Goal: Information Seeking & Learning: Learn about a topic

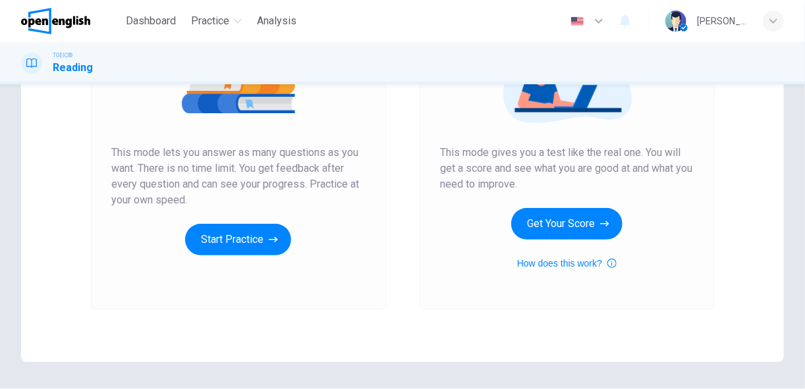
scroll to position [207, 0]
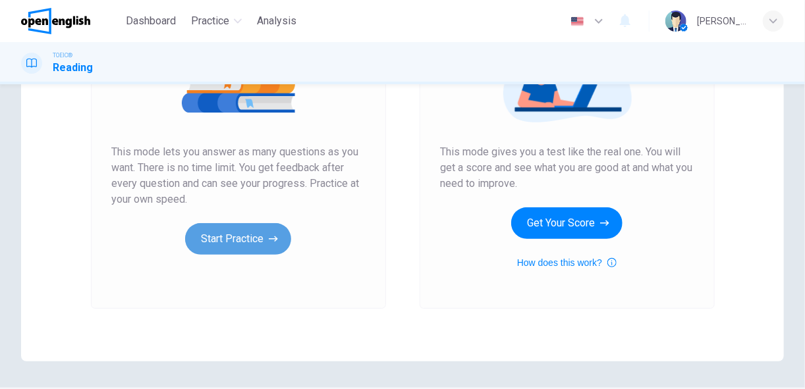
click at [254, 232] on button "Start Practice" at bounding box center [238, 239] width 106 height 32
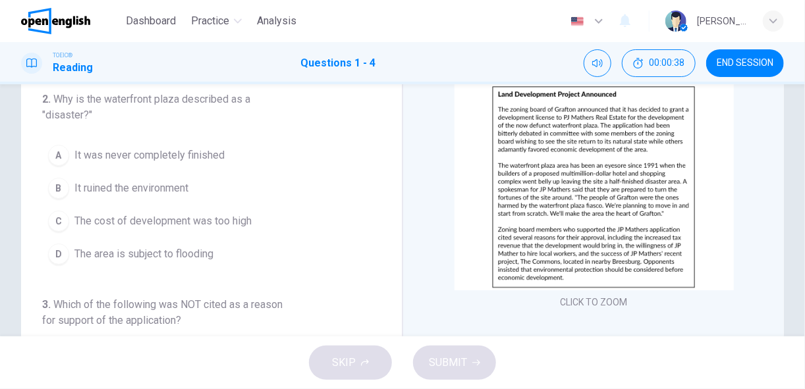
scroll to position [151, 0]
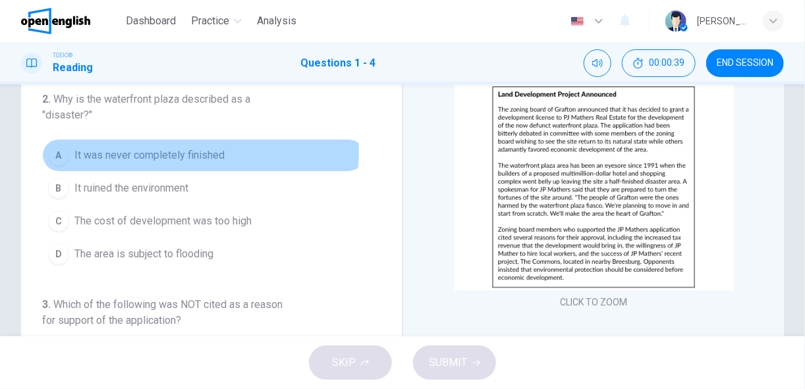
click at [150, 148] on span "It was never completely finished" at bounding box center [149, 156] width 150 height 16
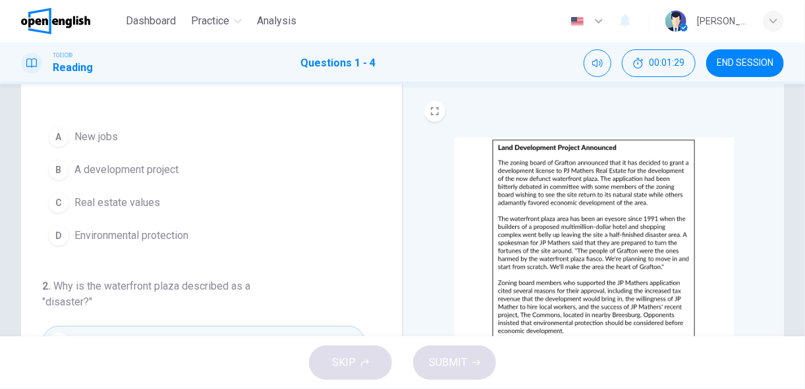
scroll to position [0, 0]
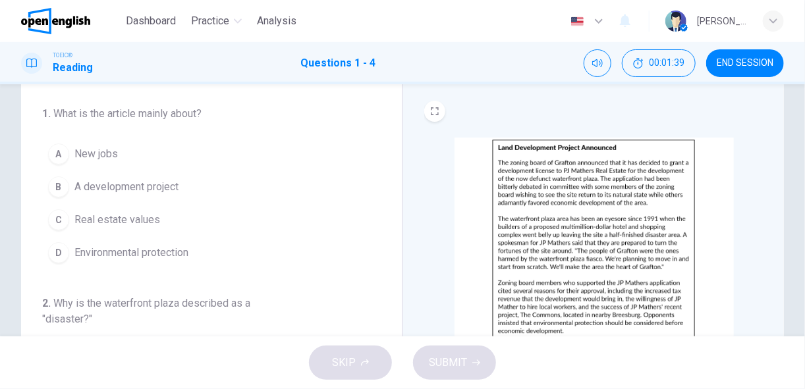
click at [133, 188] on span "A development project" at bounding box center [126, 187] width 104 height 16
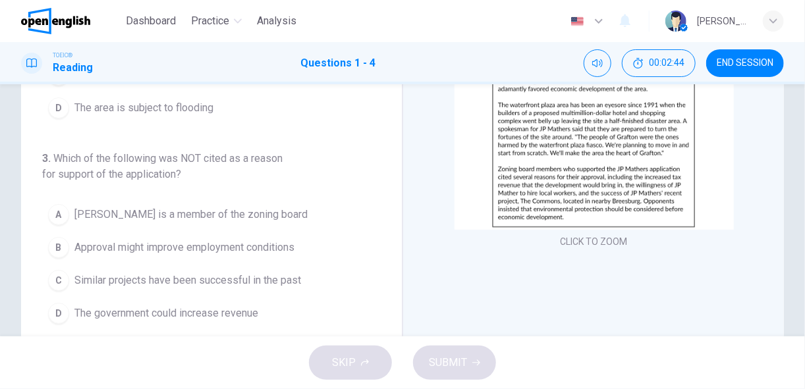
scroll to position [252, 0]
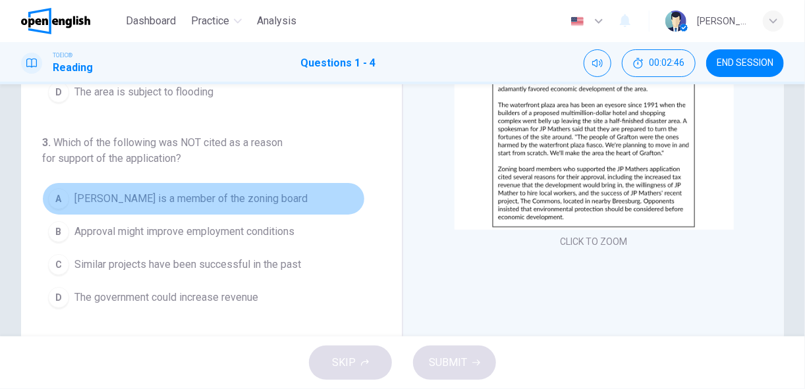
click at [263, 194] on span "[PERSON_NAME] is a member of the zoning board" at bounding box center [190, 199] width 233 height 16
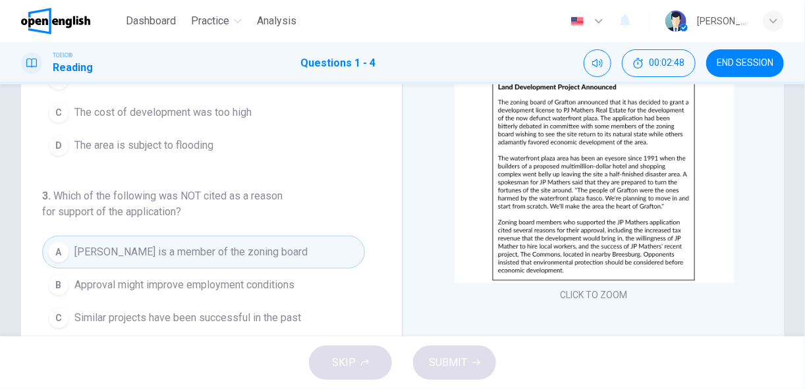
scroll to position [90, 0]
drag, startPoint x: 598, startPoint y: 123, endPoint x: 584, endPoint y: 134, distance: 17.8
click at [584, 134] on img at bounding box center [594, 182] width 279 height 206
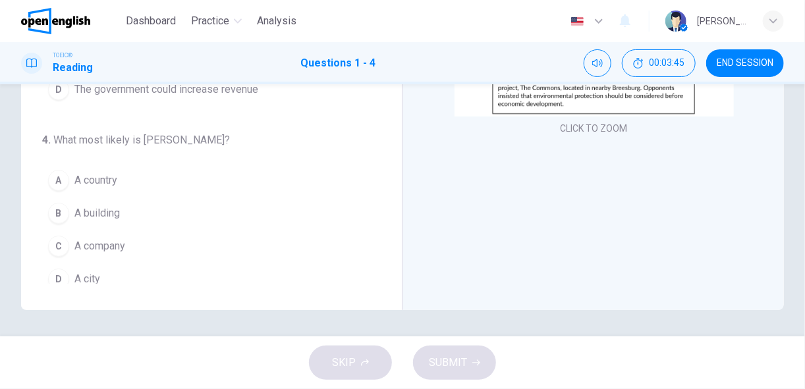
scroll to position [351, 0]
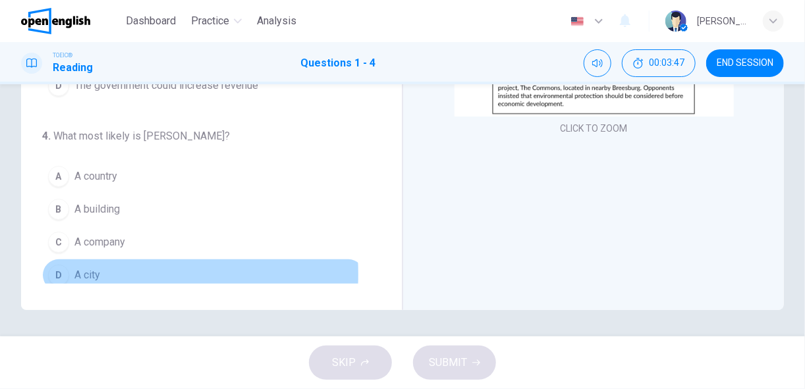
click at [82, 268] on span "A city" at bounding box center [87, 276] width 26 height 16
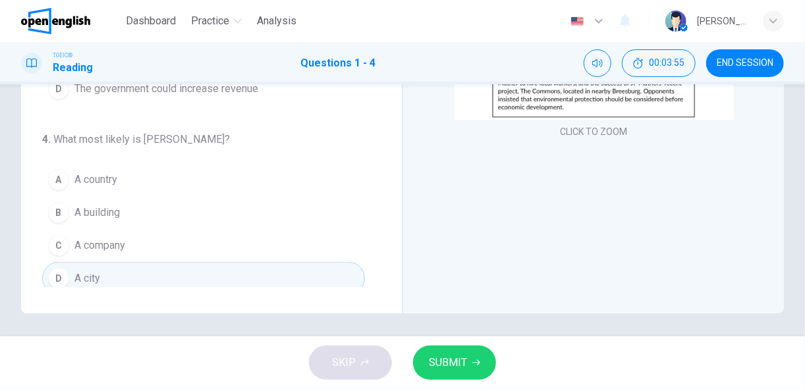
scroll to position [256, 0]
click at [459, 360] on span "SUBMIT" at bounding box center [448, 363] width 38 height 18
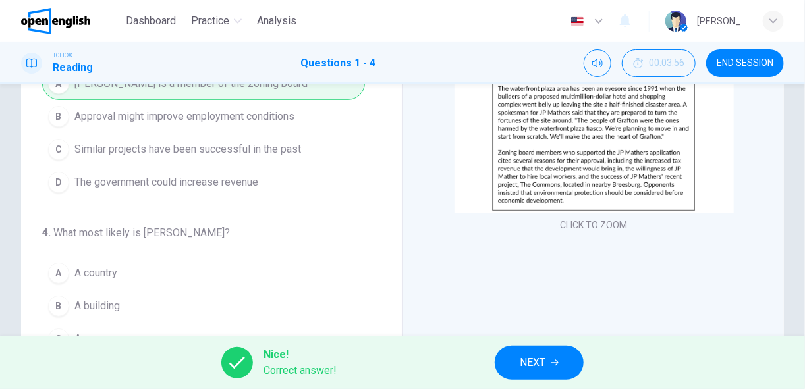
scroll to position [258, 0]
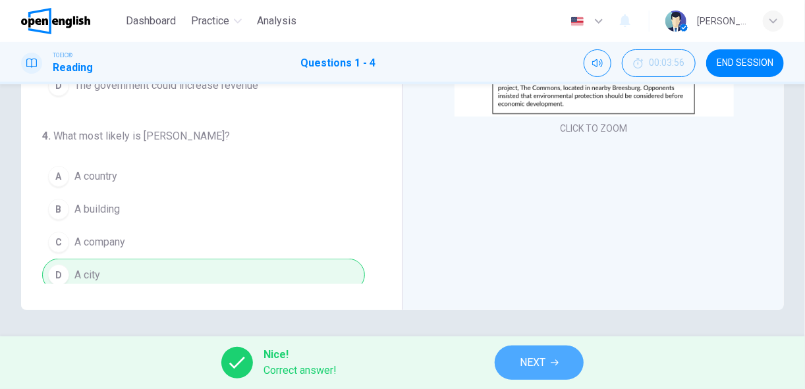
click at [544, 359] on span "NEXT" at bounding box center [533, 363] width 26 height 18
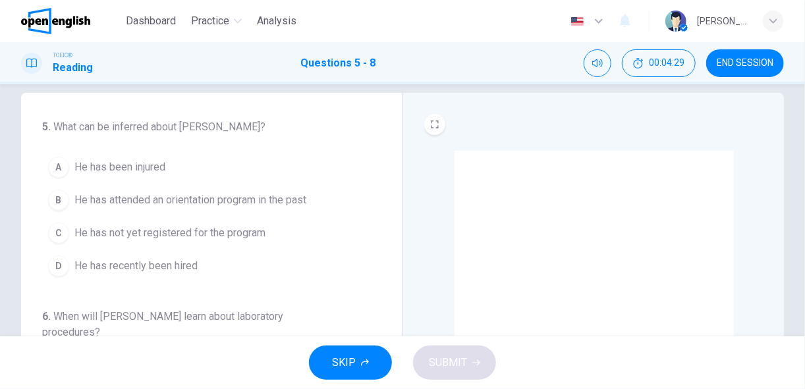
scroll to position [18, 0]
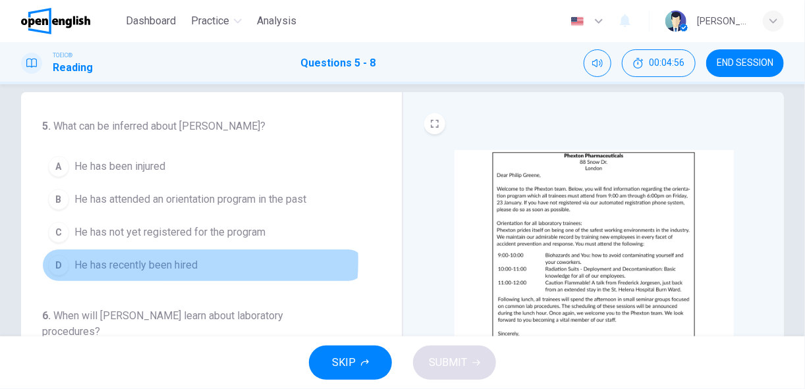
click at [138, 260] on span "He has recently been hired" at bounding box center [135, 266] width 123 height 16
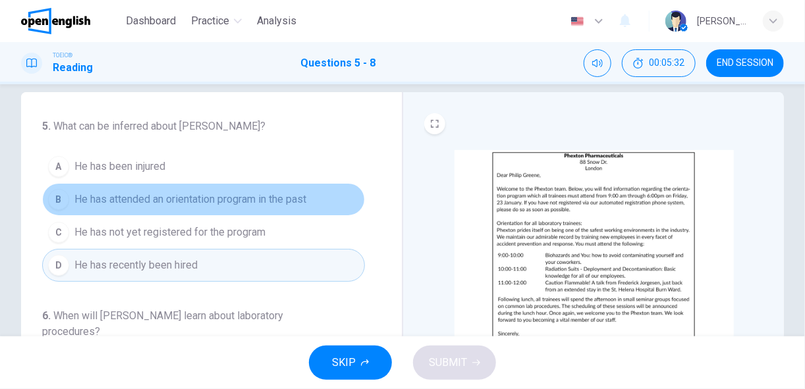
click at [288, 195] on span "He has attended an orientation program in the past" at bounding box center [190, 200] width 232 height 16
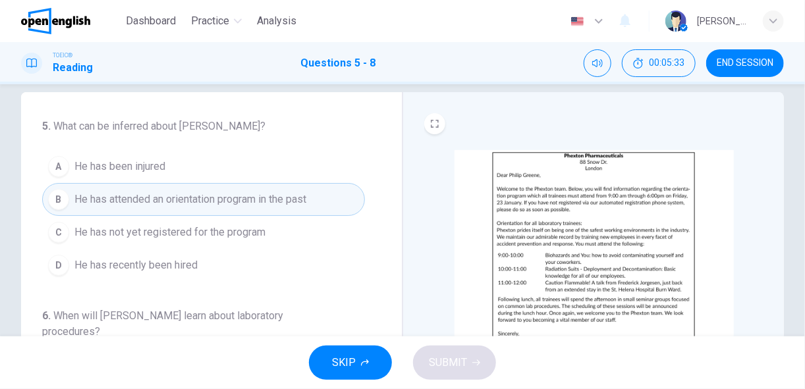
click at [469, 193] on img at bounding box center [594, 253] width 279 height 206
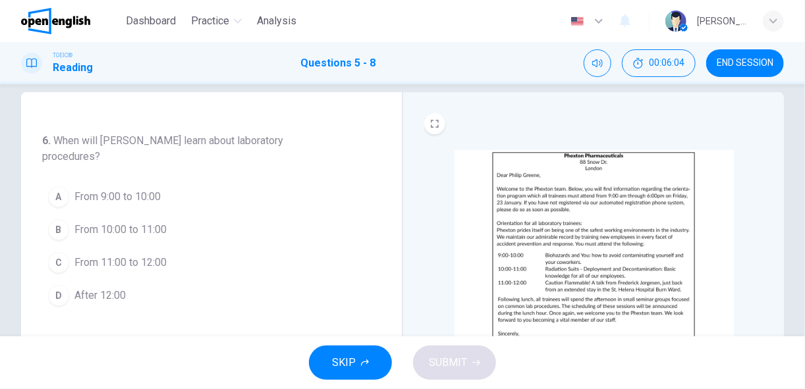
scroll to position [177, 0]
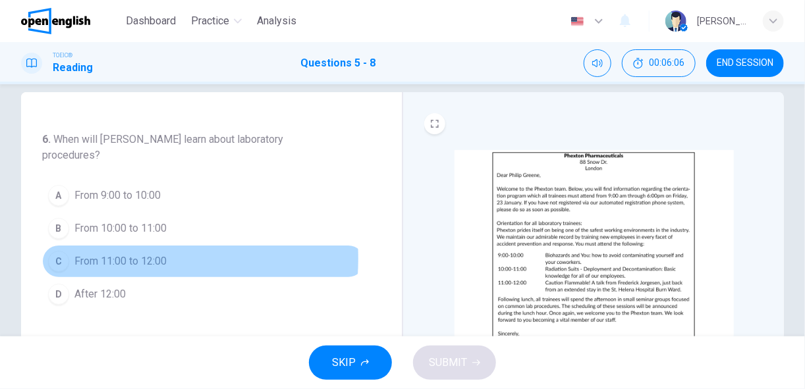
click at [102, 256] on span "From 11:00 to 12:00" at bounding box center [120, 262] width 92 height 16
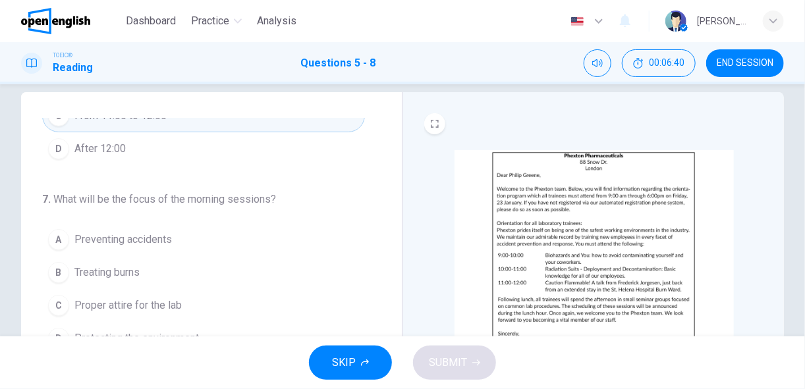
scroll to position [323, 0]
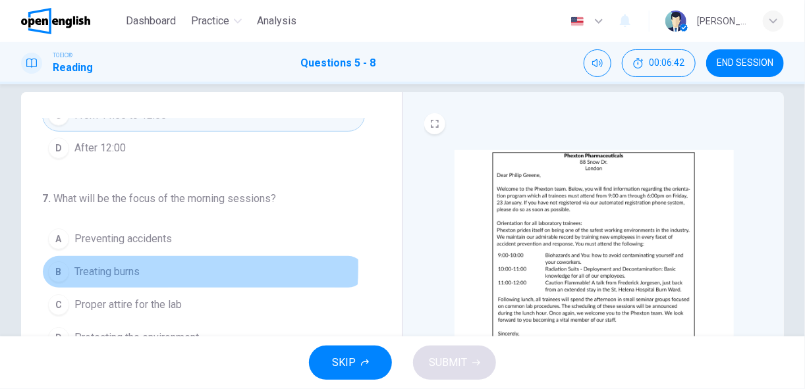
click at [83, 264] on span "Treating burns" at bounding box center [106, 272] width 65 height 16
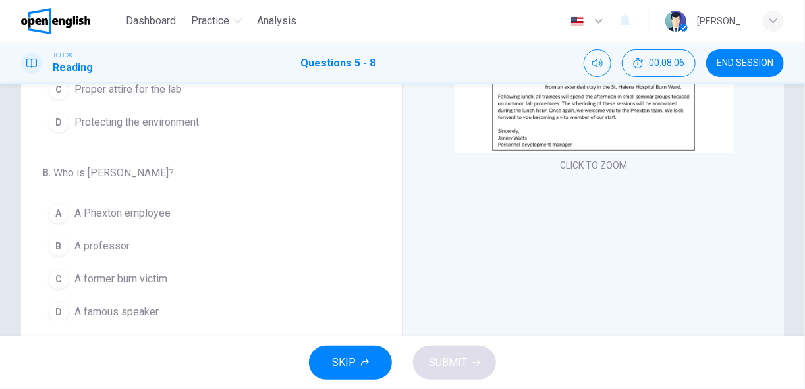
scroll to position [225, 0]
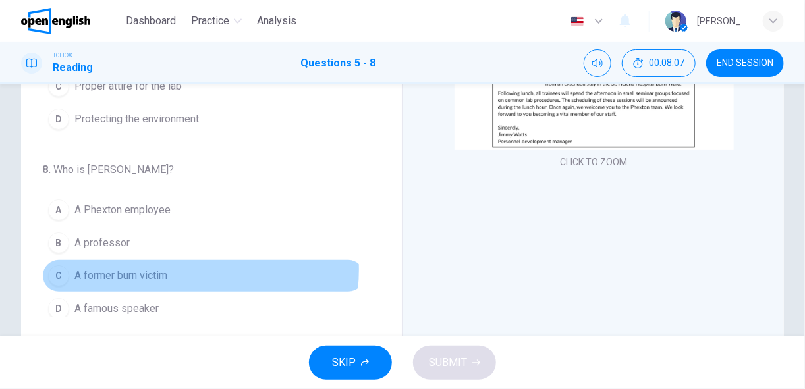
click at [154, 268] on span "A former burn victim" at bounding box center [120, 276] width 93 height 16
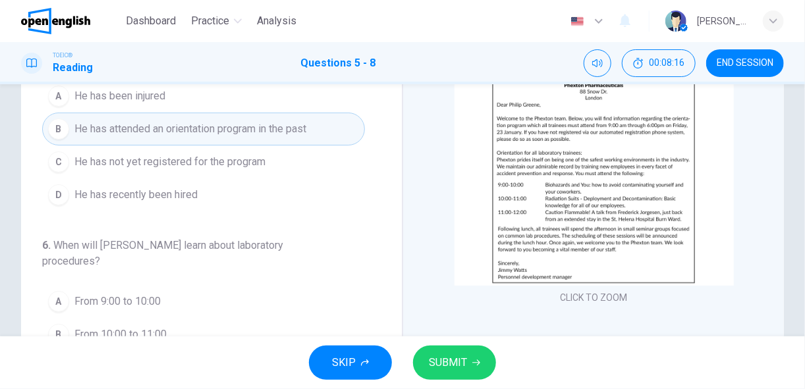
scroll to position [87, 0]
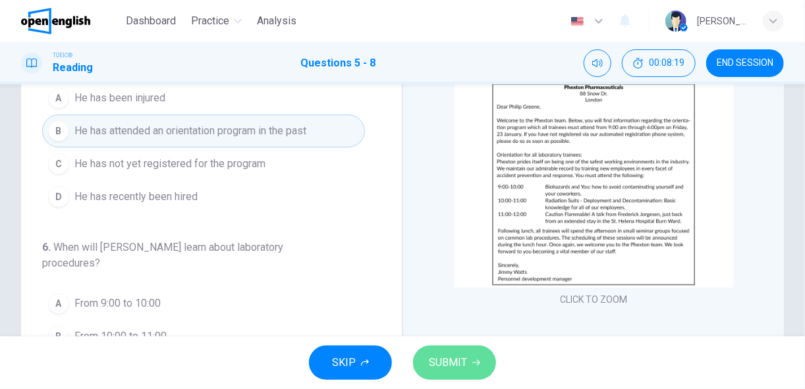
click at [436, 366] on span "SUBMIT" at bounding box center [448, 363] width 38 height 18
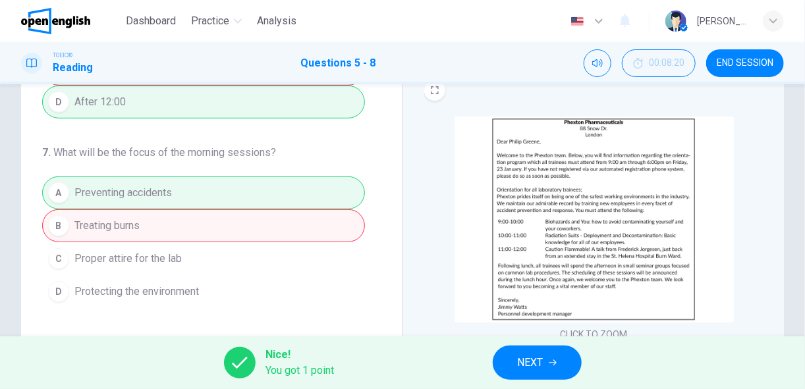
scroll to position [53, 0]
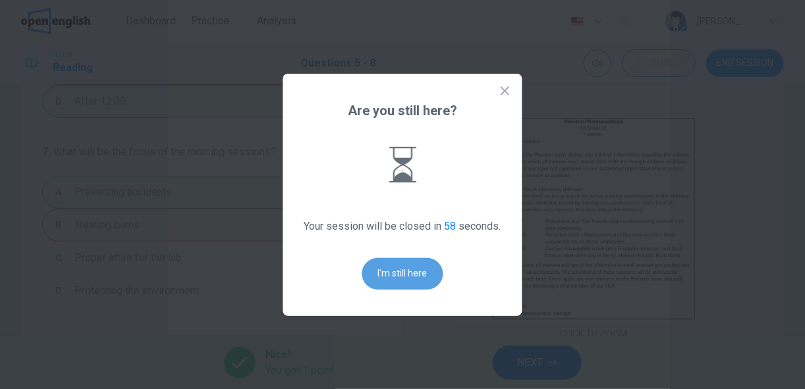
click at [385, 273] on button "I'm still here" at bounding box center [402, 274] width 81 height 32
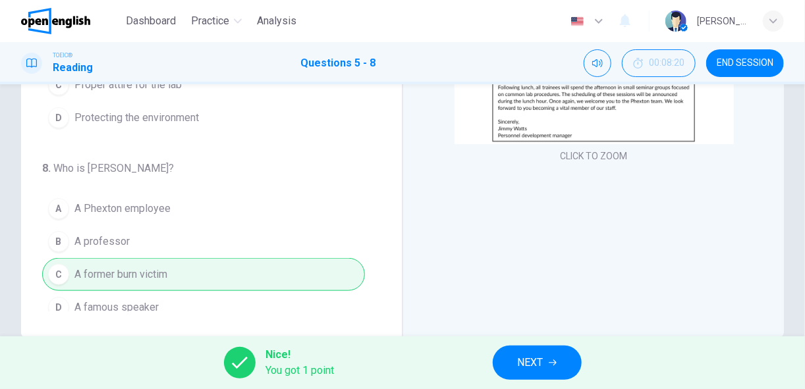
scroll to position [335, 0]
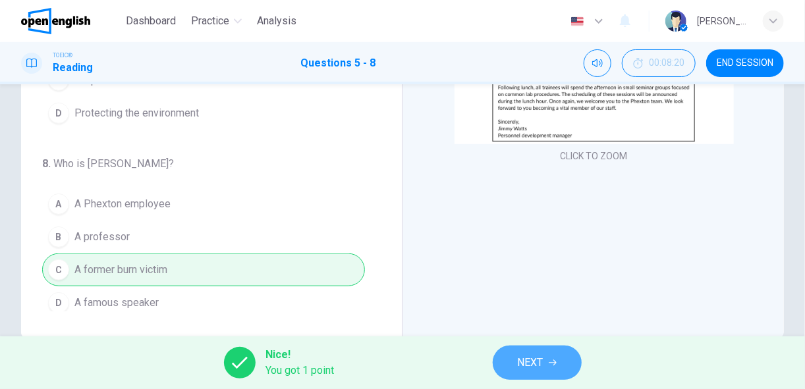
click at [542, 370] on span "NEXT" at bounding box center [531, 363] width 26 height 18
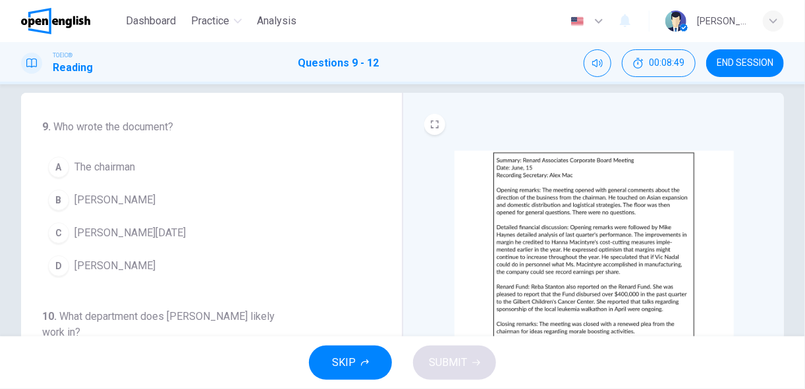
scroll to position [18, 0]
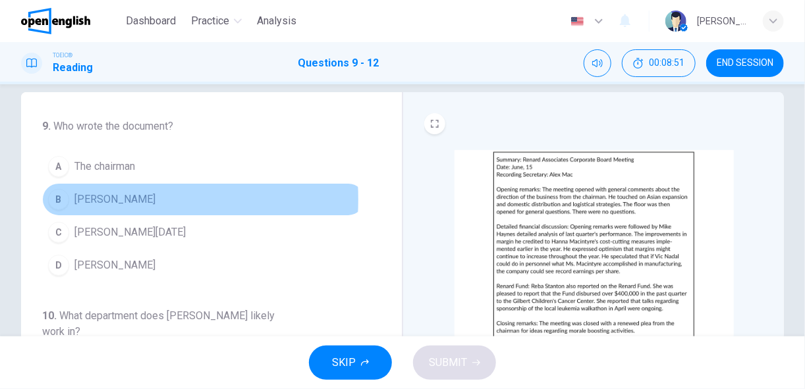
click at [72, 199] on button "B [PERSON_NAME]" at bounding box center [203, 199] width 323 height 33
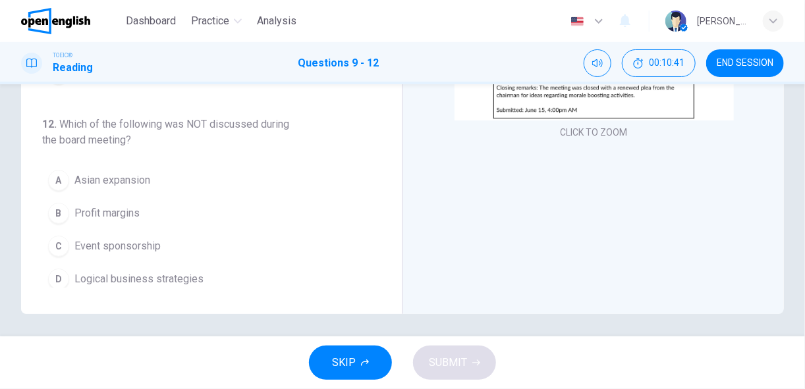
scroll to position [255, 0]
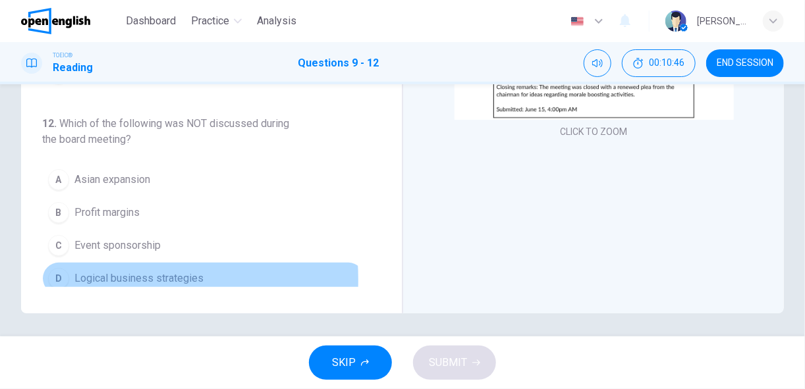
click at [80, 272] on span "Logical business strategies" at bounding box center [138, 279] width 129 height 16
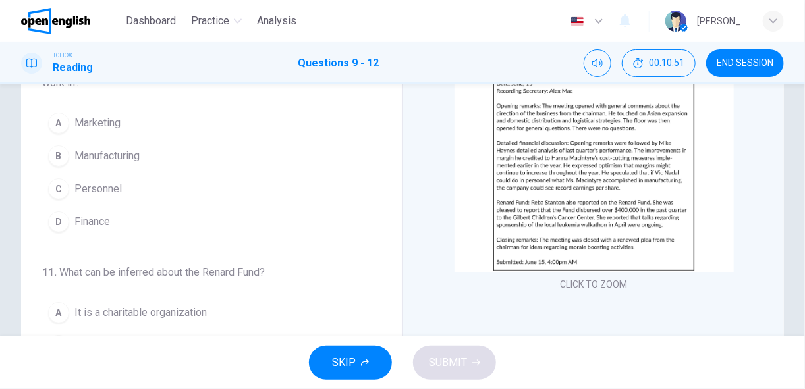
scroll to position [100, 0]
click at [503, 157] on img at bounding box center [594, 172] width 279 height 206
click at [89, 225] on span "Finance" at bounding box center [92, 224] width 36 height 16
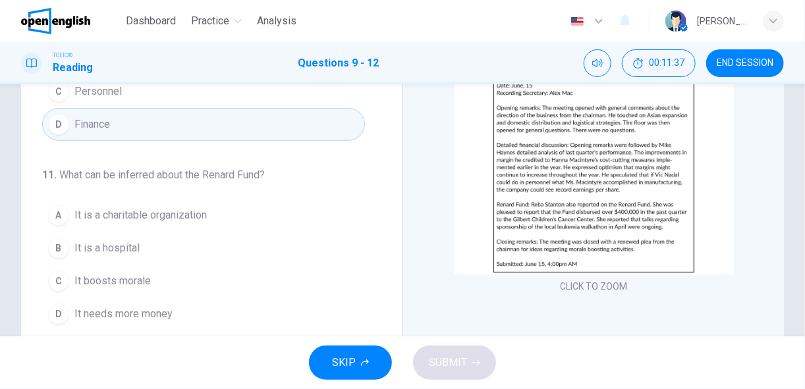
scroll to position [265, 0]
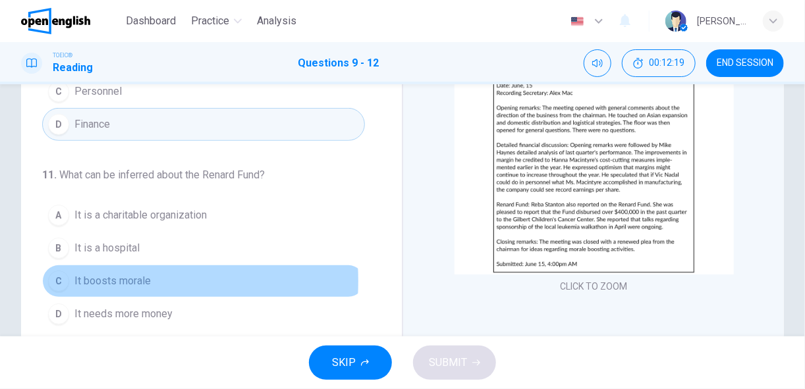
click at [72, 275] on button "C It boosts morale" at bounding box center [203, 281] width 323 height 33
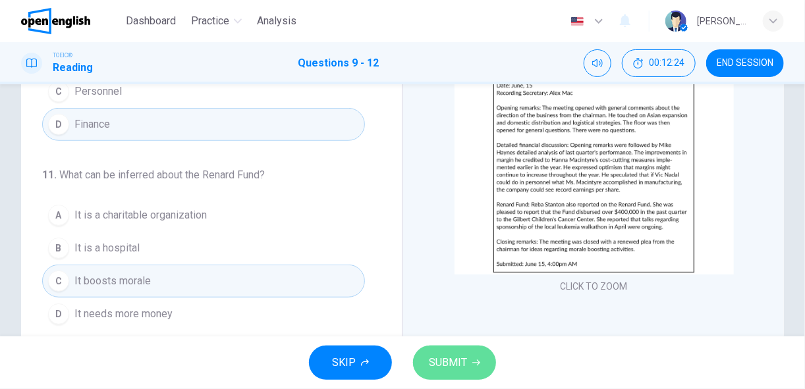
click at [461, 358] on span "SUBMIT" at bounding box center [448, 363] width 38 height 18
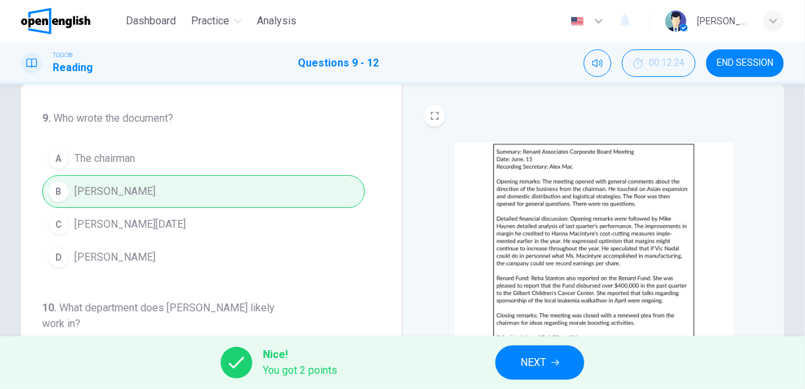
scroll to position [0, 0]
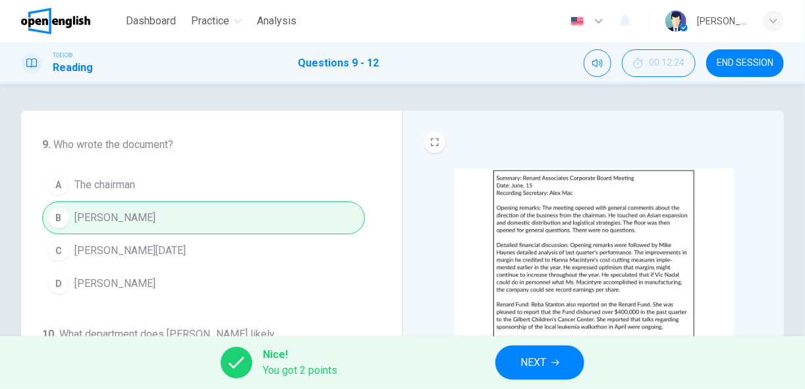
click at [522, 362] on span "NEXT" at bounding box center [534, 363] width 26 height 18
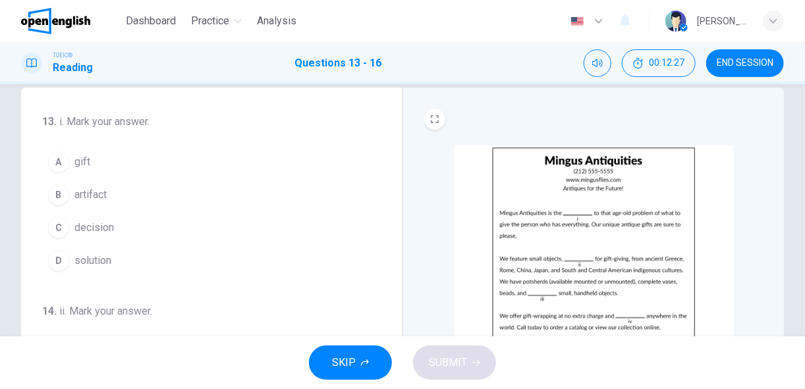
scroll to position [26, 0]
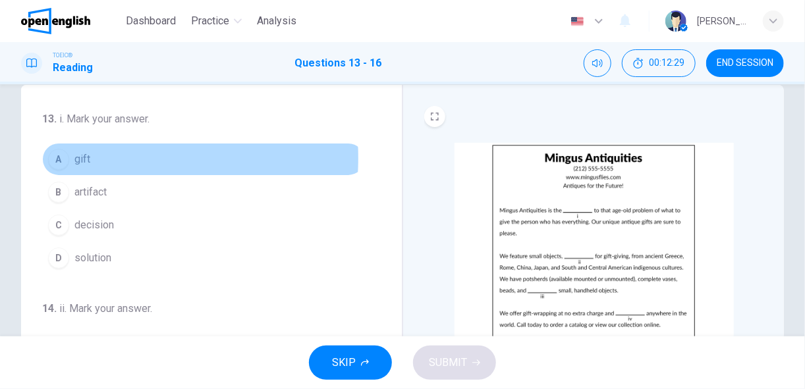
click at [84, 158] on span "gift" at bounding box center [82, 160] width 16 height 16
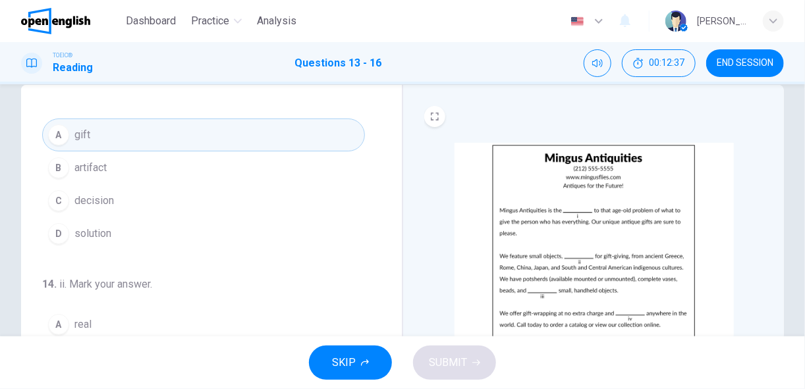
scroll to position [25, 0]
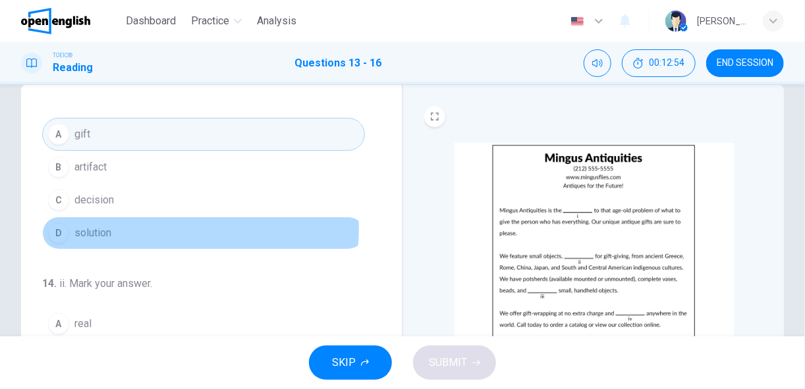
click at [142, 225] on button "D solution" at bounding box center [203, 233] width 323 height 33
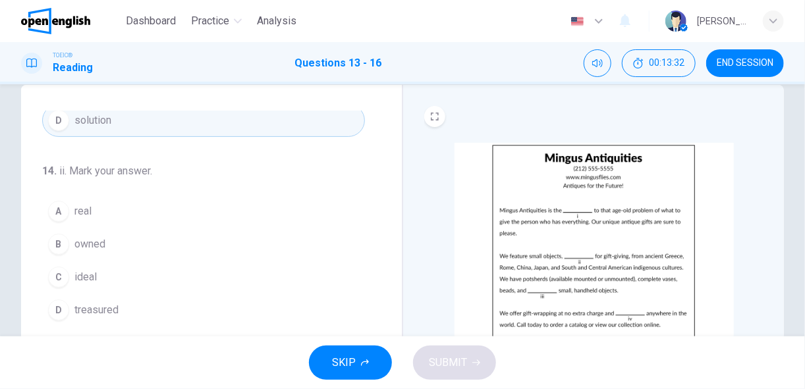
scroll to position [139, 0]
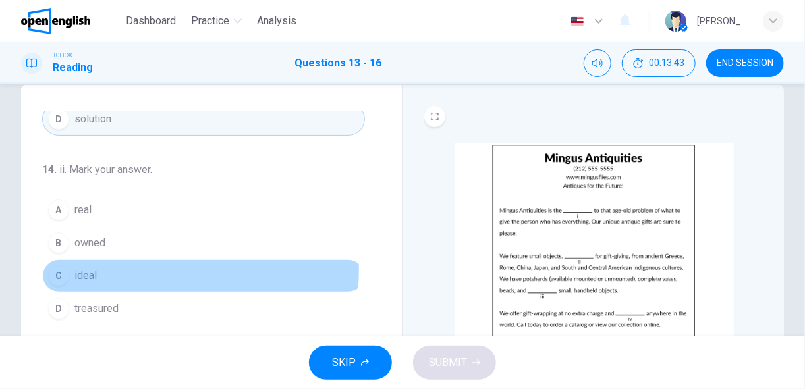
click at [128, 266] on button "C ideal" at bounding box center [203, 276] width 323 height 33
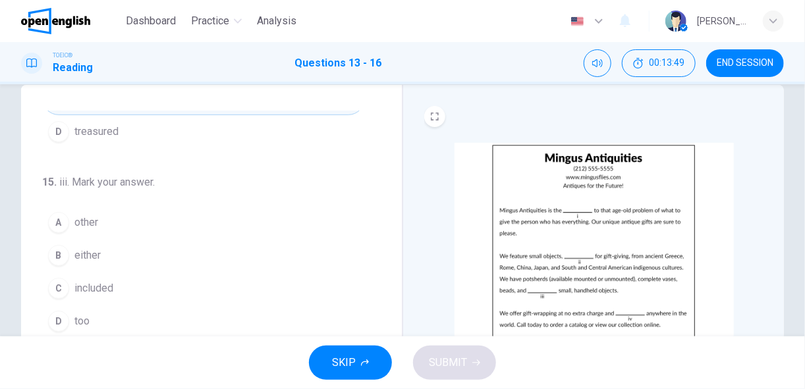
scroll to position [317, 0]
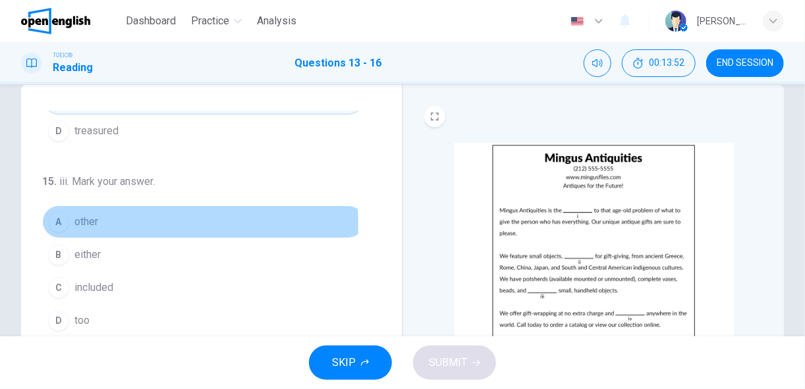
click at [98, 219] on span "other" at bounding box center [86, 222] width 24 height 16
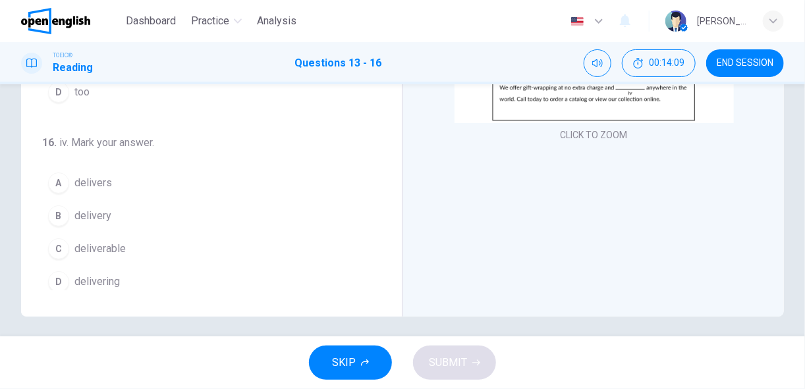
scroll to position [252, 0]
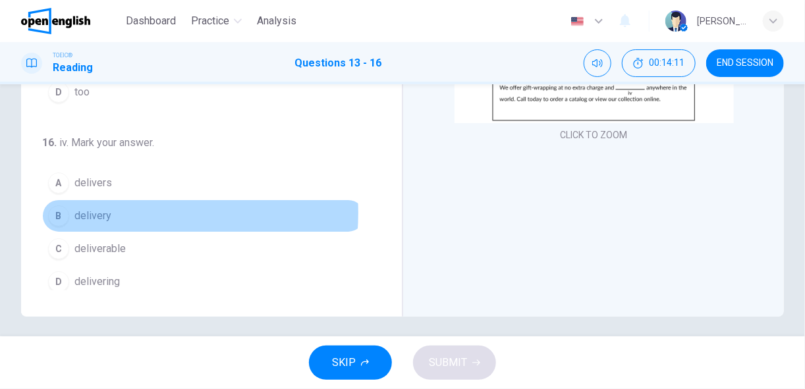
click at [109, 208] on span "delivery" at bounding box center [92, 216] width 37 height 16
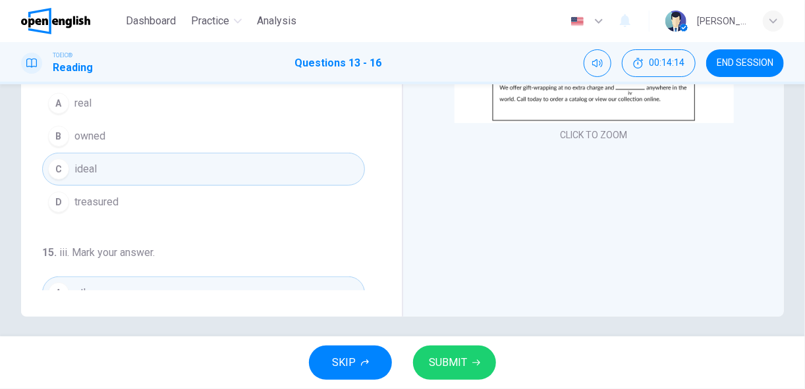
scroll to position [0, 0]
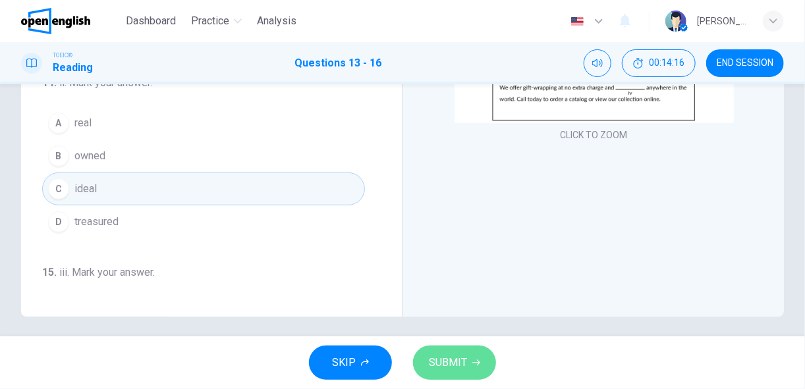
click at [437, 372] on span "SUBMIT" at bounding box center [448, 363] width 38 height 18
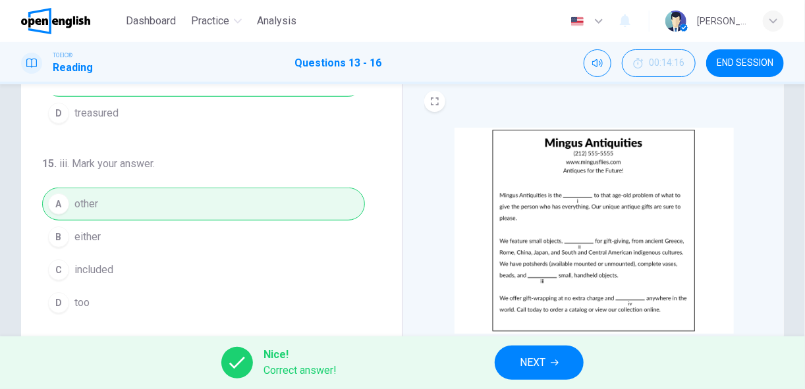
scroll to position [42, 0]
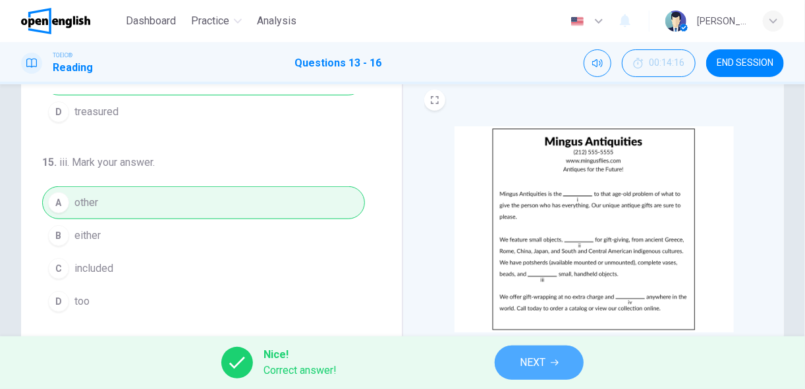
click at [549, 366] on button "NEXT" at bounding box center [539, 363] width 89 height 34
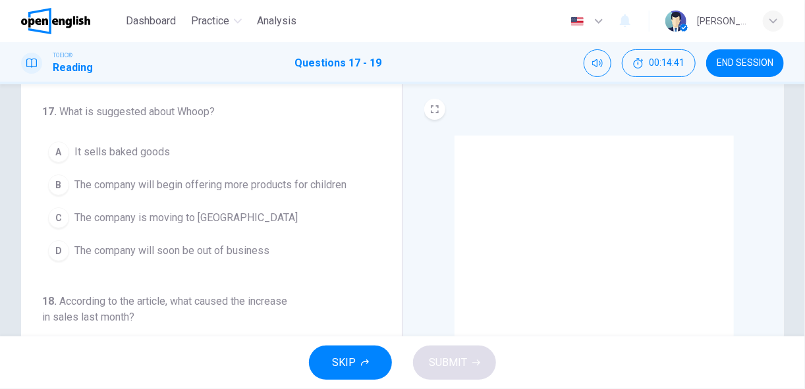
scroll to position [34, 0]
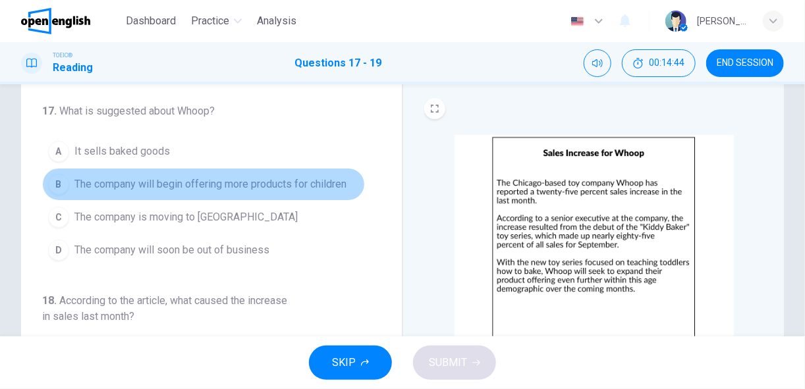
click at [337, 177] on span "The company will begin offering more products for children" at bounding box center [210, 185] width 272 height 16
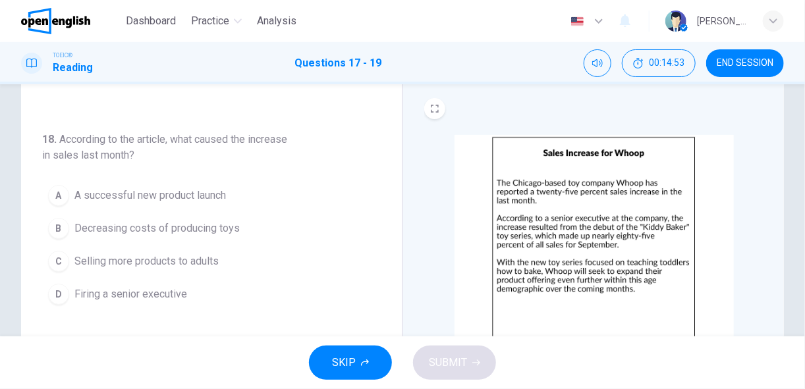
scroll to position [163, 0]
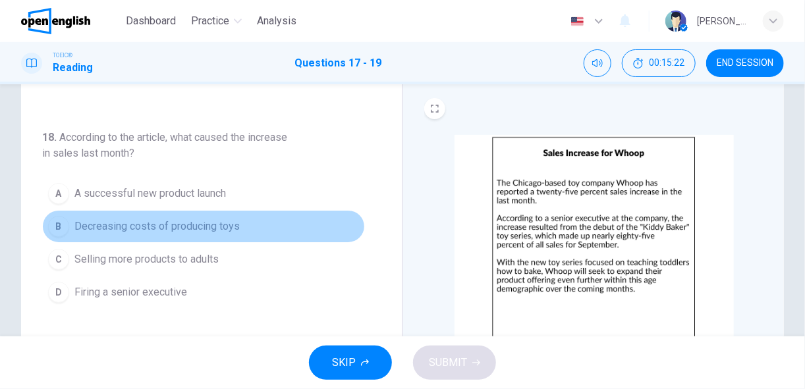
click at [229, 221] on span "Decreasing costs of producing toys" at bounding box center [156, 227] width 165 height 16
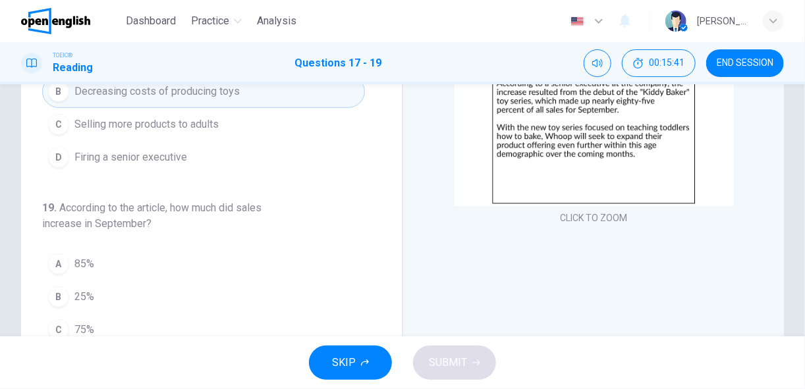
scroll to position [169, 0]
click at [71, 290] on button "B 25%" at bounding box center [203, 297] width 323 height 33
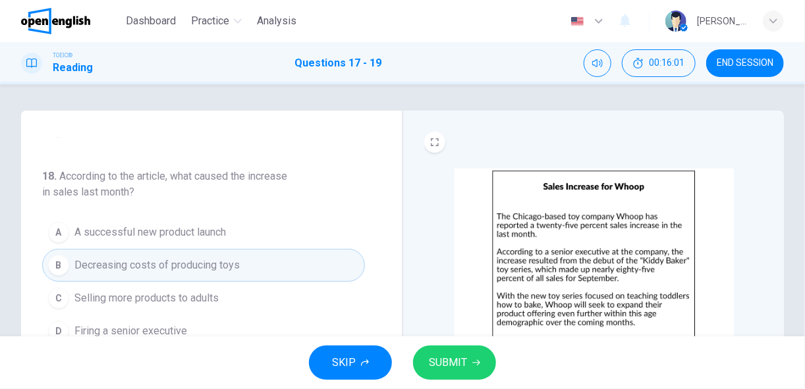
scroll to position [163, 0]
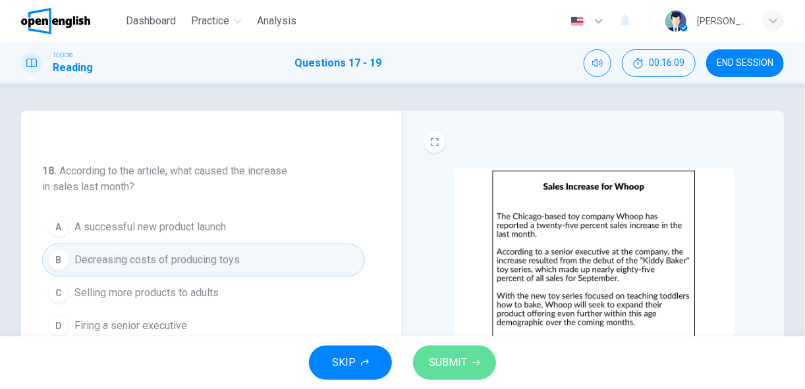
click at [460, 370] on span "SUBMIT" at bounding box center [448, 363] width 38 height 18
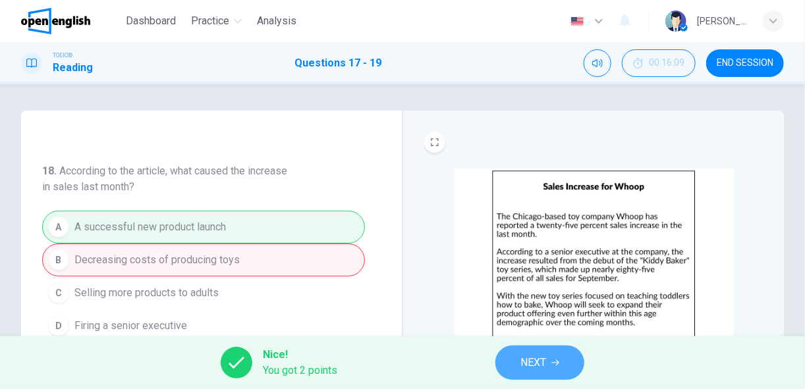
click at [526, 364] on span "NEXT" at bounding box center [534, 363] width 26 height 18
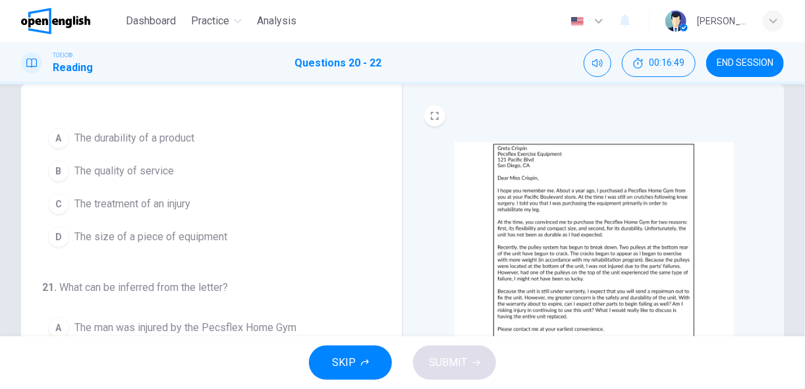
scroll to position [19, 0]
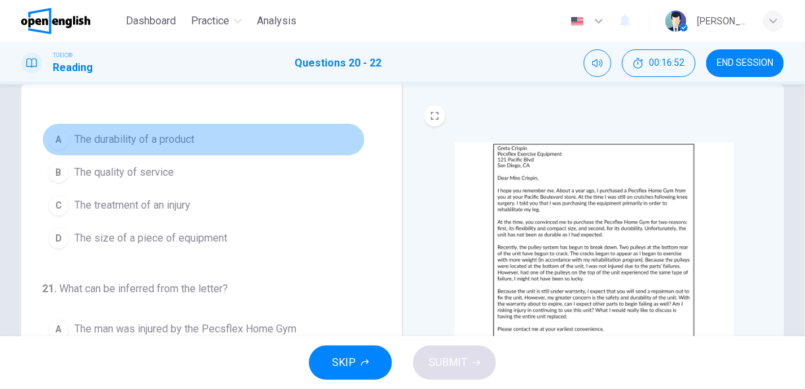
click at [206, 134] on button "A The durability of a product" at bounding box center [203, 139] width 323 height 33
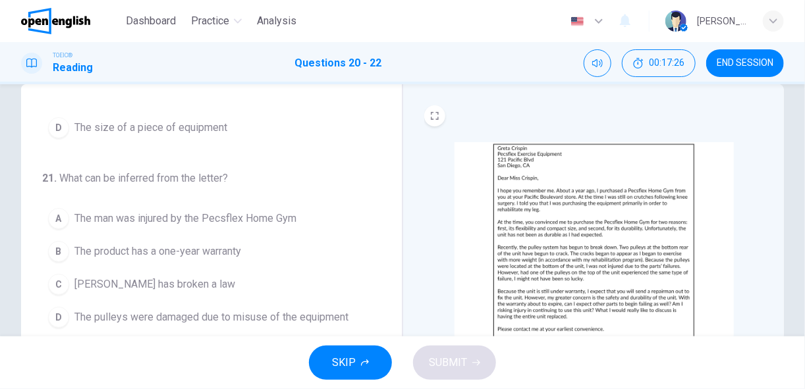
scroll to position [132, 0]
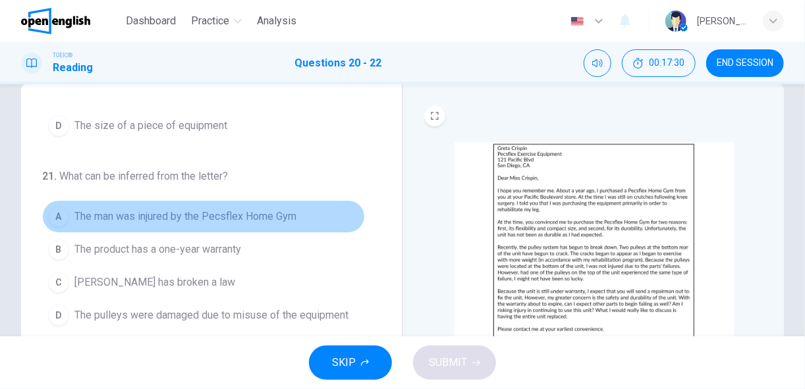
click at [213, 211] on span "The man was injured by the Pecsflex Home Gym" at bounding box center [185, 217] width 222 height 16
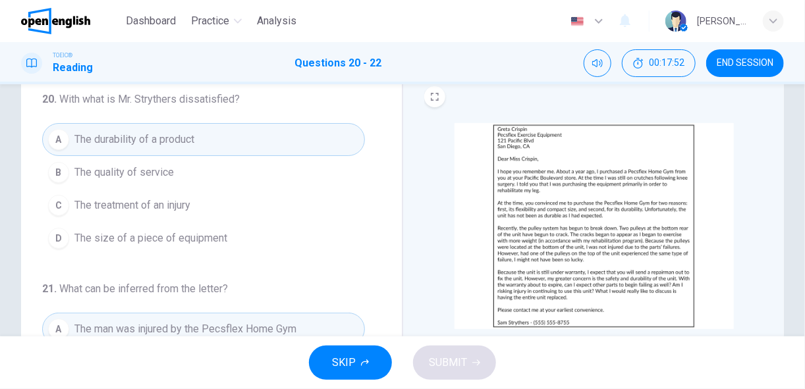
scroll to position [40, 0]
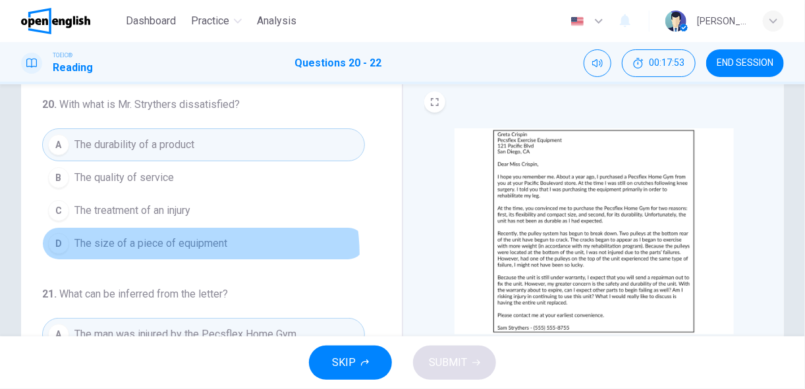
click at [178, 252] on button "D The size of a piece of equipment" at bounding box center [203, 243] width 323 height 33
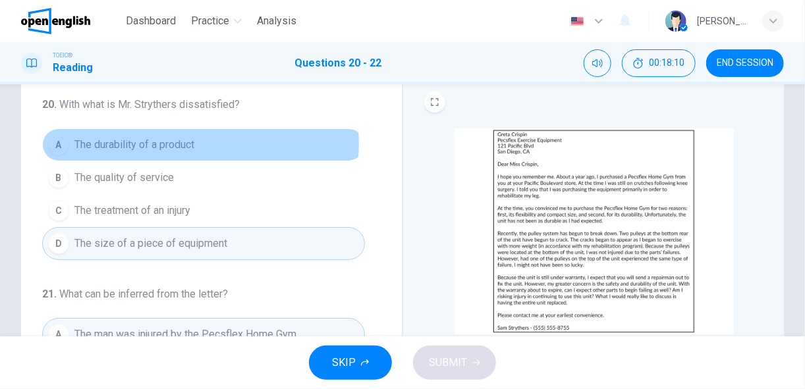
click at [198, 143] on button "A The durability of a product" at bounding box center [203, 144] width 323 height 33
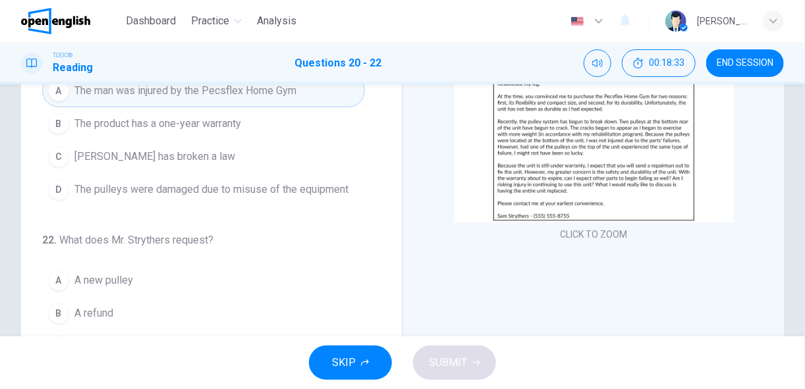
scroll to position [150, 0]
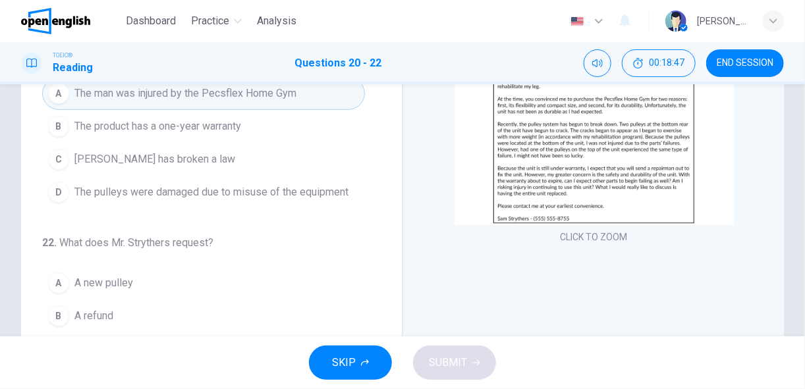
click at [122, 275] on span "A new pulley" at bounding box center [103, 283] width 59 height 16
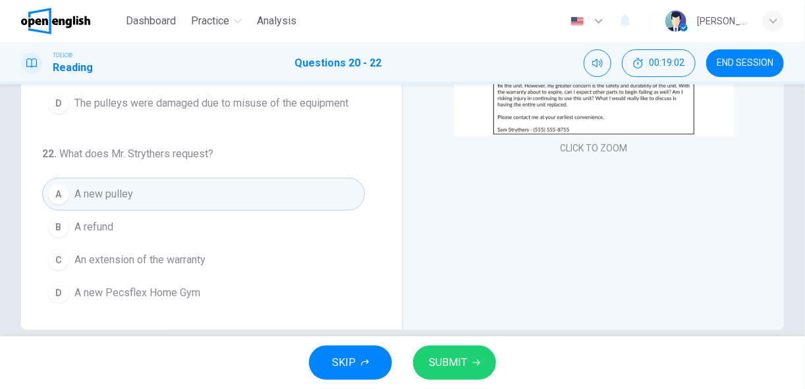
scroll to position [240, 0]
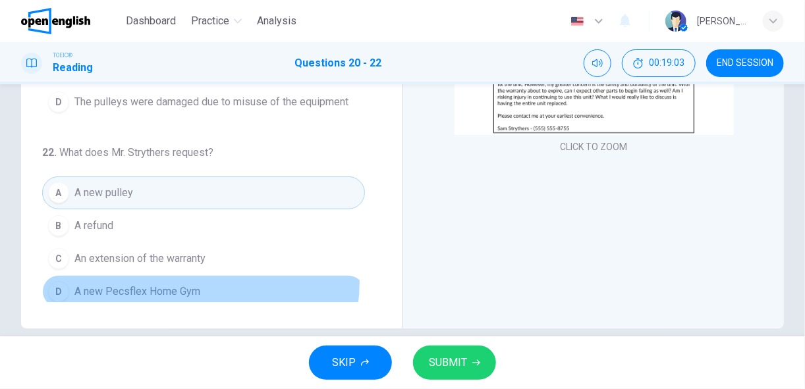
click at [194, 277] on button "D A new Pecsflex Home Gym" at bounding box center [203, 291] width 323 height 33
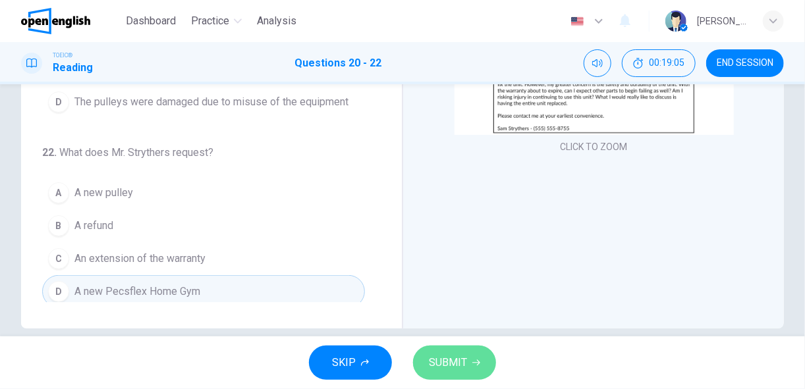
click at [443, 364] on span "SUBMIT" at bounding box center [448, 363] width 38 height 18
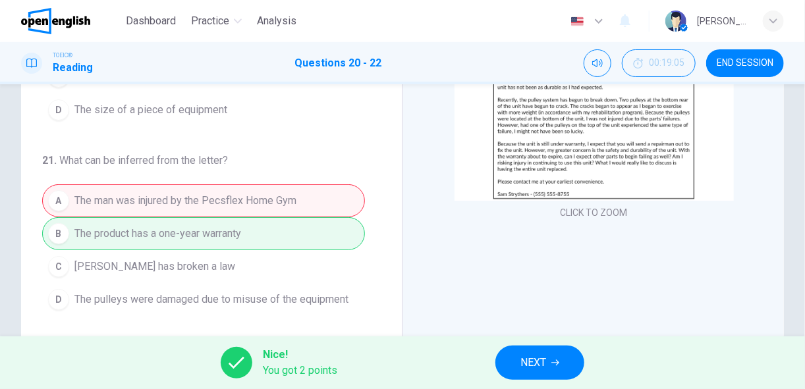
scroll to position [173, 0]
click at [543, 366] on span "NEXT" at bounding box center [534, 363] width 26 height 18
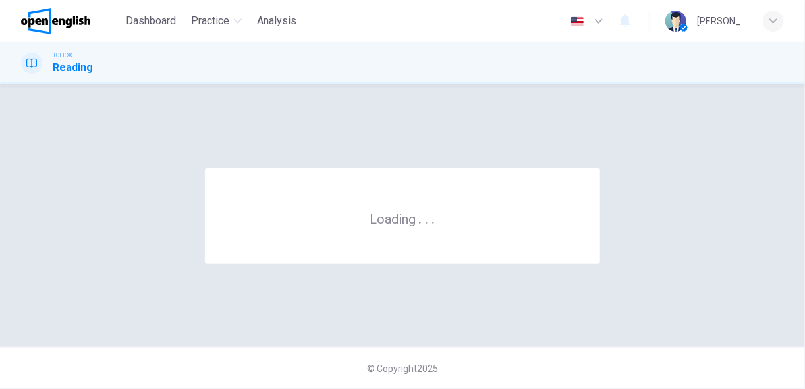
scroll to position [0, 0]
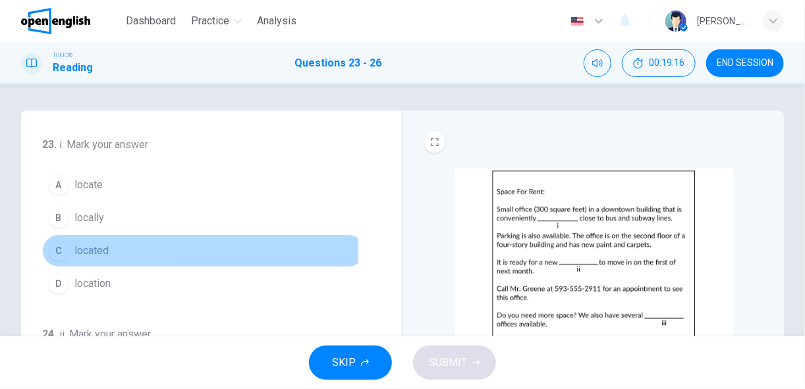
click at [61, 250] on div "C" at bounding box center [58, 250] width 21 height 21
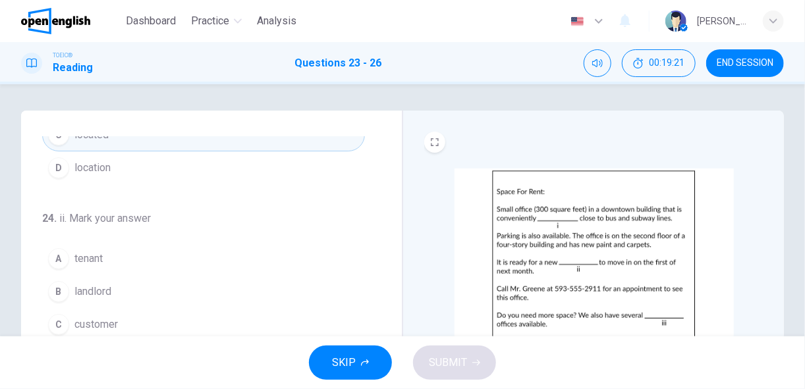
scroll to position [121, 0]
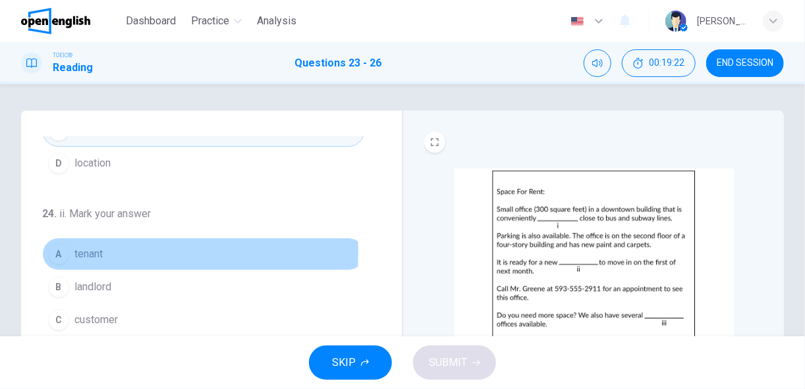
click at [113, 251] on button "A tenant" at bounding box center [203, 254] width 323 height 33
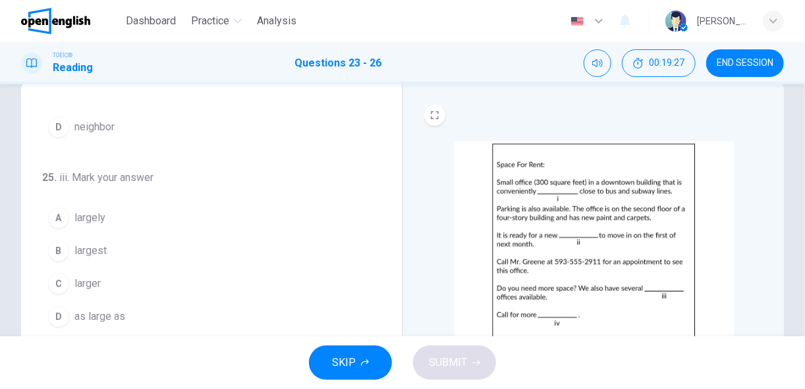
scroll to position [28, 0]
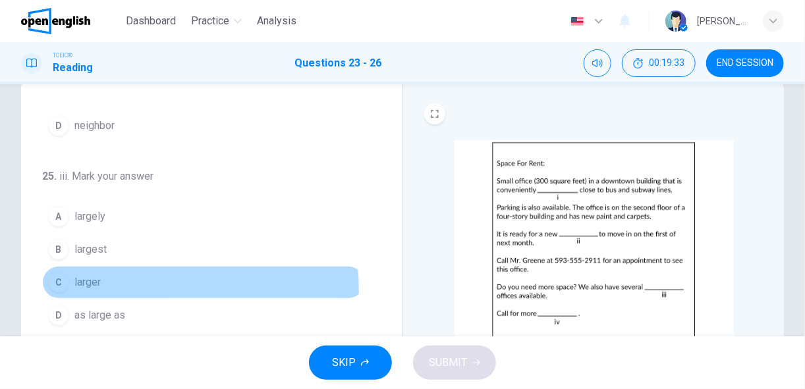
click at [112, 285] on button "C larger" at bounding box center [203, 282] width 323 height 33
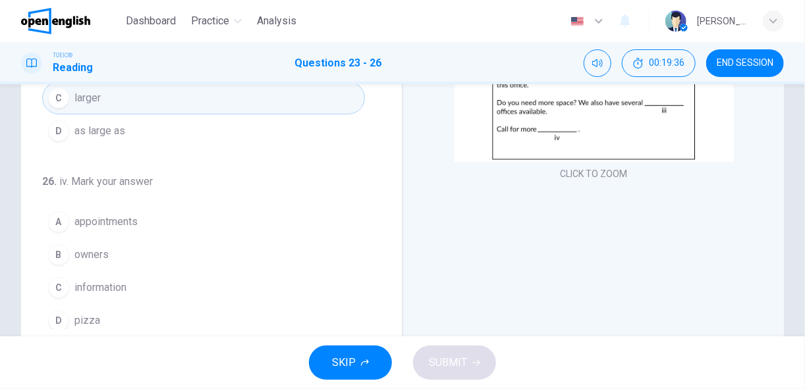
scroll to position [221, 0]
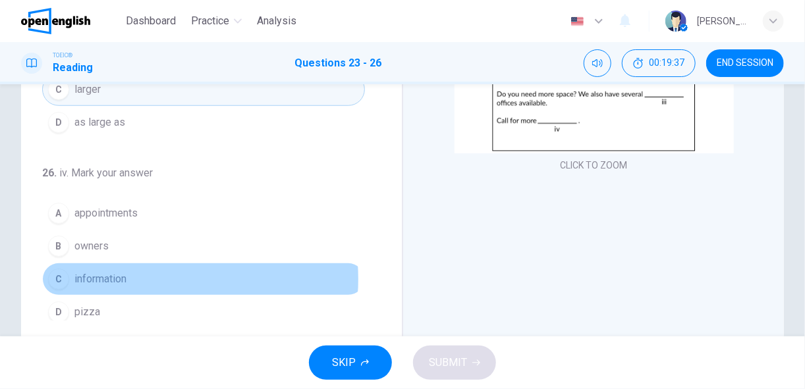
click at [138, 272] on button "C information" at bounding box center [203, 279] width 323 height 33
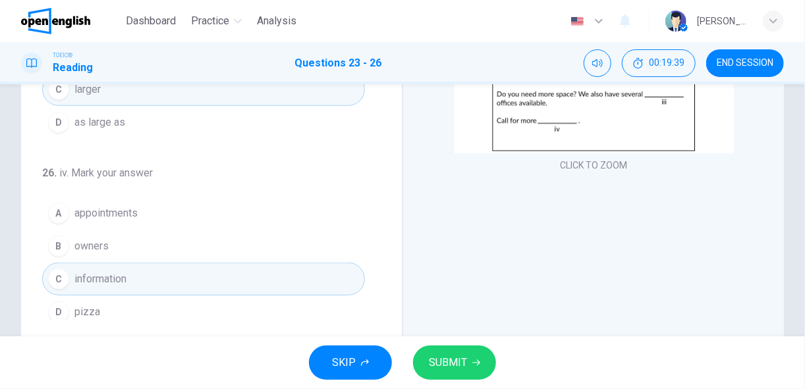
click at [453, 359] on span "SUBMIT" at bounding box center [448, 363] width 38 height 18
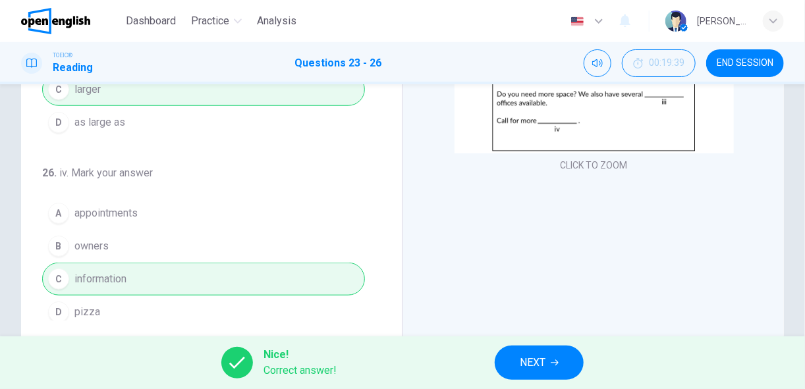
click at [524, 358] on span "NEXT" at bounding box center [533, 363] width 26 height 18
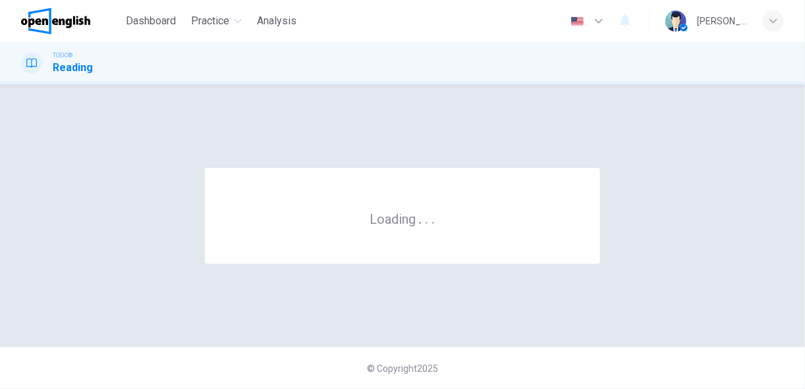
scroll to position [0, 0]
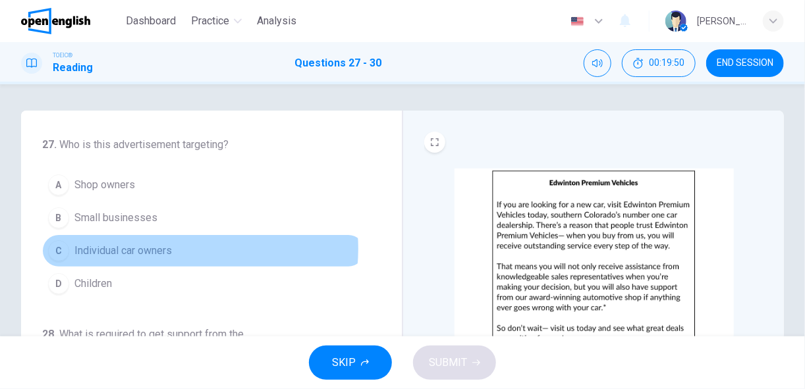
click at [174, 248] on button "C Individual car owners" at bounding box center [203, 251] width 323 height 33
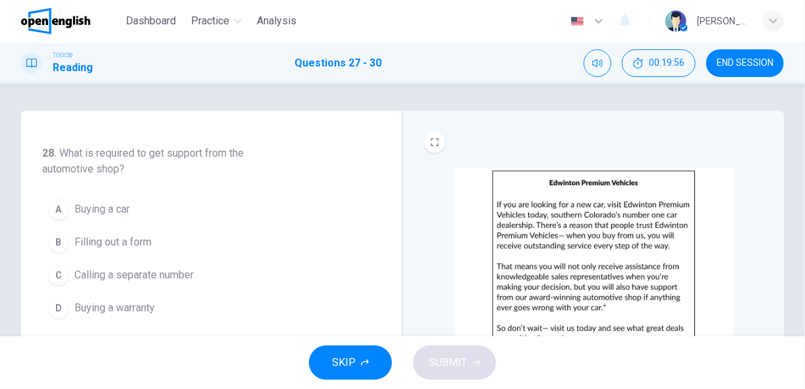
scroll to position [183, 0]
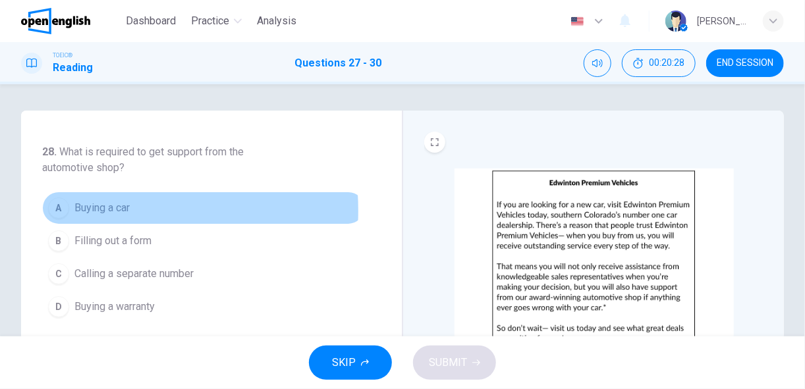
click at [84, 209] on span "Buying a car" at bounding box center [101, 208] width 55 height 16
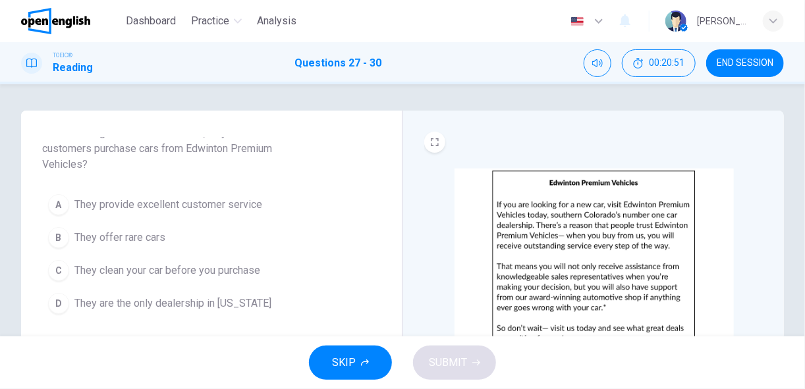
scroll to position [407, 0]
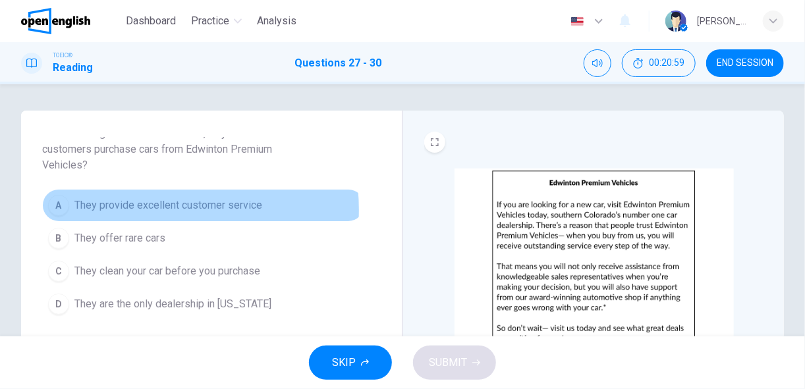
click at [147, 205] on span "They provide excellent customer service" at bounding box center [168, 206] width 188 height 16
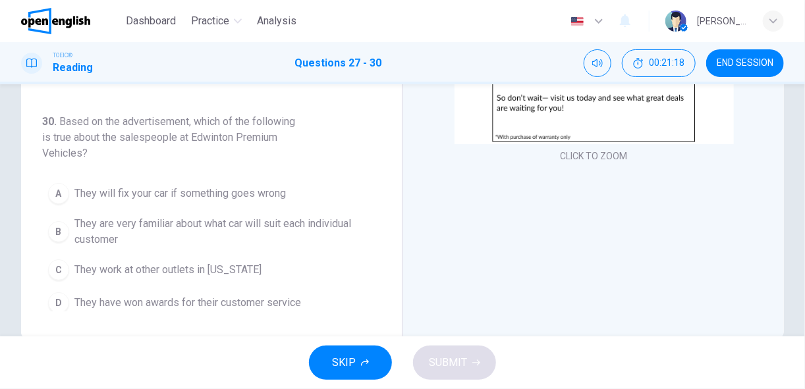
scroll to position [230, 0]
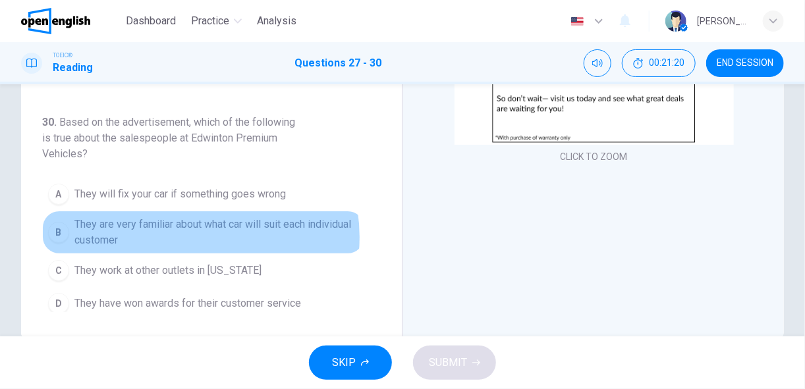
click at [190, 230] on span "They are very familiar about what car will suit each individual customer" at bounding box center [216, 233] width 285 height 32
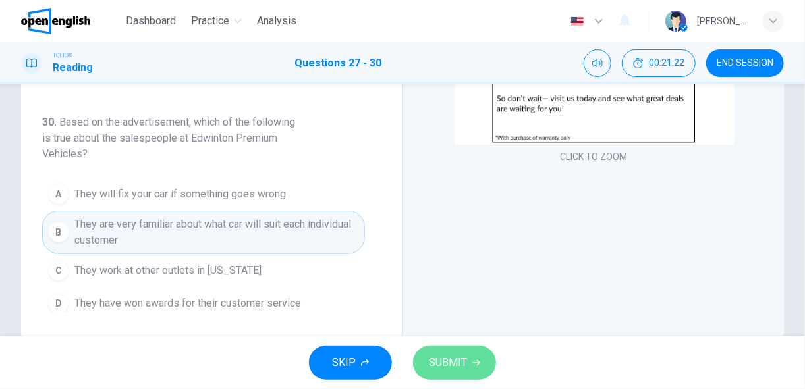
click at [449, 362] on span "SUBMIT" at bounding box center [448, 363] width 38 height 18
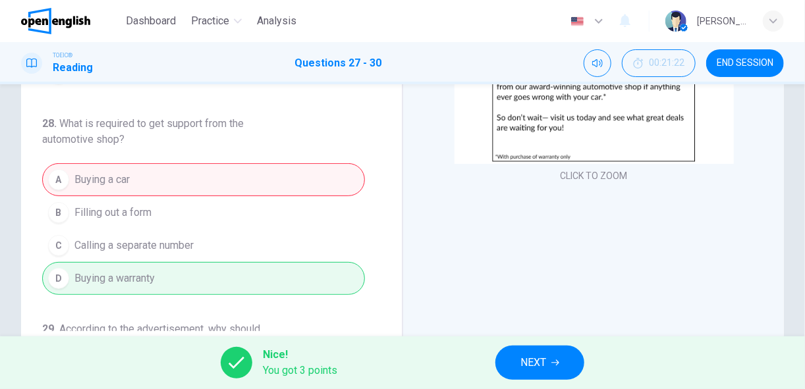
scroll to position [258, 0]
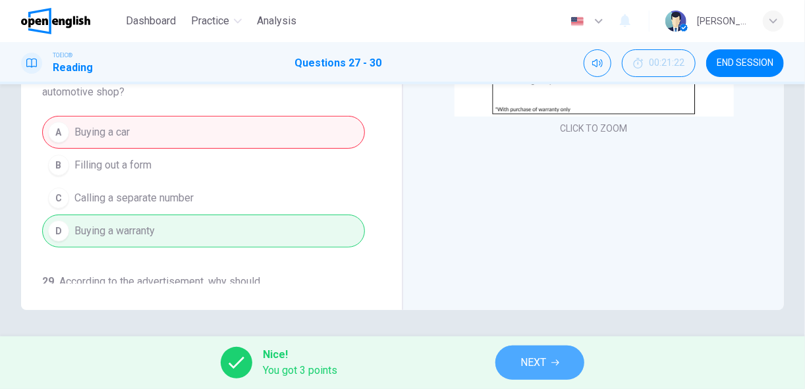
click at [537, 358] on span "NEXT" at bounding box center [534, 363] width 26 height 18
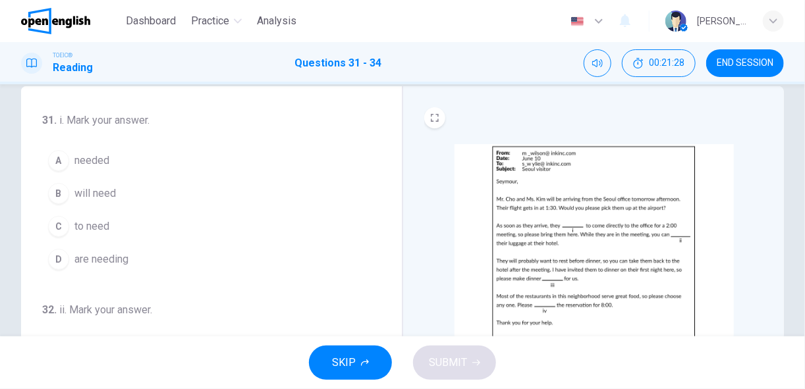
scroll to position [24, 0]
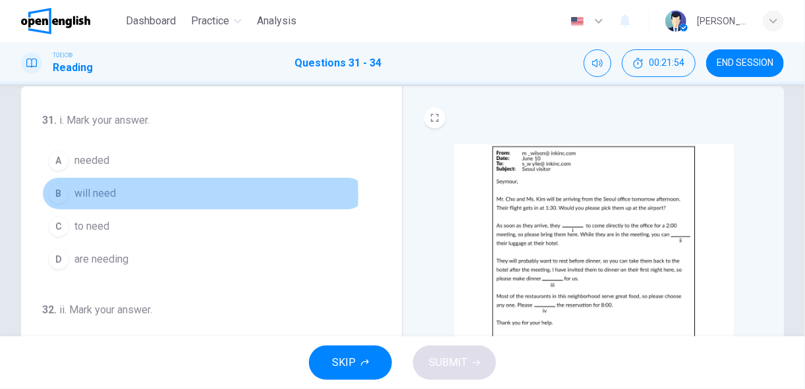
click at [85, 194] on span "will need" at bounding box center [95, 194] width 42 height 16
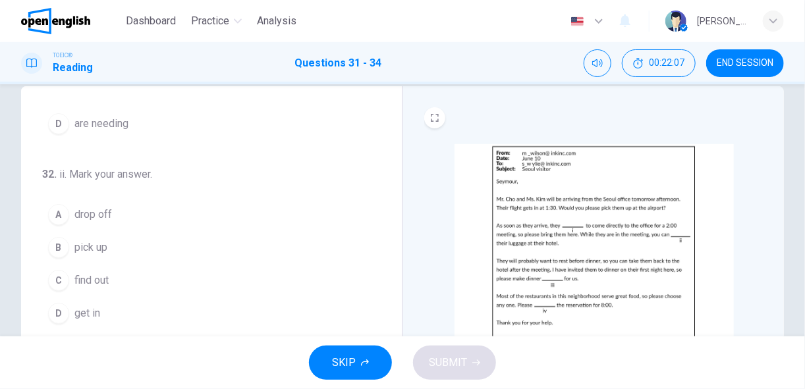
scroll to position [137, 0]
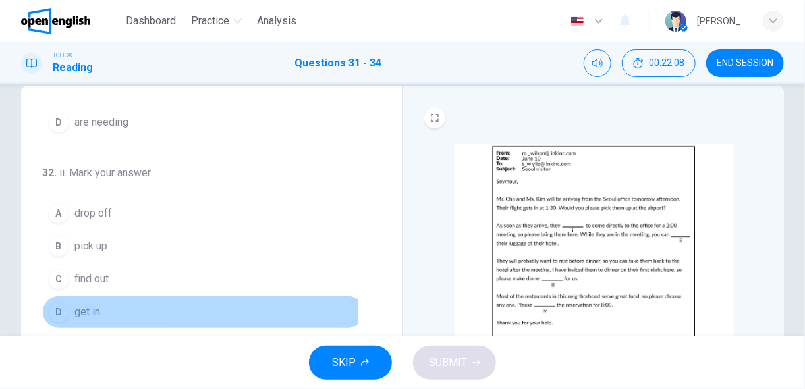
click at [123, 309] on button "D get in" at bounding box center [203, 312] width 323 height 33
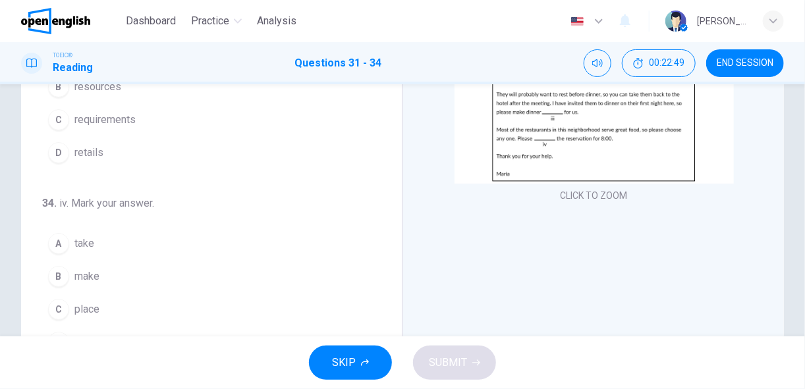
scroll to position [192, 0]
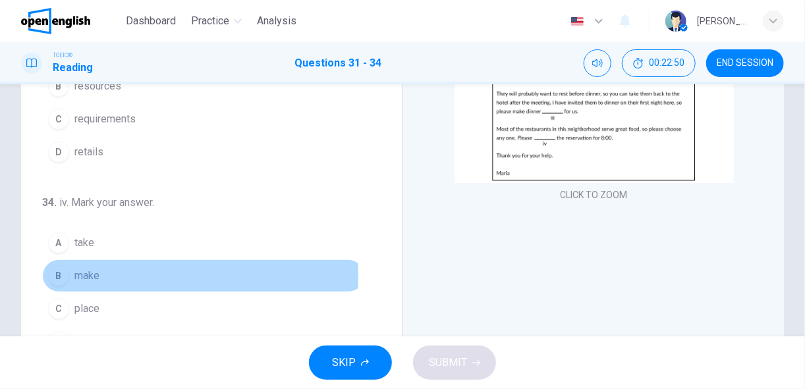
click at [92, 269] on span "make" at bounding box center [86, 276] width 25 height 16
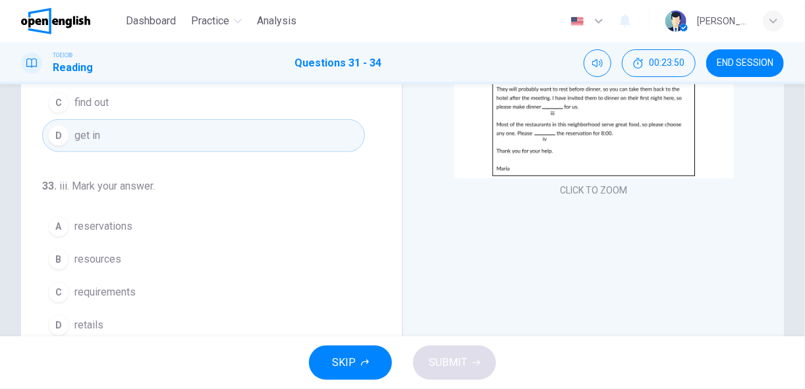
scroll to position [145, 0]
click at [138, 282] on button "C requirements" at bounding box center [203, 289] width 323 height 33
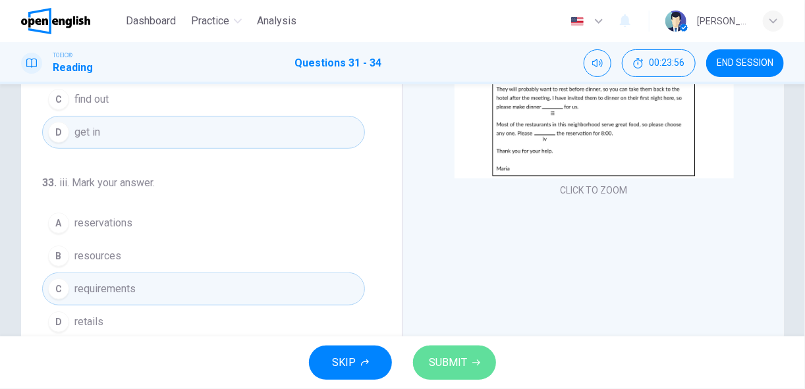
click at [455, 364] on span "SUBMIT" at bounding box center [448, 363] width 38 height 18
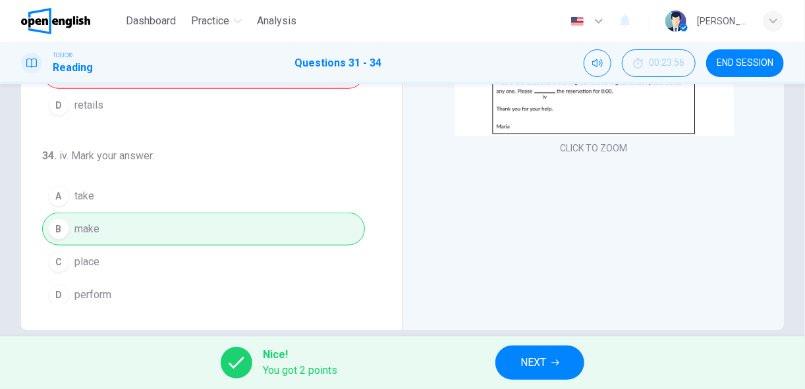
scroll to position [258, 0]
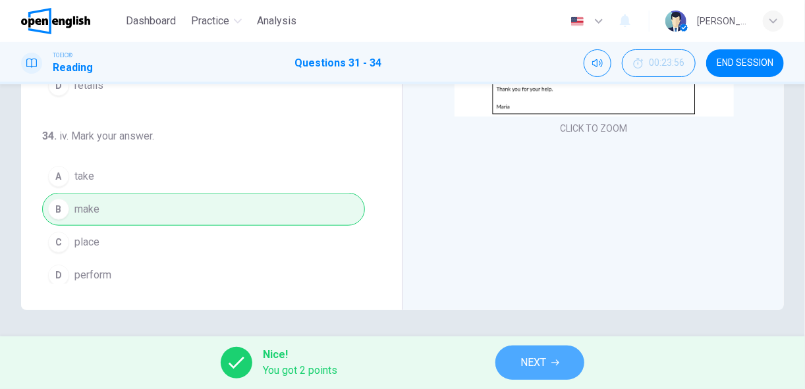
click at [538, 361] on span "NEXT" at bounding box center [534, 363] width 26 height 18
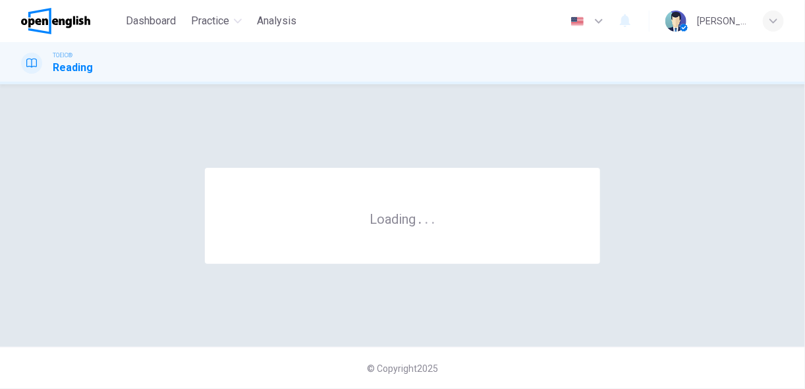
scroll to position [0, 0]
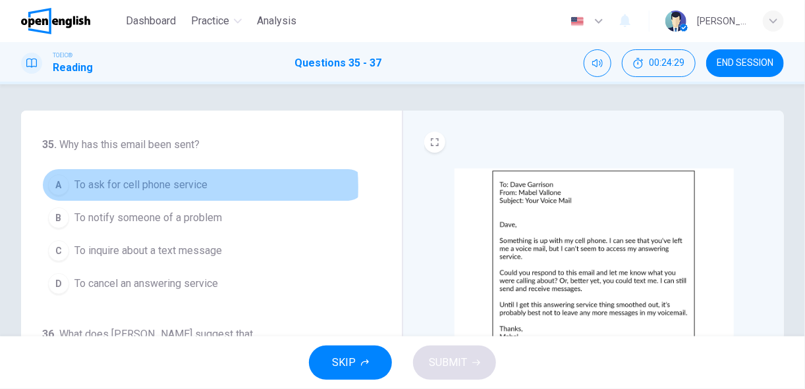
click at [146, 187] on span "To ask for cell phone service" at bounding box center [140, 185] width 133 height 16
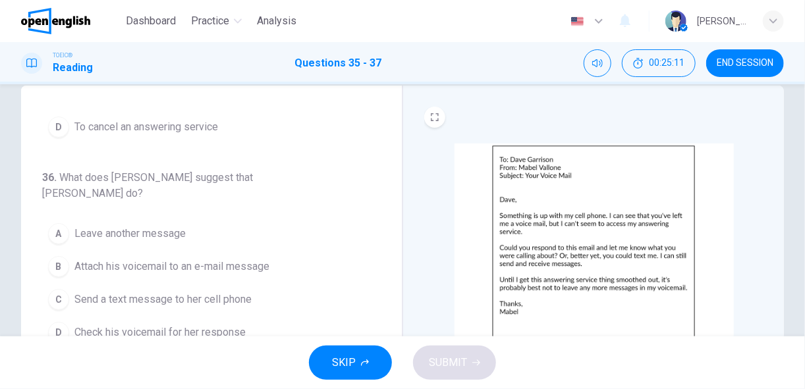
scroll to position [26, 0]
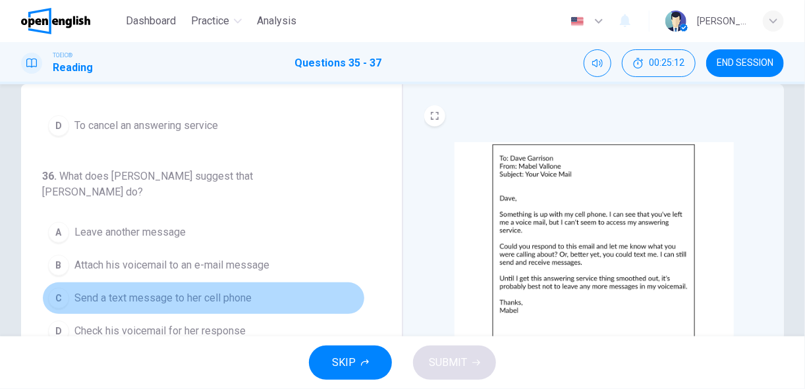
click at [237, 291] on span "Send a text message to her cell phone" at bounding box center [162, 299] width 177 height 16
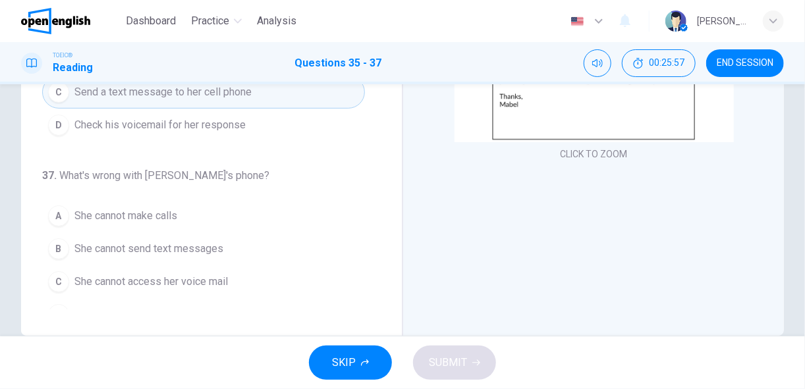
scroll to position [234, 0]
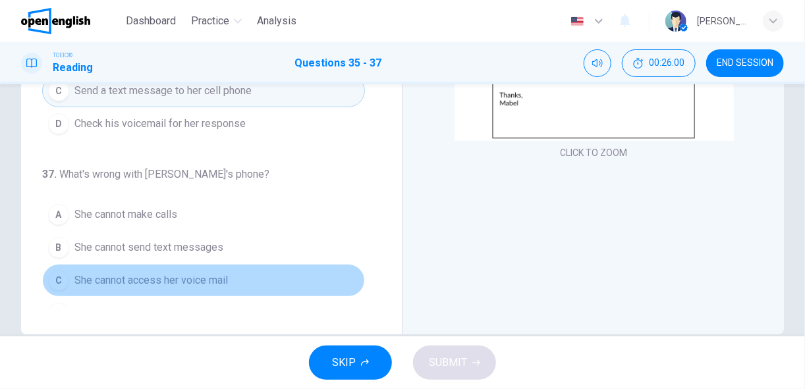
click at [221, 273] on span "She cannot access her voice mail" at bounding box center [151, 281] width 154 height 16
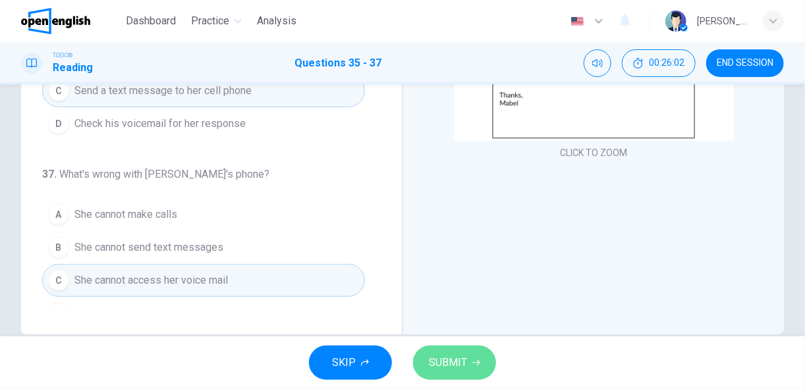
click at [446, 362] on span "SUBMIT" at bounding box center [448, 363] width 38 height 18
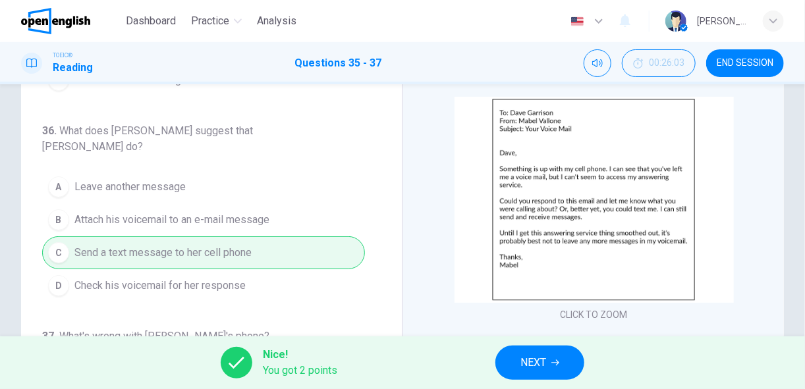
scroll to position [72, 0]
click at [531, 361] on span "NEXT" at bounding box center [534, 363] width 26 height 18
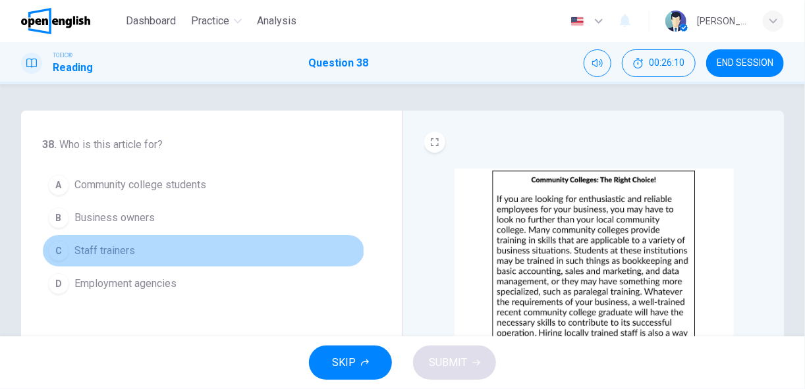
click at [107, 252] on span "Staff trainers" at bounding box center [104, 251] width 61 height 16
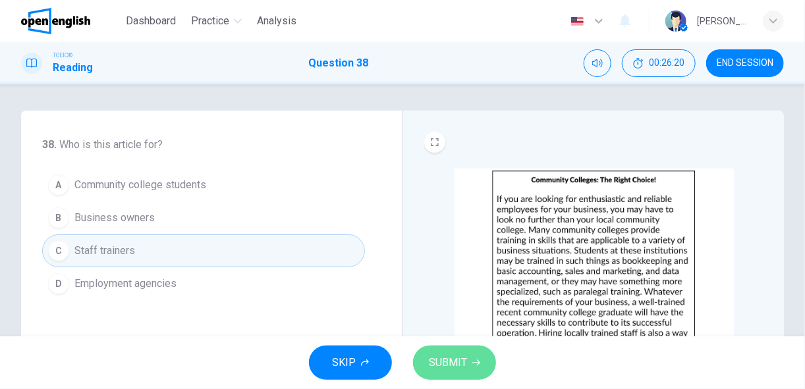
click at [454, 366] on span "SUBMIT" at bounding box center [448, 363] width 38 height 18
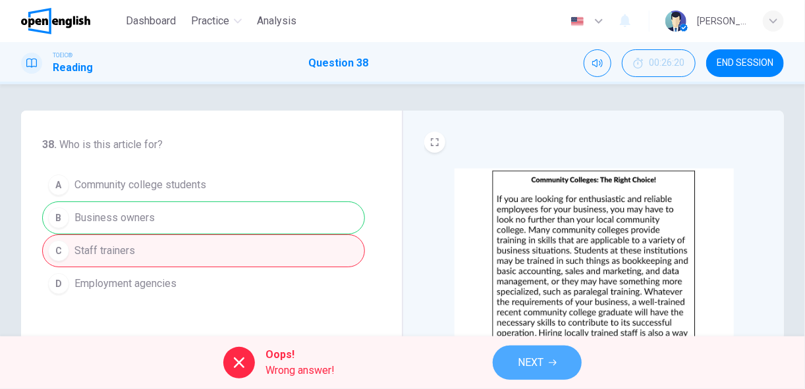
click at [517, 374] on button "NEXT" at bounding box center [537, 363] width 89 height 34
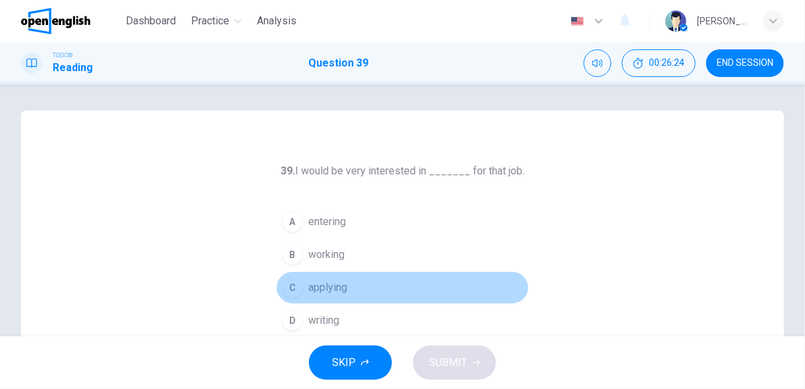
click at [351, 283] on button "C applying" at bounding box center [402, 287] width 253 height 33
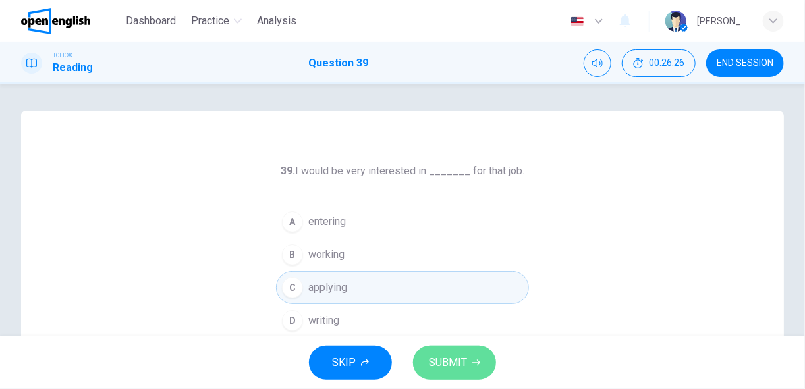
click at [457, 362] on span "SUBMIT" at bounding box center [448, 363] width 38 height 18
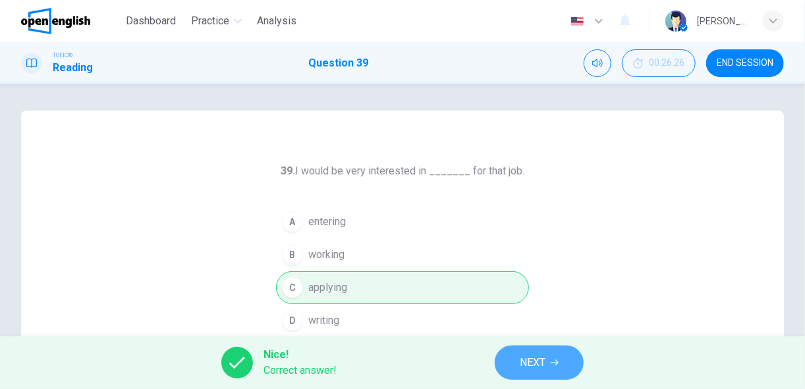
click at [530, 364] on span "NEXT" at bounding box center [533, 363] width 26 height 18
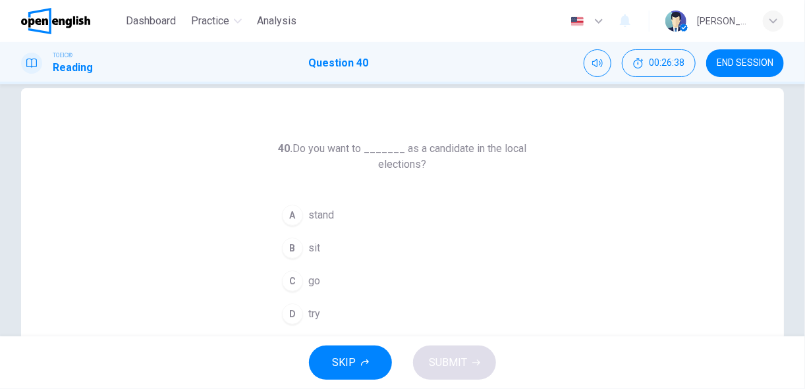
scroll to position [28, 0]
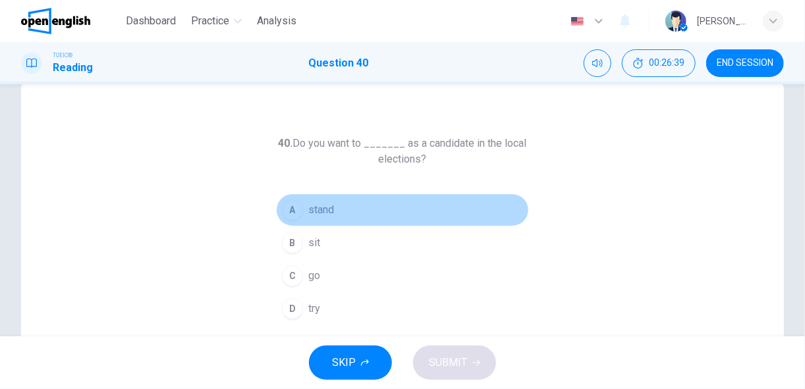
click at [316, 208] on span "stand" at bounding box center [321, 210] width 26 height 16
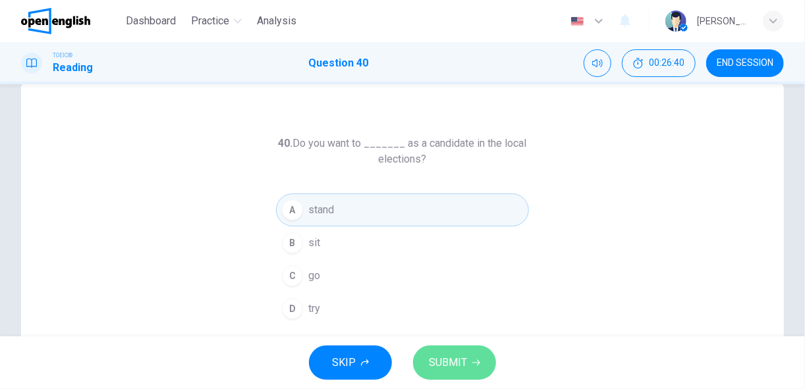
click at [440, 361] on span "SUBMIT" at bounding box center [448, 363] width 38 height 18
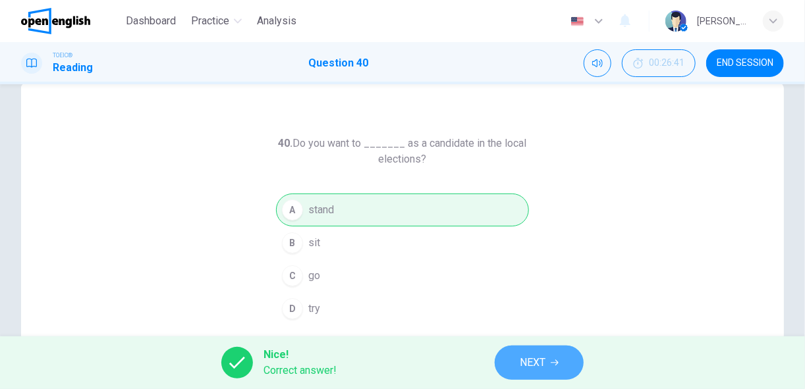
click at [508, 364] on button "NEXT" at bounding box center [539, 363] width 89 height 34
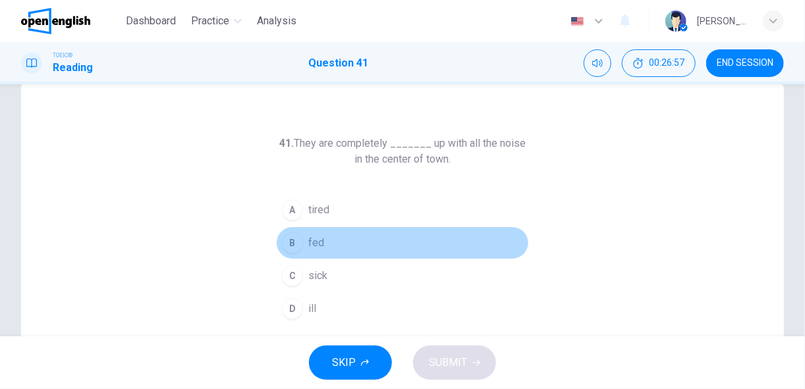
click at [310, 239] on span "fed" at bounding box center [316, 243] width 16 height 16
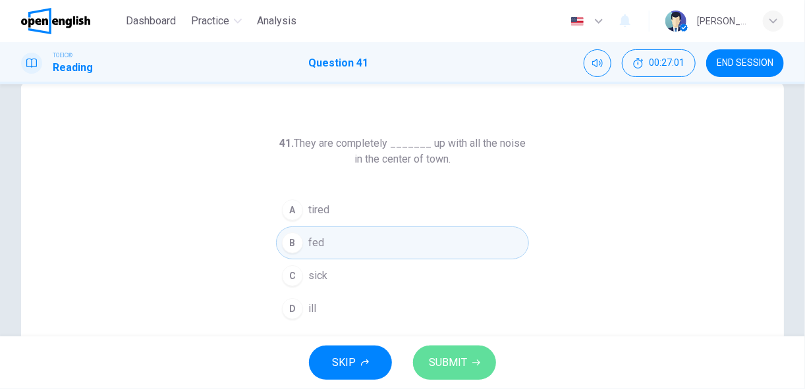
click at [451, 368] on span "SUBMIT" at bounding box center [448, 363] width 38 height 18
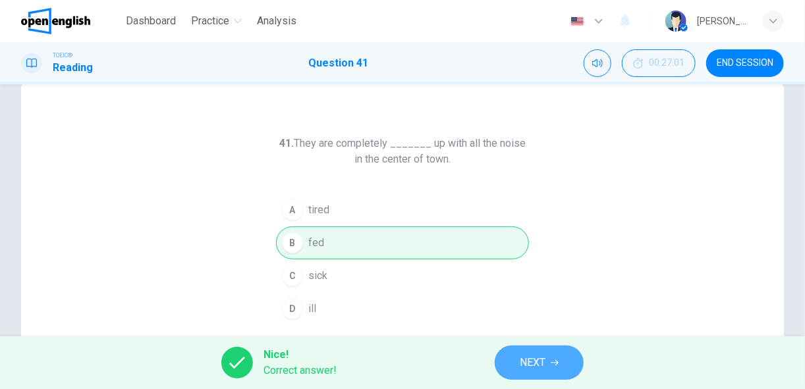
click at [525, 364] on span "NEXT" at bounding box center [533, 363] width 26 height 18
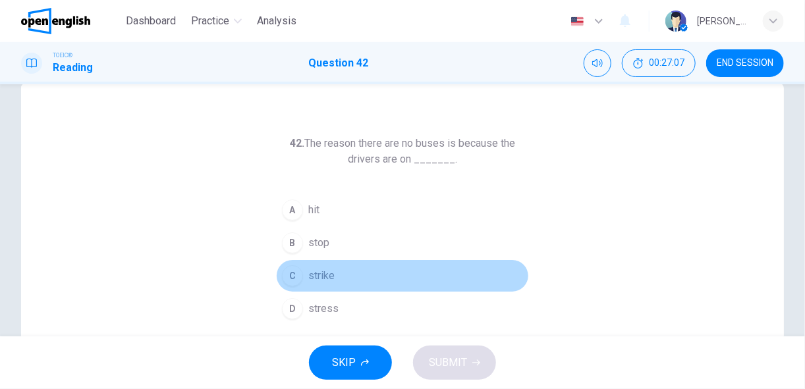
click at [310, 273] on span "strike" at bounding box center [321, 276] width 26 height 16
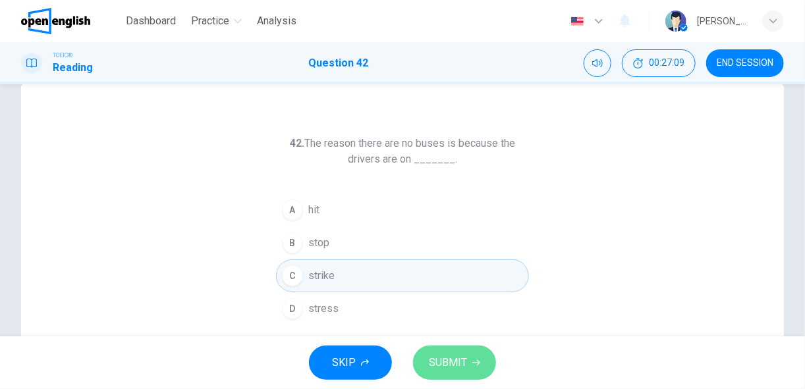
click at [459, 366] on span "SUBMIT" at bounding box center [448, 363] width 38 height 18
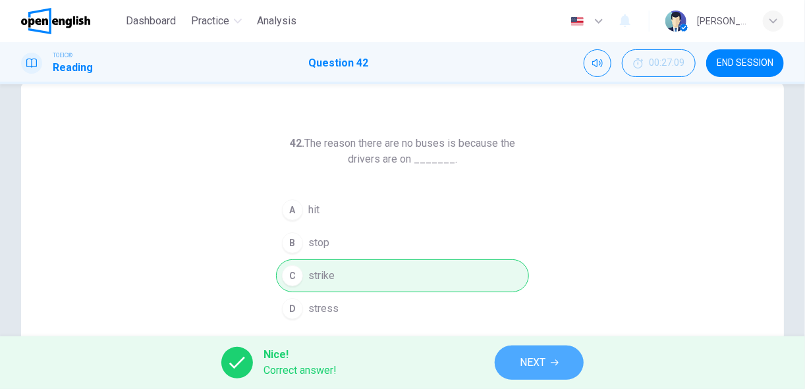
click at [515, 369] on button "NEXT" at bounding box center [539, 363] width 89 height 34
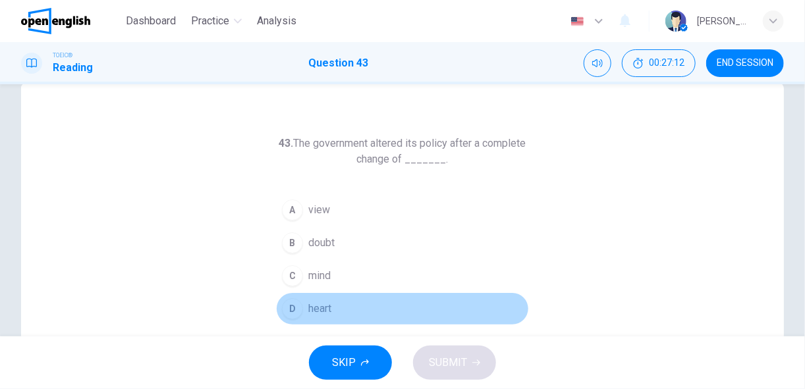
click at [351, 310] on button "D heart" at bounding box center [402, 309] width 253 height 33
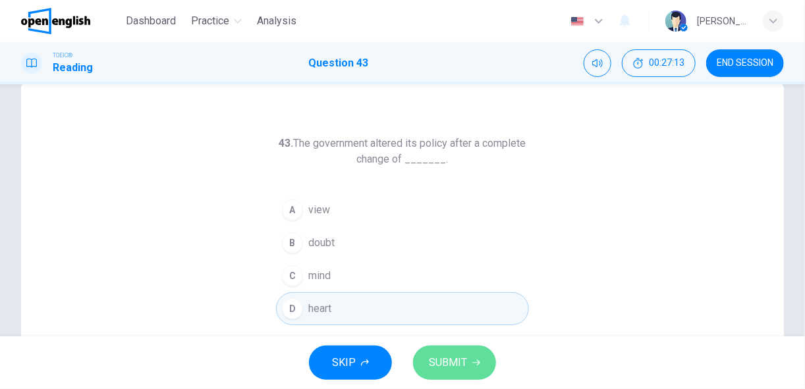
click at [472, 360] on icon "button" at bounding box center [476, 363] width 8 height 8
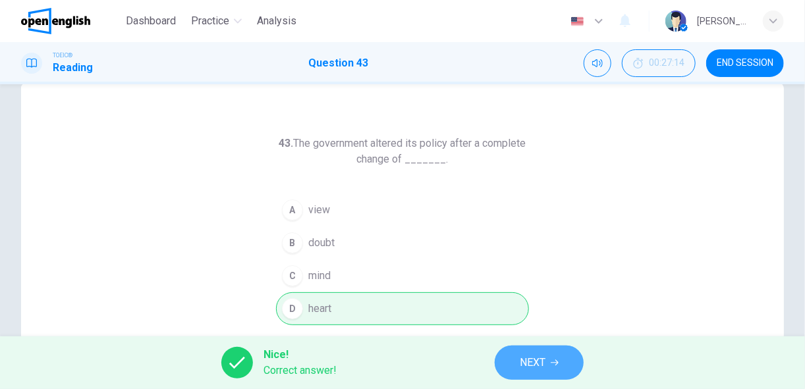
click at [538, 372] on button "NEXT" at bounding box center [539, 363] width 89 height 34
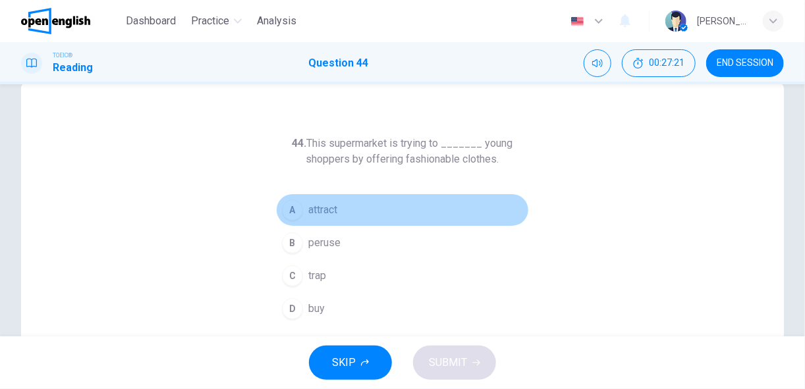
click at [296, 210] on div "A" at bounding box center [292, 210] width 21 height 21
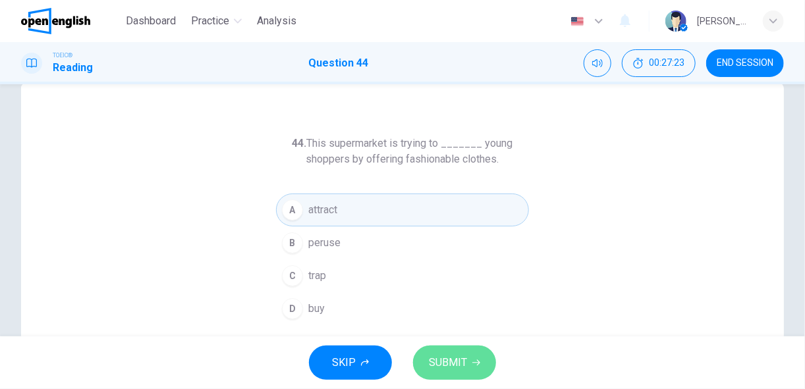
click at [441, 360] on span "SUBMIT" at bounding box center [448, 363] width 38 height 18
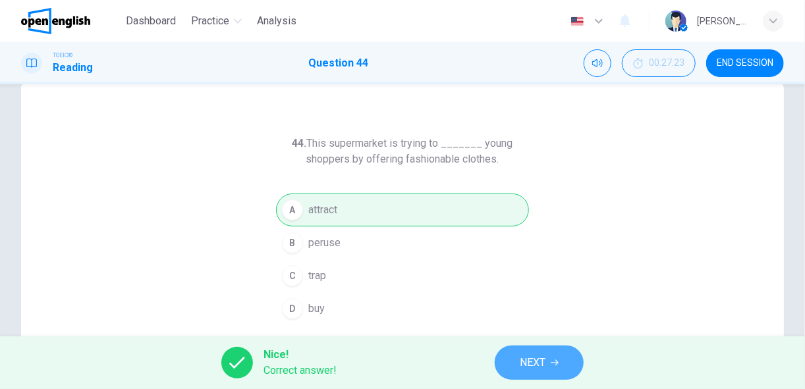
click at [524, 361] on span "NEXT" at bounding box center [533, 363] width 26 height 18
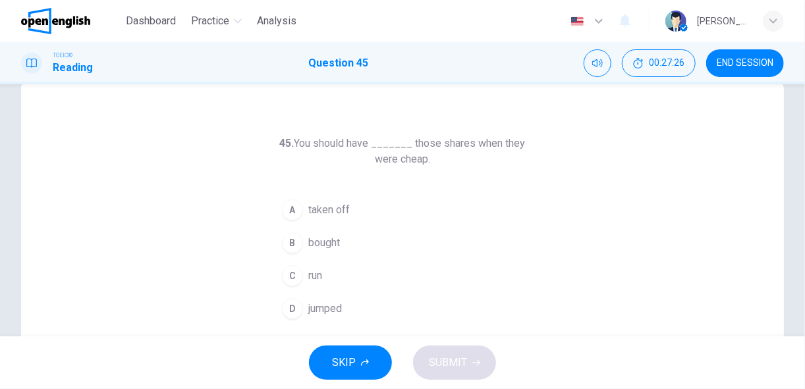
click at [300, 240] on button "B bought" at bounding box center [402, 243] width 253 height 33
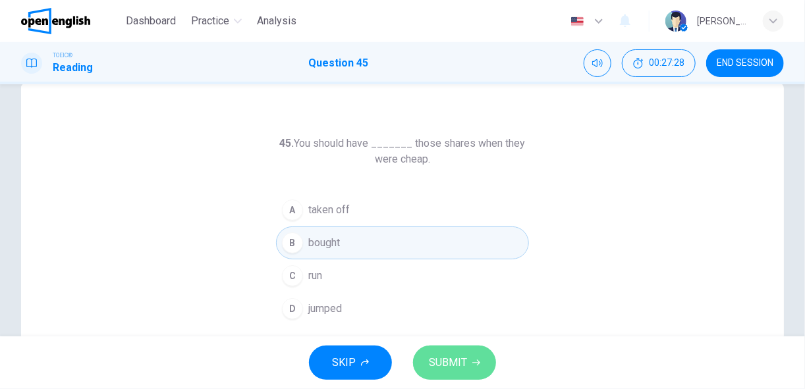
click at [440, 362] on span "SUBMIT" at bounding box center [448, 363] width 38 height 18
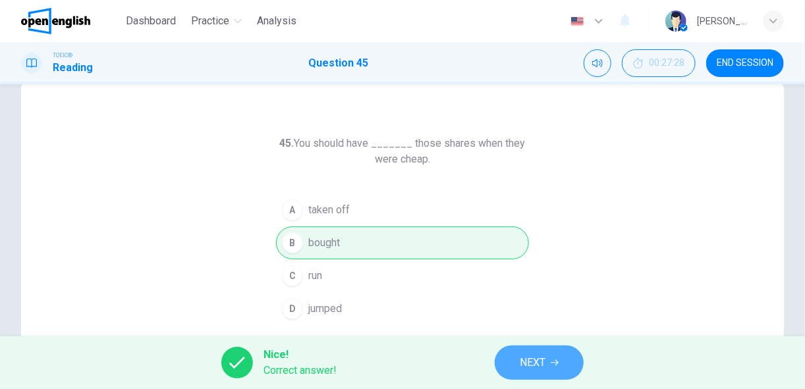
click at [509, 361] on button "NEXT" at bounding box center [539, 363] width 89 height 34
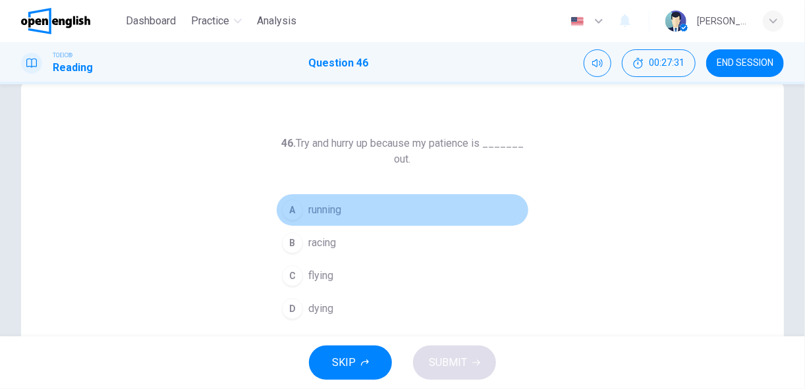
click at [330, 212] on span "running" at bounding box center [324, 210] width 33 height 16
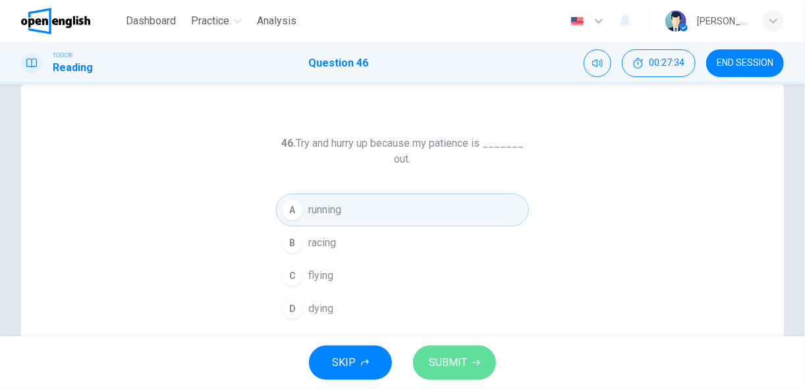
click at [447, 364] on span "SUBMIT" at bounding box center [448, 363] width 38 height 18
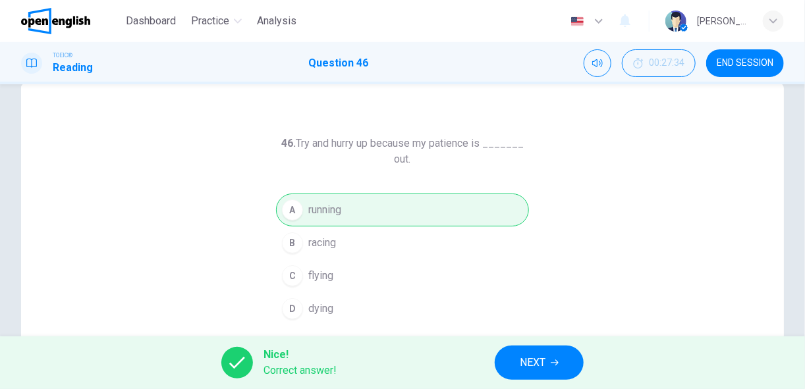
click at [547, 364] on button "NEXT" at bounding box center [539, 363] width 89 height 34
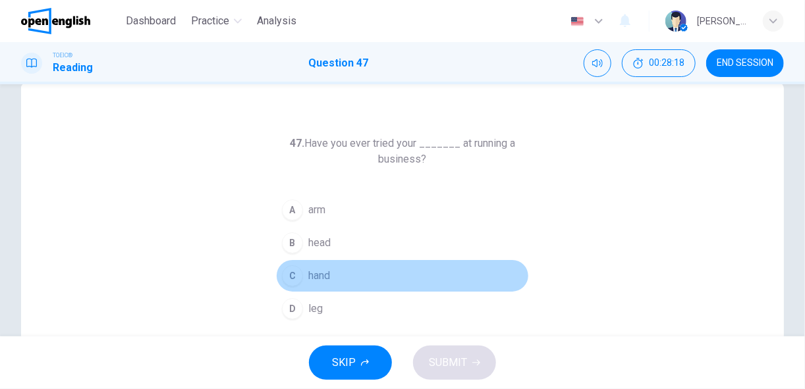
click at [316, 272] on span "hand" at bounding box center [319, 276] width 22 height 16
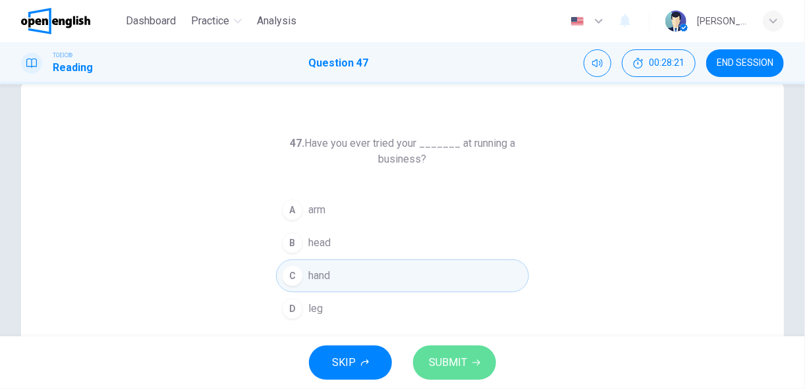
click at [448, 363] on span "SUBMIT" at bounding box center [448, 363] width 38 height 18
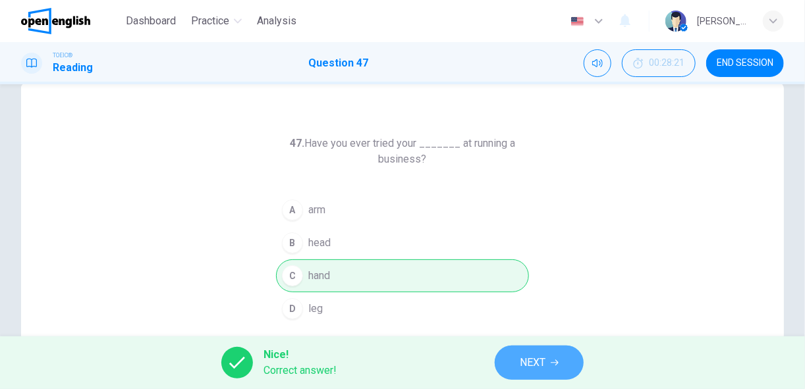
click at [507, 367] on button "NEXT" at bounding box center [539, 363] width 89 height 34
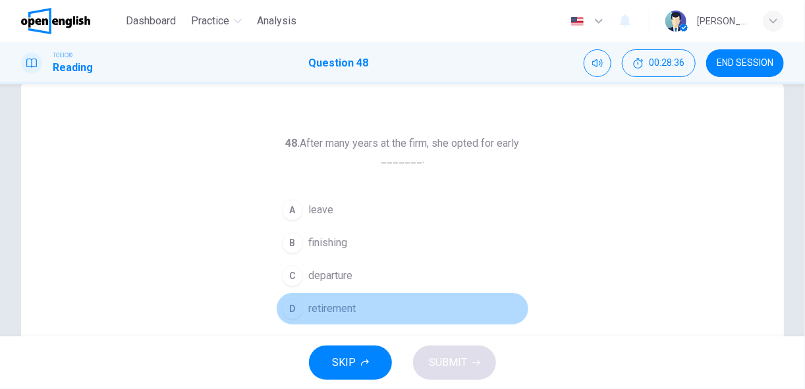
click at [328, 310] on span "retirement" at bounding box center [331, 309] width 47 height 16
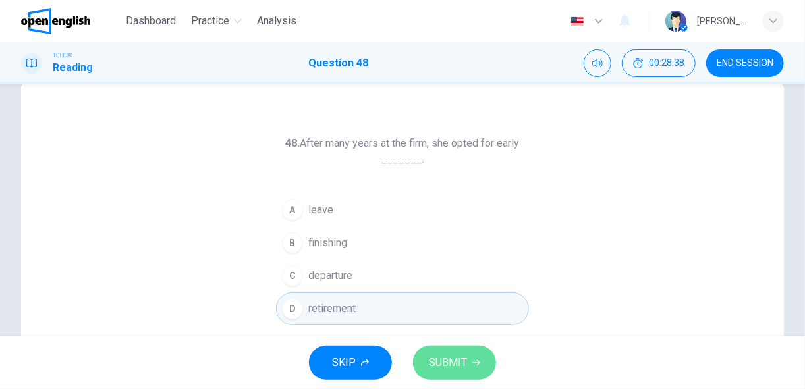
click at [440, 366] on span "SUBMIT" at bounding box center [448, 363] width 38 height 18
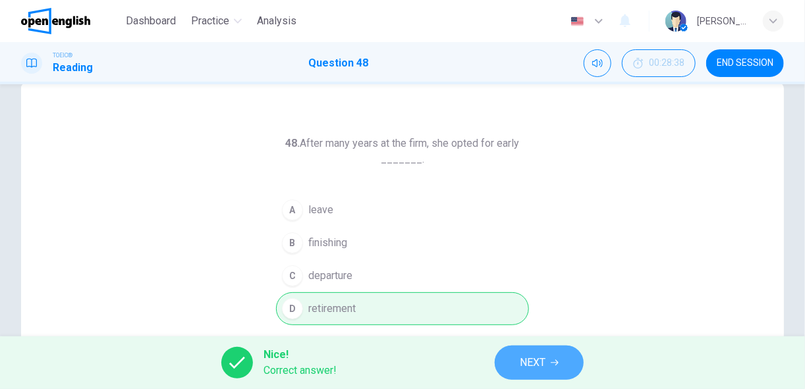
click at [519, 363] on button "NEXT" at bounding box center [539, 363] width 89 height 34
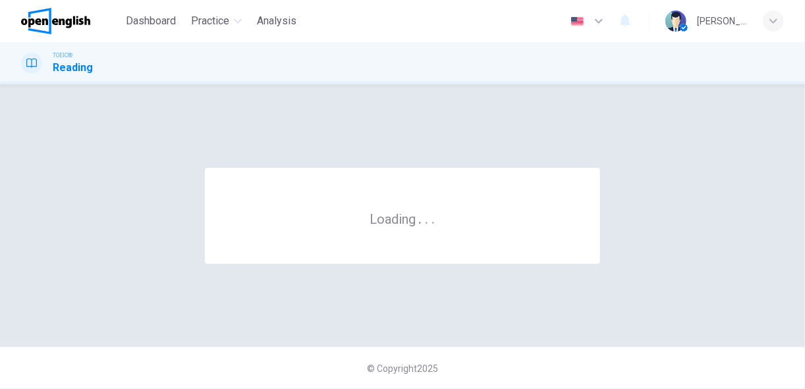
scroll to position [0, 0]
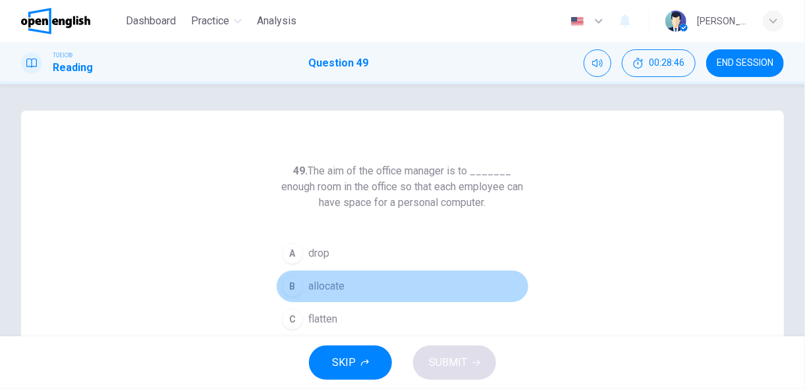
click at [333, 284] on span "allocate" at bounding box center [326, 287] width 36 height 16
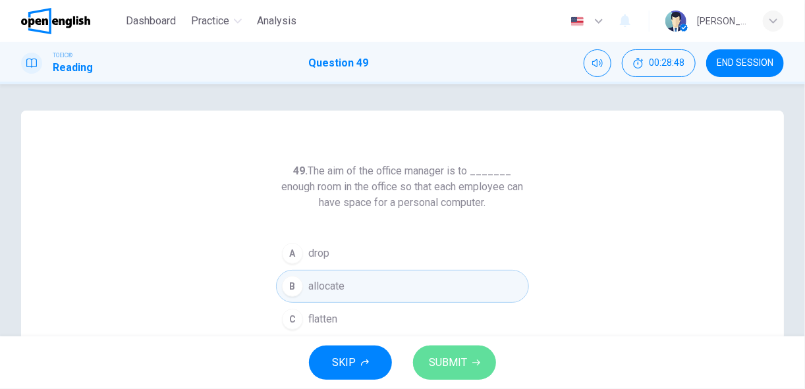
click at [449, 358] on span "SUBMIT" at bounding box center [448, 363] width 38 height 18
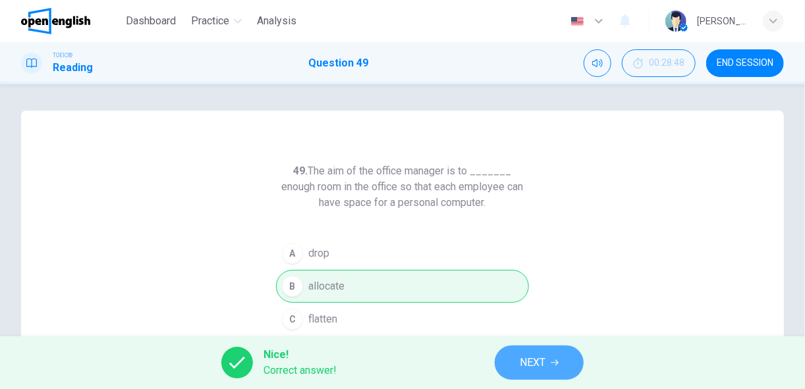
click at [521, 362] on span "NEXT" at bounding box center [533, 363] width 26 height 18
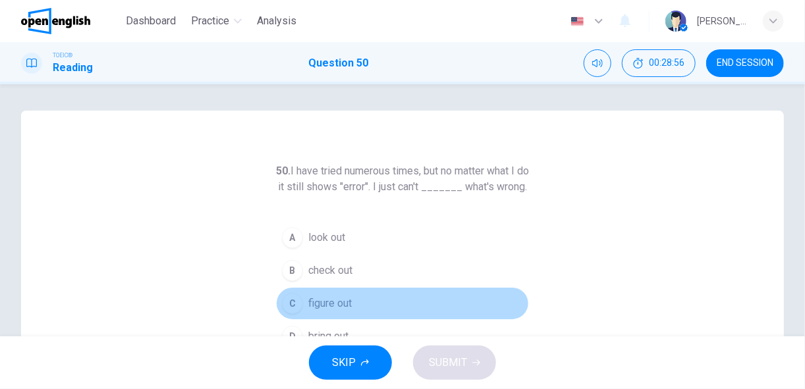
click at [339, 312] on span "figure out" at bounding box center [329, 304] width 43 height 16
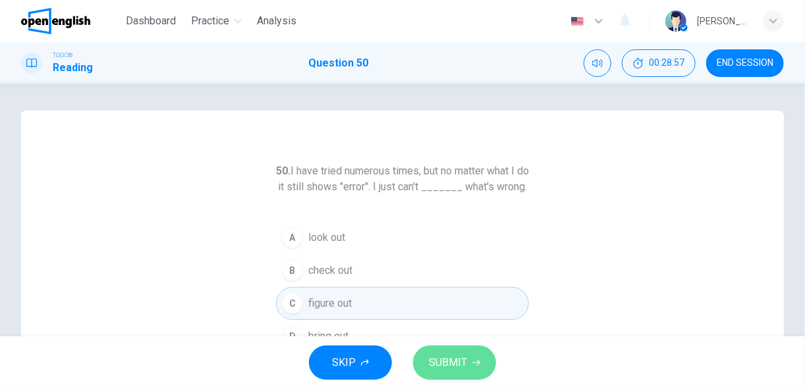
click at [455, 364] on span "SUBMIT" at bounding box center [448, 363] width 38 height 18
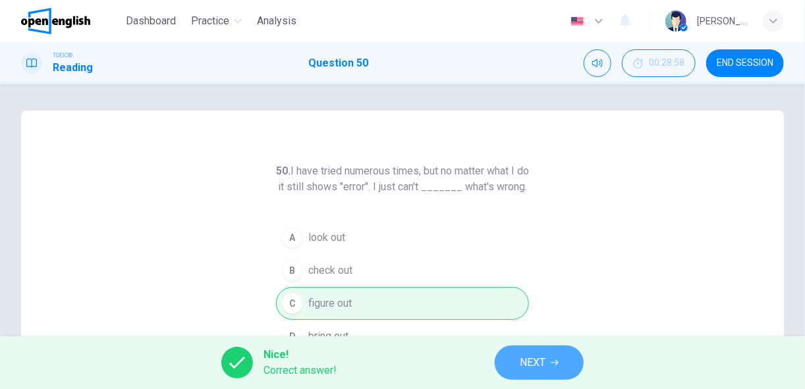
click at [532, 364] on span "NEXT" at bounding box center [533, 363] width 26 height 18
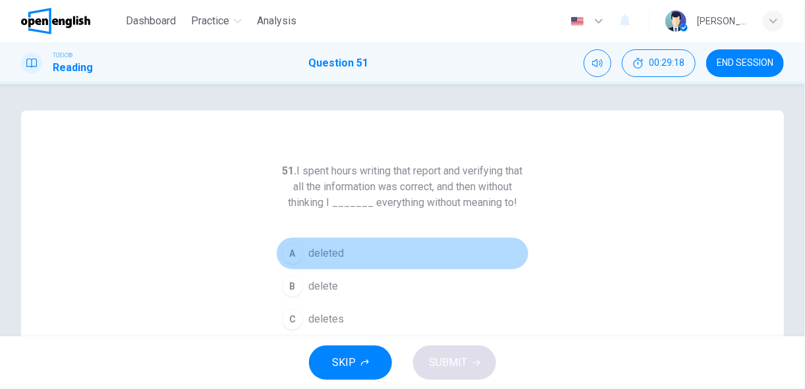
click at [356, 250] on button "A deleted" at bounding box center [402, 253] width 253 height 33
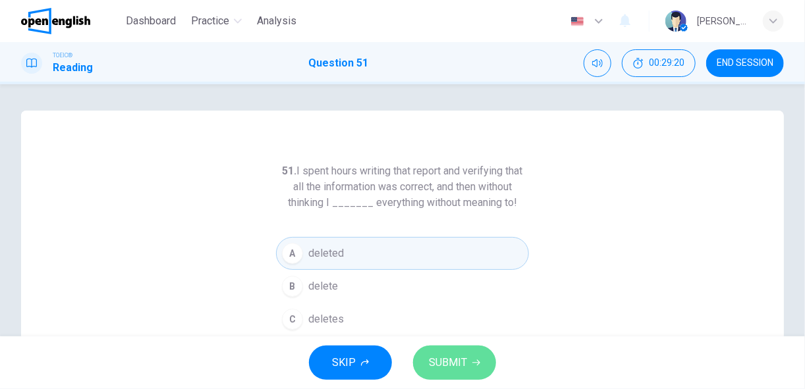
click at [462, 367] on span "SUBMIT" at bounding box center [448, 363] width 38 height 18
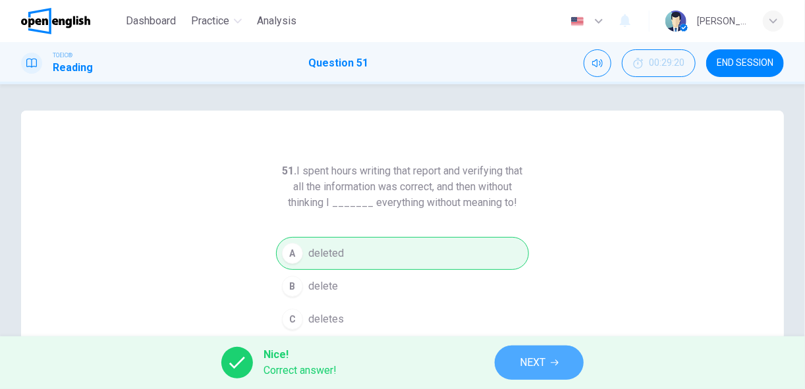
click at [532, 364] on span "NEXT" at bounding box center [533, 363] width 26 height 18
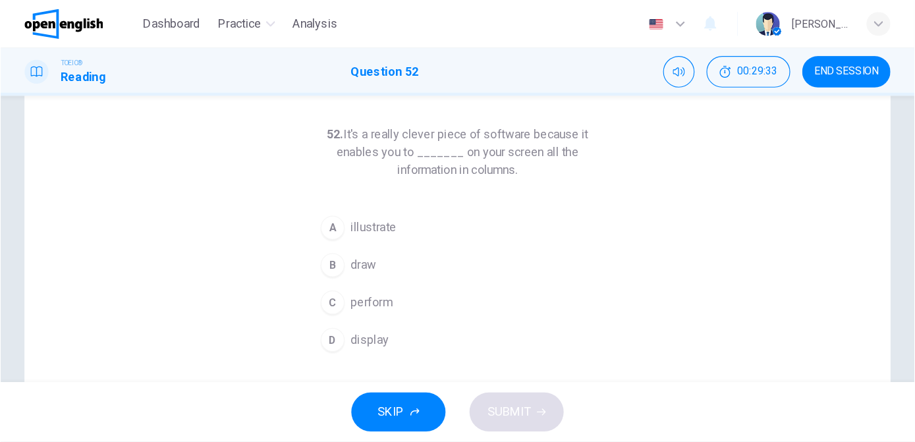
scroll to position [55, 0]
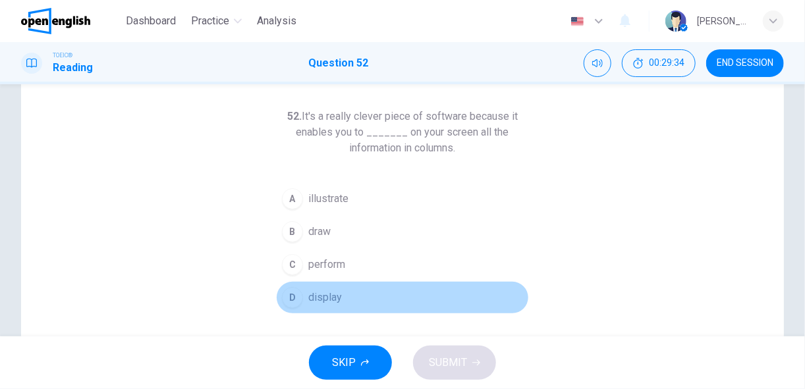
click at [317, 300] on span "display" at bounding box center [325, 298] width 34 height 16
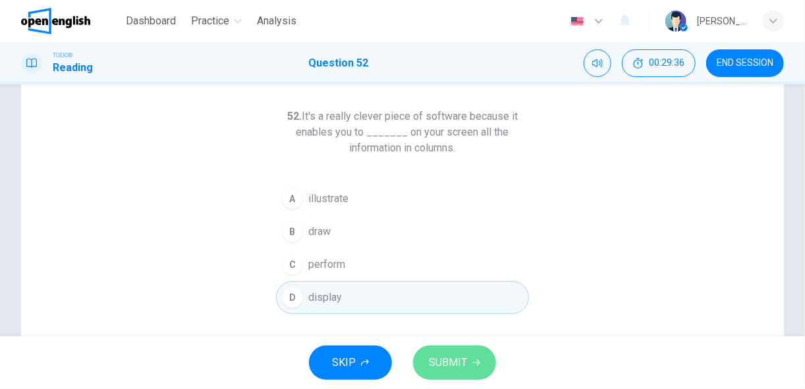
click at [441, 367] on span "SUBMIT" at bounding box center [448, 363] width 38 height 18
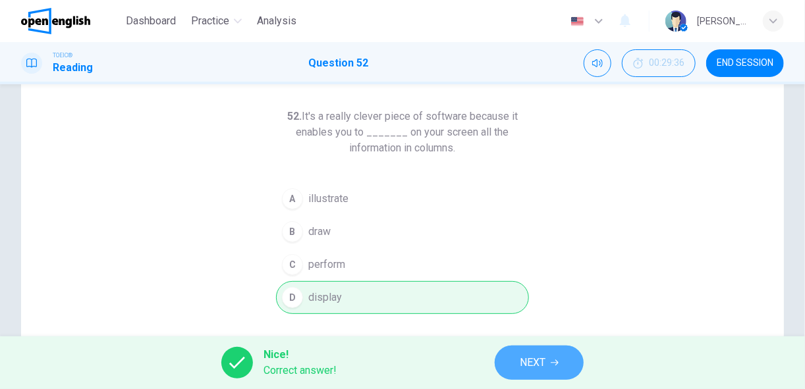
click at [522, 368] on span "NEXT" at bounding box center [533, 363] width 26 height 18
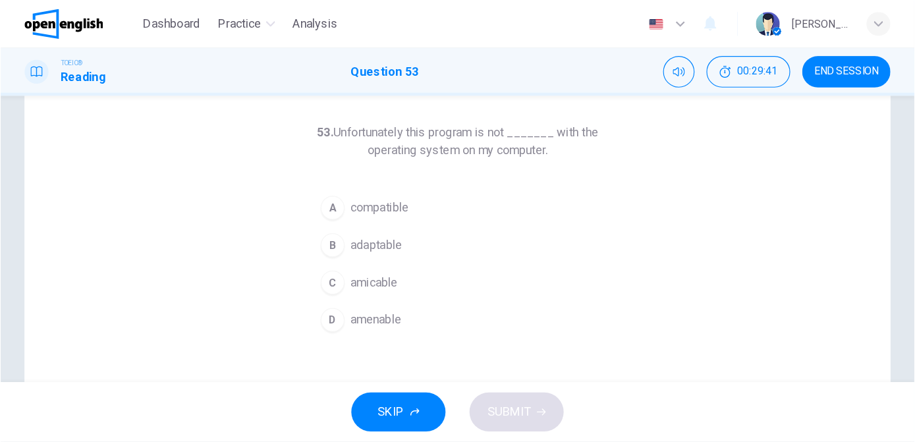
scroll to position [54, 0]
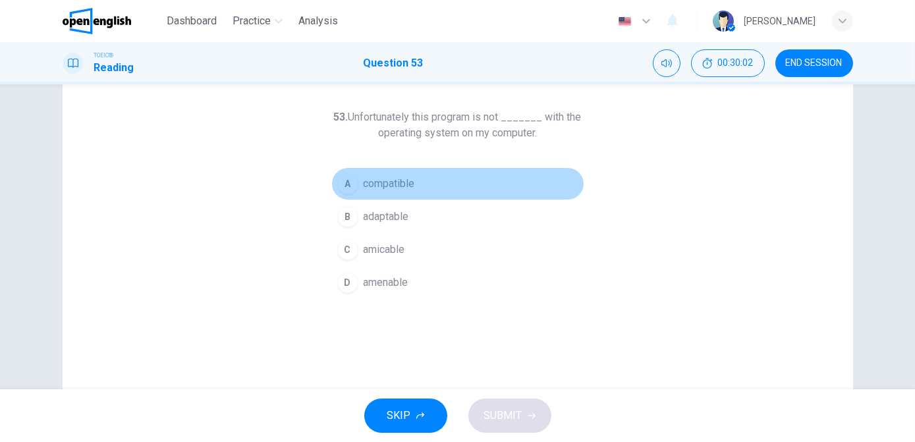
click at [411, 181] on span "compatible" at bounding box center [389, 184] width 51 height 16
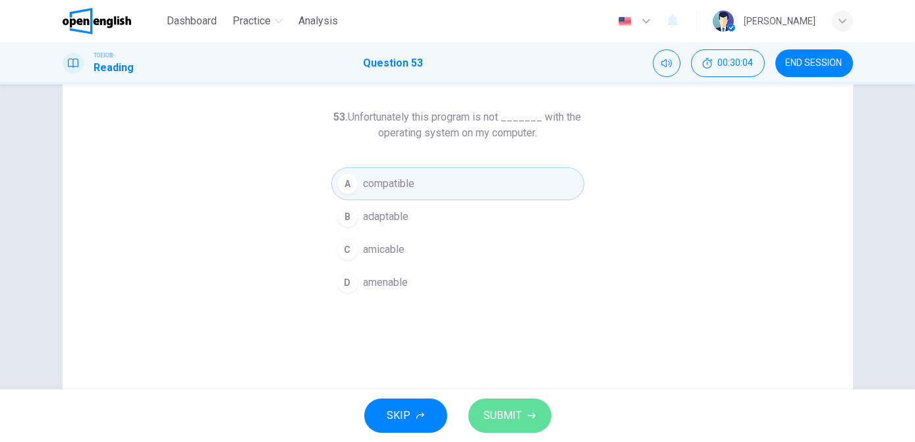
click at [501, 389] on span "SUBMIT" at bounding box center [503, 416] width 38 height 18
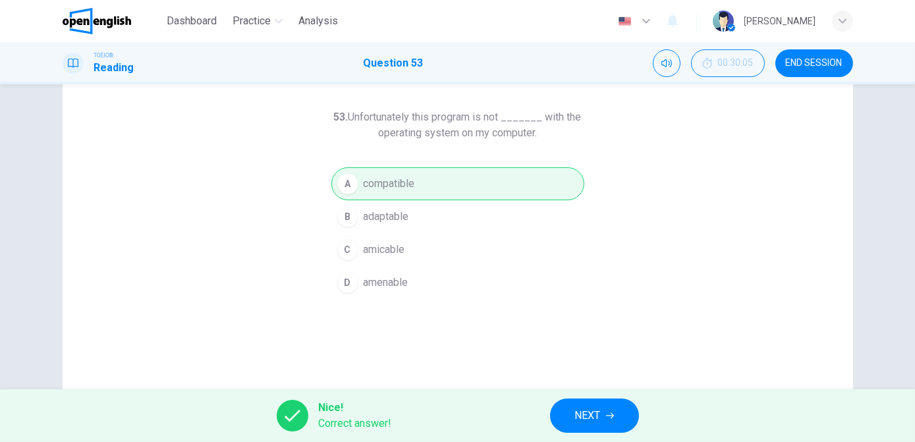
click at [597, 389] on span "NEXT" at bounding box center [588, 416] width 26 height 18
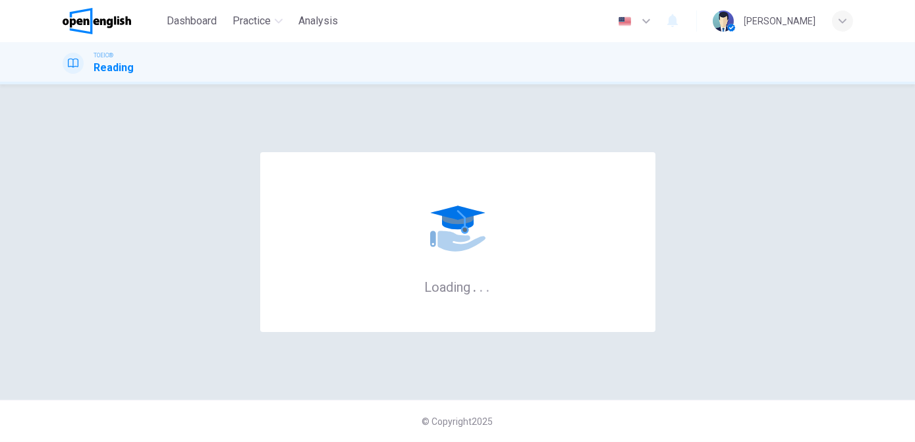
scroll to position [0, 0]
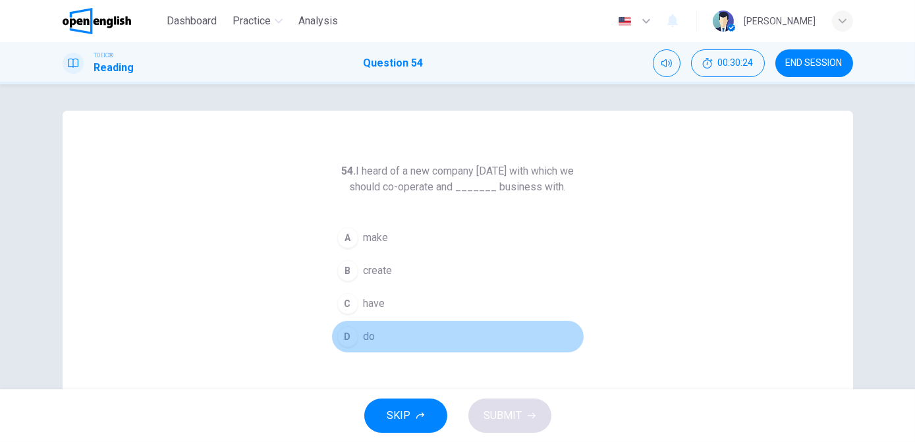
click at [346, 338] on div "D" at bounding box center [347, 336] width 21 height 21
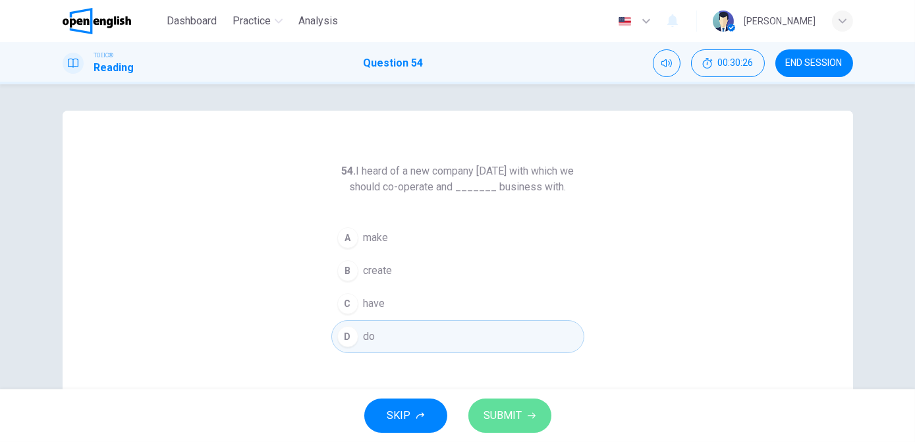
click at [490, 389] on span "SUBMIT" at bounding box center [503, 416] width 38 height 18
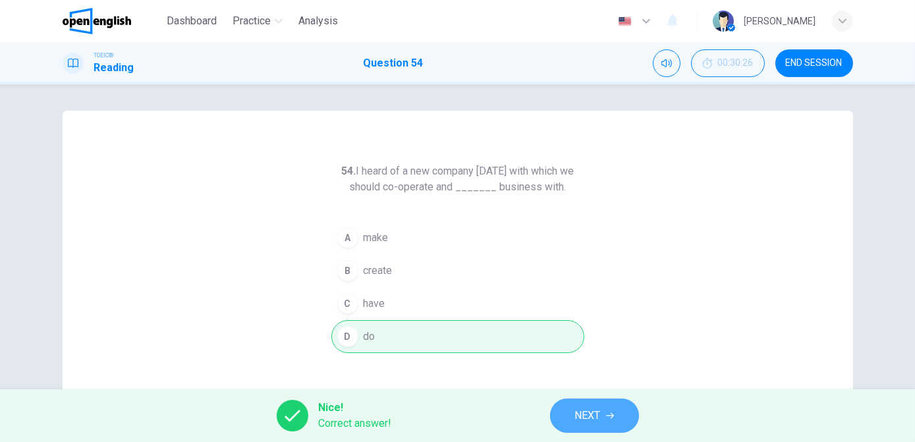
click at [605, 389] on button "NEXT" at bounding box center [594, 416] width 89 height 34
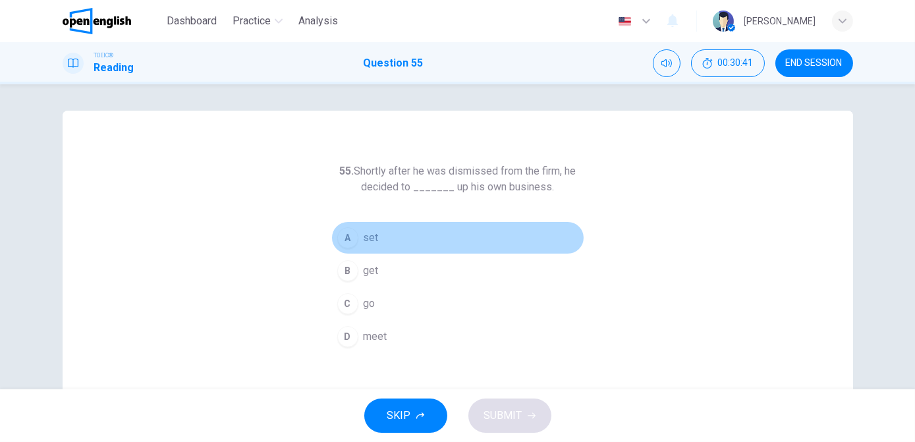
click at [376, 233] on button "A set" at bounding box center [457, 237] width 253 height 33
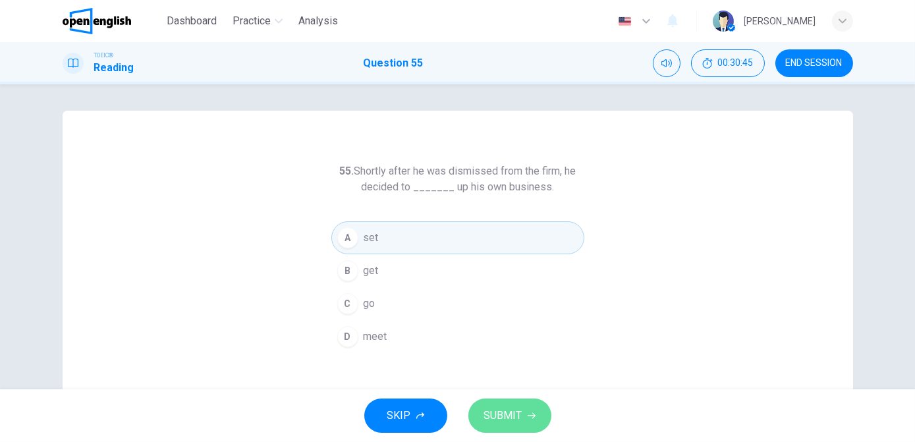
click at [495, 389] on span "SUBMIT" at bounding box center [503, 416] width 38 height 18
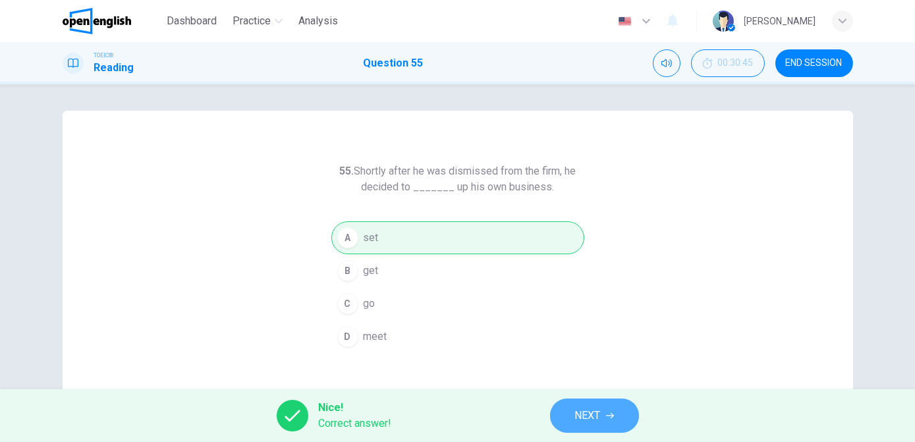
click at [584, 389] on span "NEXT" at bounding box center [588, 416] width 26 height 18
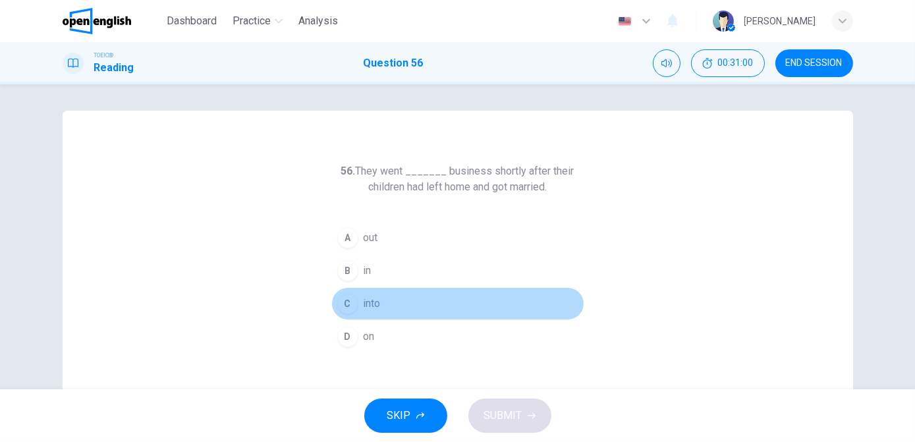
click at [373, 306] on span "into" at bounding box center [372, 304] width 17 height 16
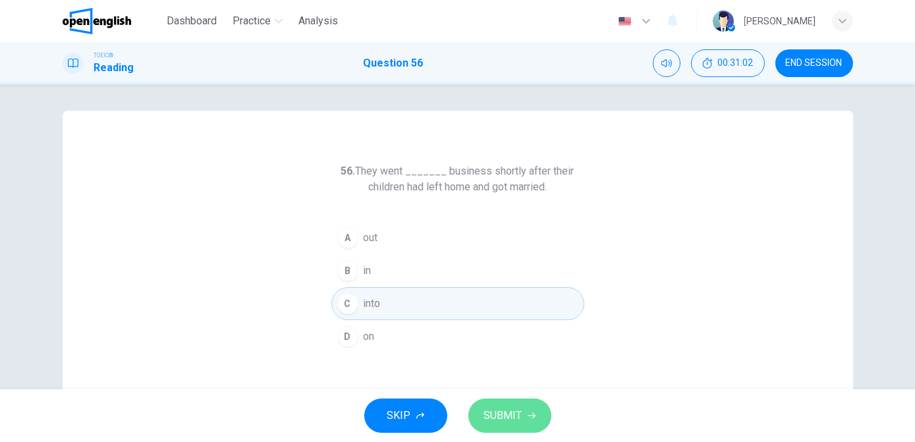
click at [509, 389] on span "SUBMIT" at bounding box center [503, 416] width 38 height 18
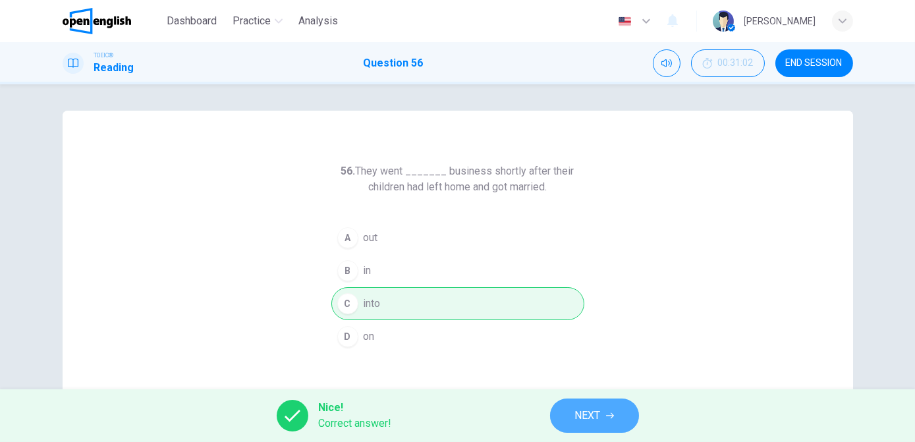
click at [590, 389] on span "NEXT" at bounding box center [588, 416] width 26 height 18
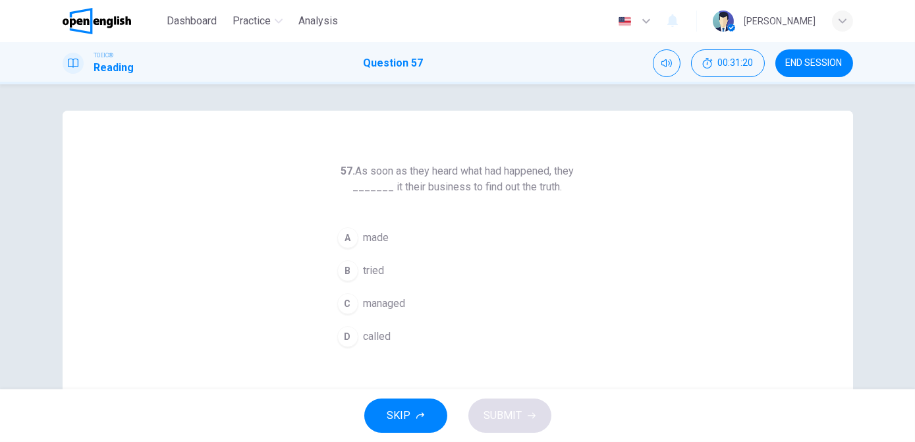
click at [381, 338] on span "called" at bounding box center [378, 337] width 28 height 16
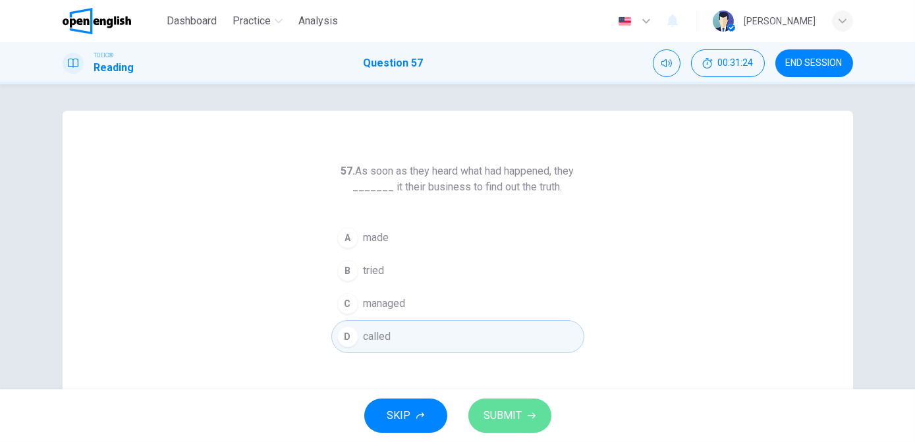
click at [507, 389] on span "SUBMIT" at bounding box center [503, 416] width 38 height 18
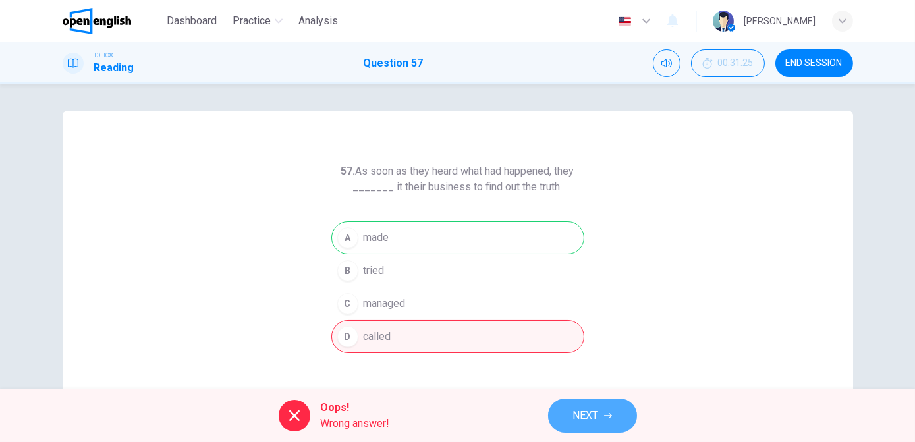
click at [584, 389] on span "NEXT" at bounding box center [586, 416] width 26 height 18
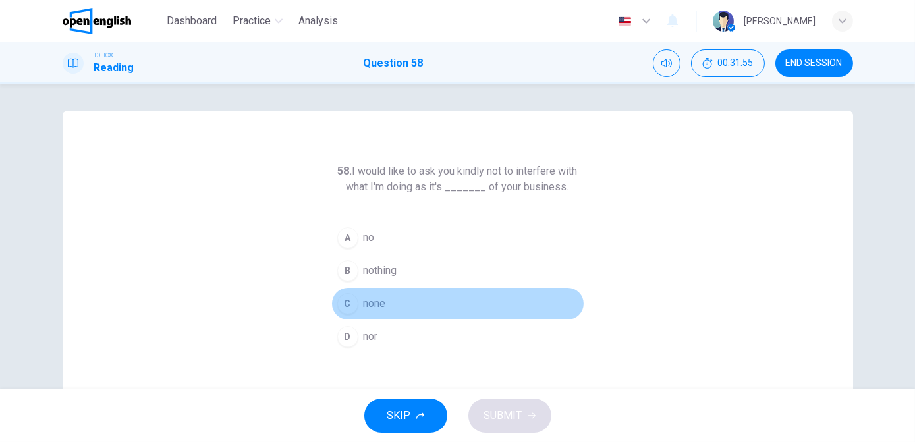
click at [349, 306] on div "C" at bounding box center [347, 303] width 21 height 21
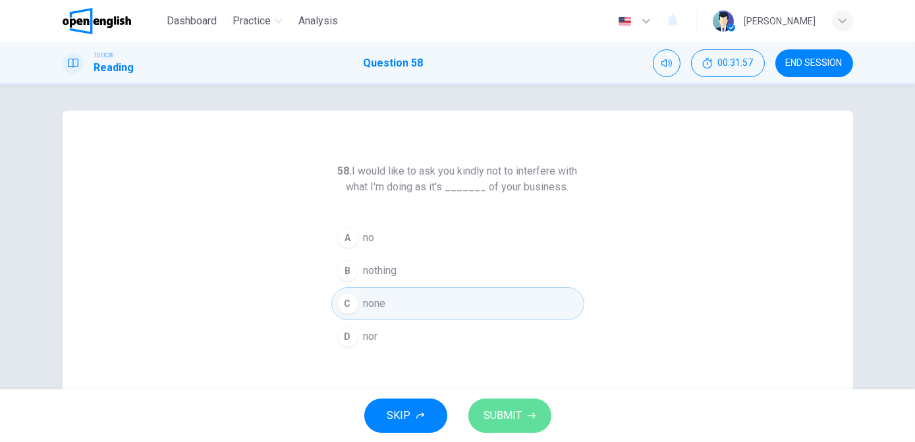
click at [515, 389] on span "SUBMIT" at bounding box center [503, 416] width 38 height 18
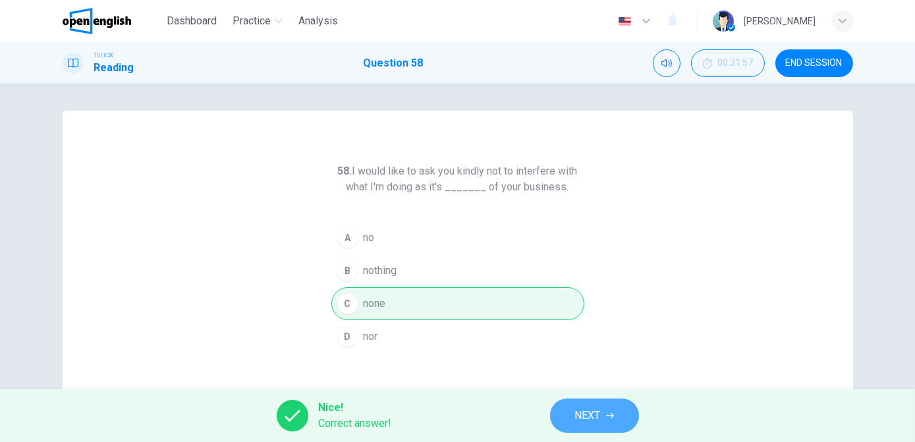
click at [589, 389] on span "NEXT" at bounding box center [588, 416] width 26 height 18
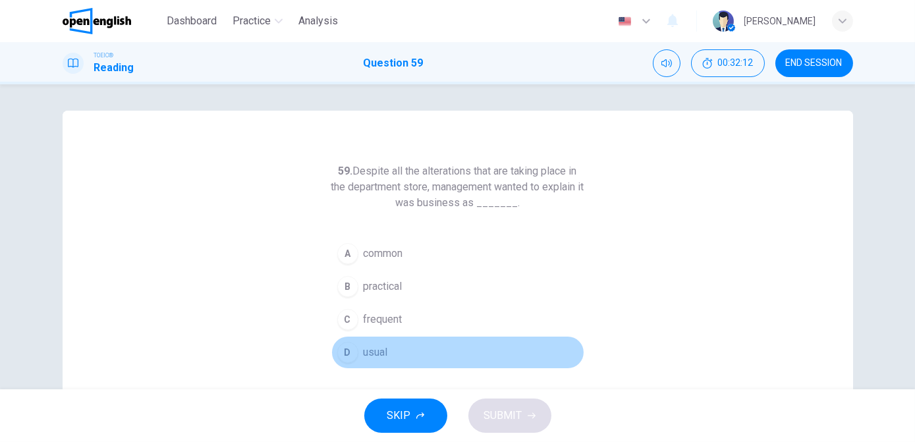
click at [420, 356] on button "D usual" at bounding box center [457, 352] width 253 height 33
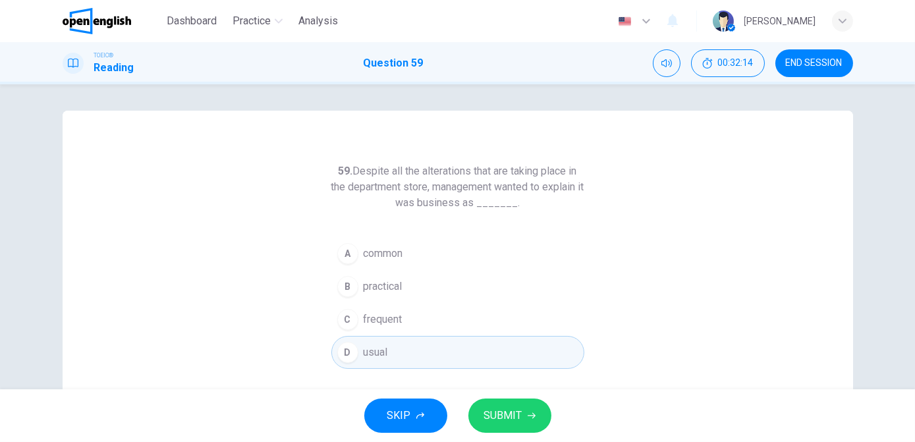
click at [504, 389] on span "SUBMIT" at bounding box center [503, 416] width 38 height 18
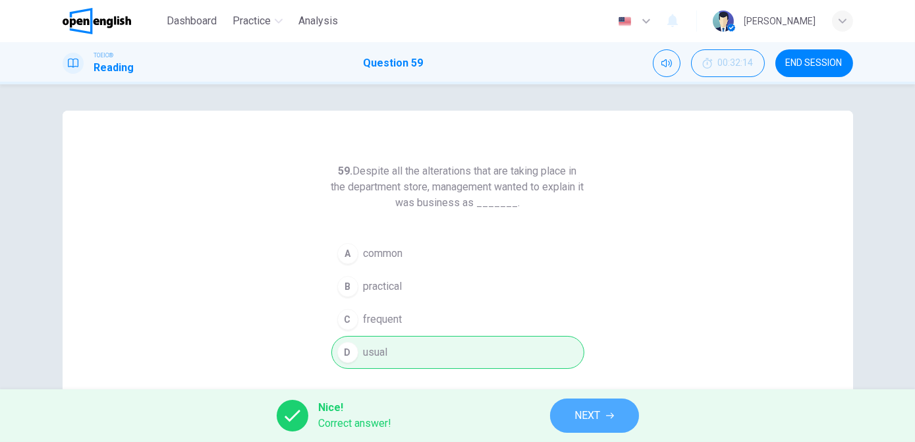
click at [585, 389] on span "NEXT" at bounding box center [588, 416] width 26 height 18
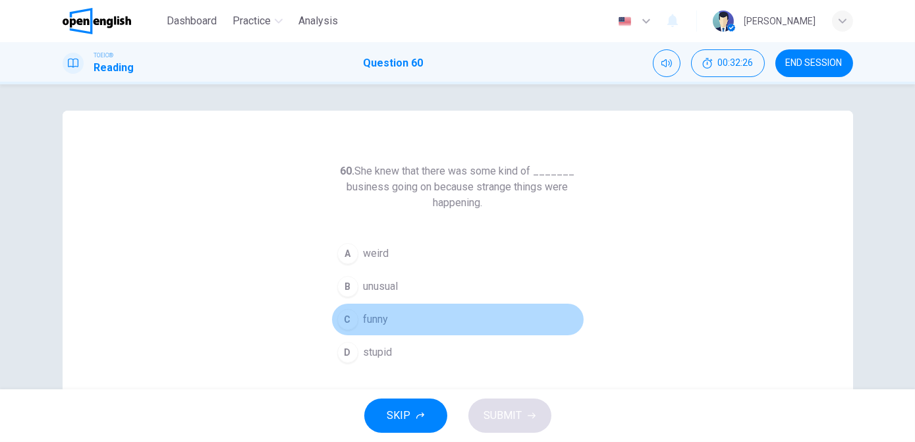
click at [358, 316] on button "C funny" at bounding box center [457, 319] width 253 height 33
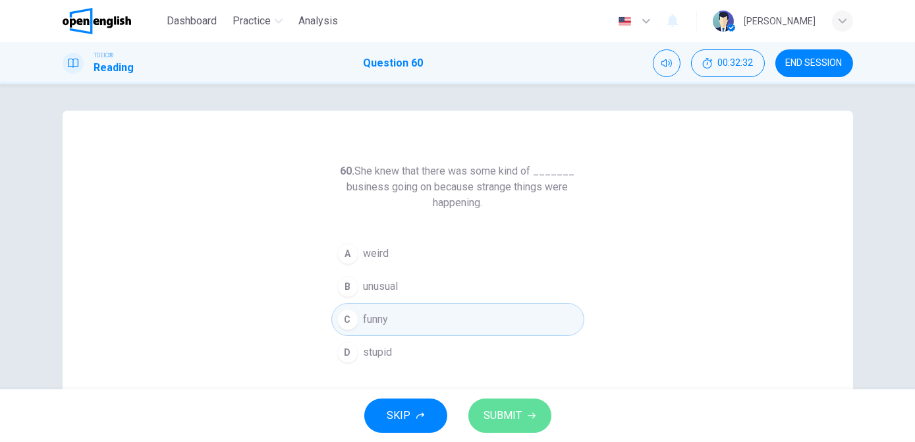
click at [499, 389] on span "SUBMIT" at bounding box center [503, 416] width 38 height 18
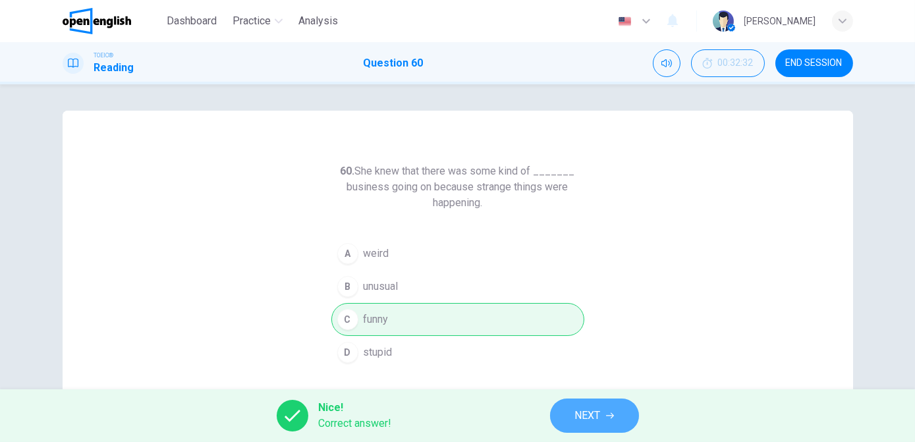
click at [569, 389] on button "NEXT" at bounding box center [594, 416] width 89 height 34
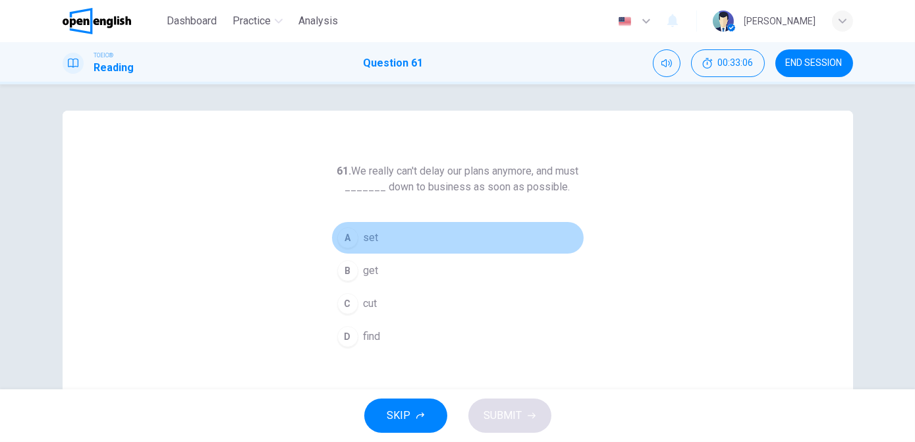
click at [341, 236] on div "A" at bounding box center [347, 237] width 21 height 21
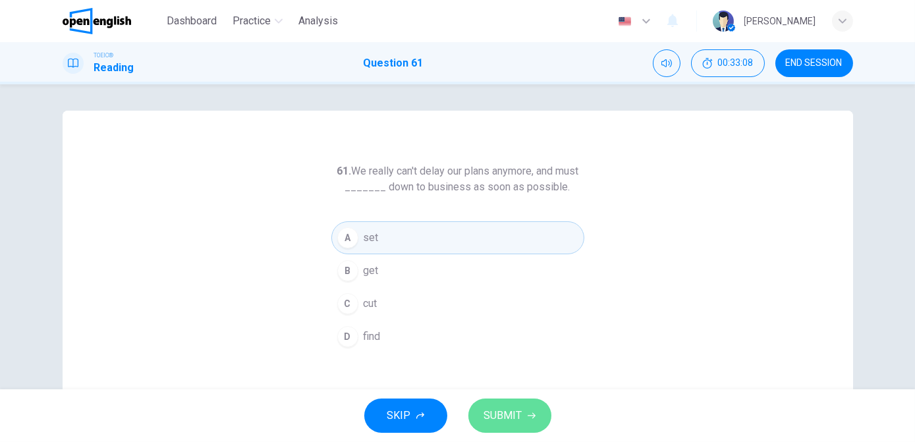
click at [497, 389] on span "SUBMIT" at bounding box center [503, 416] width 38 height 18
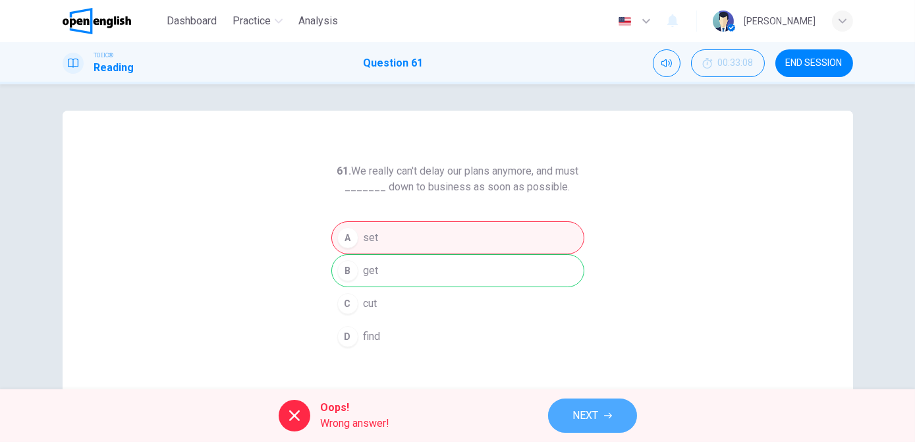
click at [599, 389] on button "NEXT" at bounding box center [592, 416] width 89 height 34
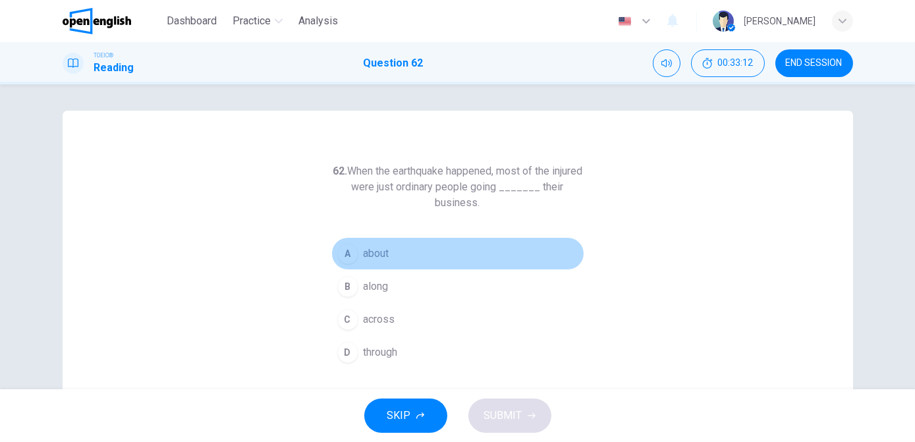
click at [429, 250] on button "A about" at bounding box center [457, 253] width 253 height 33
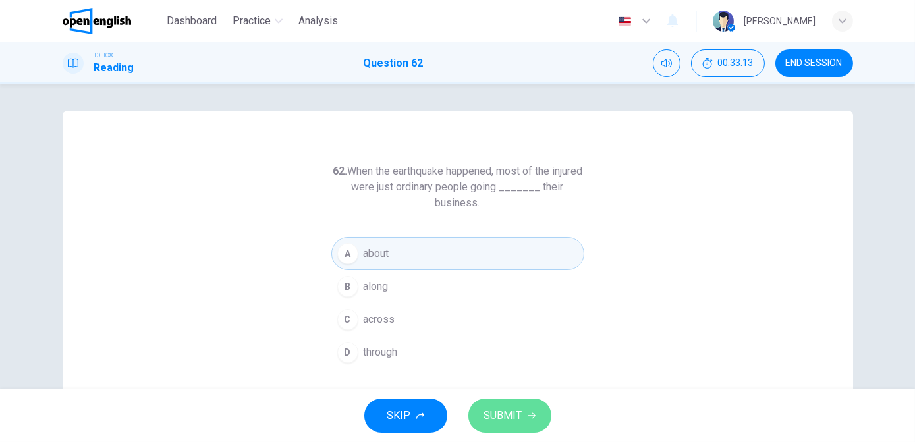
click at [534, 389] on button "SUBMIT" at bounding box center [509, 416] width 83 height 34
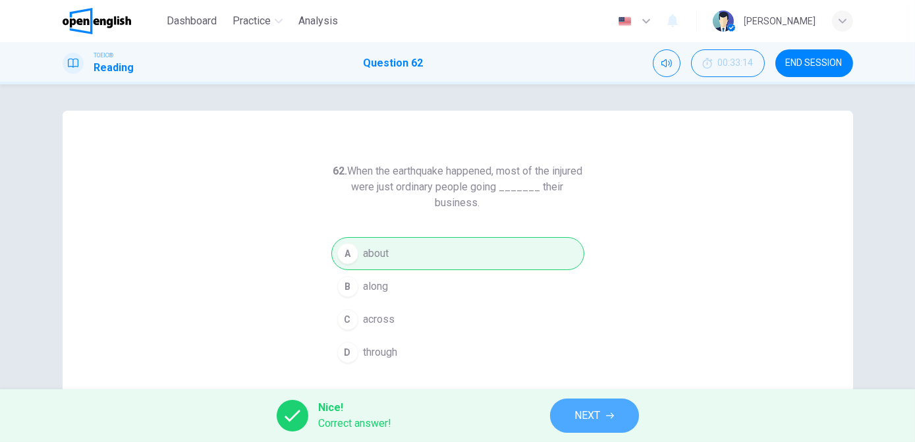
click at [580, 389] on span "NEXT" at bounding box center [588, 416] width 26 height 18
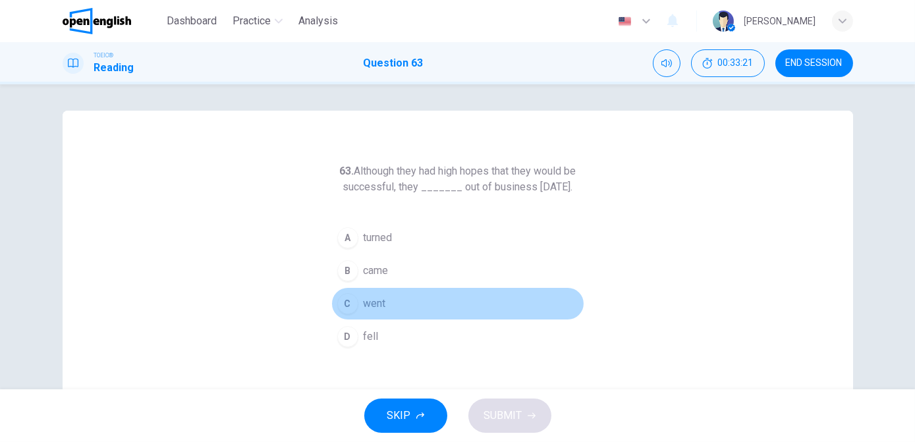
click at [385, 320] on button "C went" at bounding box center [457, 303] width 253 height 33
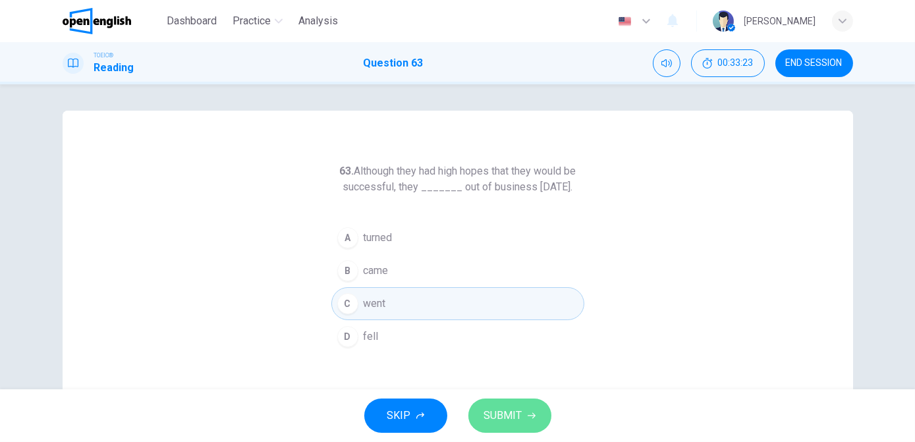
click at [497, 389] on span "SUBMIT" at bounding box center [503, 416] width 38 height 18
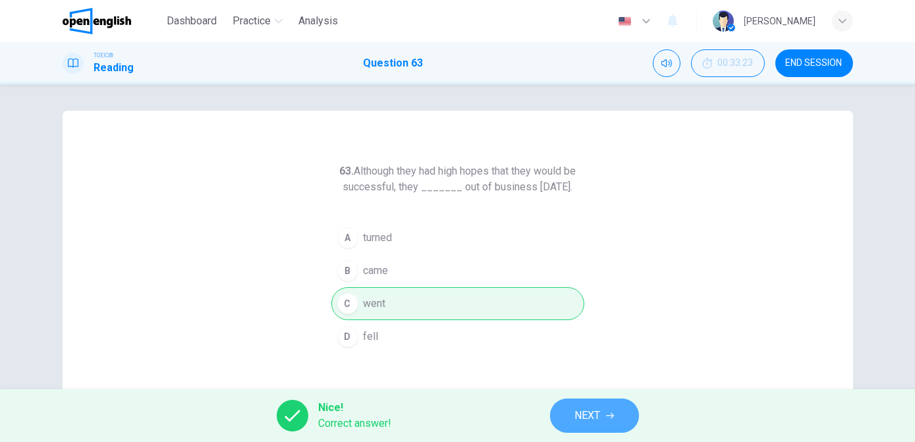
click at [611, 389] on icon "button" at bounding box center [610, 416] width 8 height 8
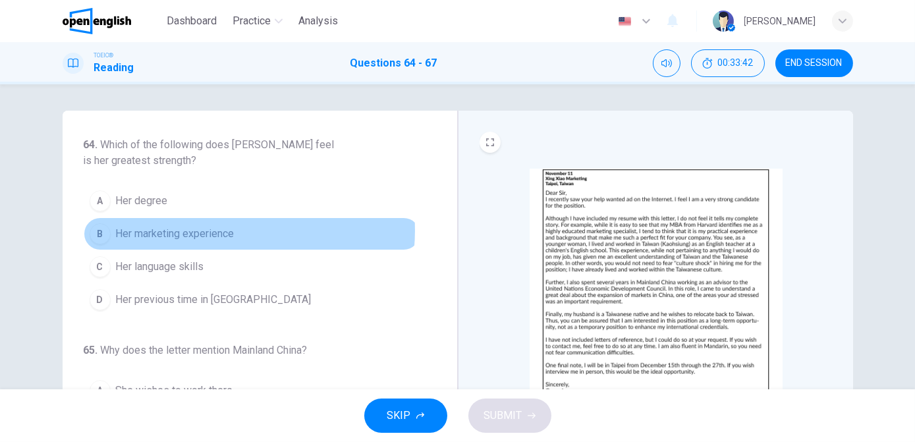
click at [231, 230] on span "Her marketing experience" at bounding box center [175, 234] width 119 height 16
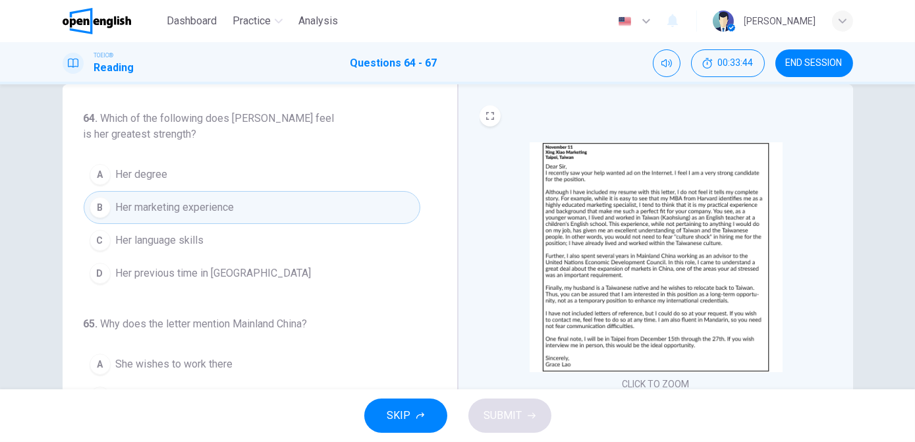
scroll to position [28, 0]
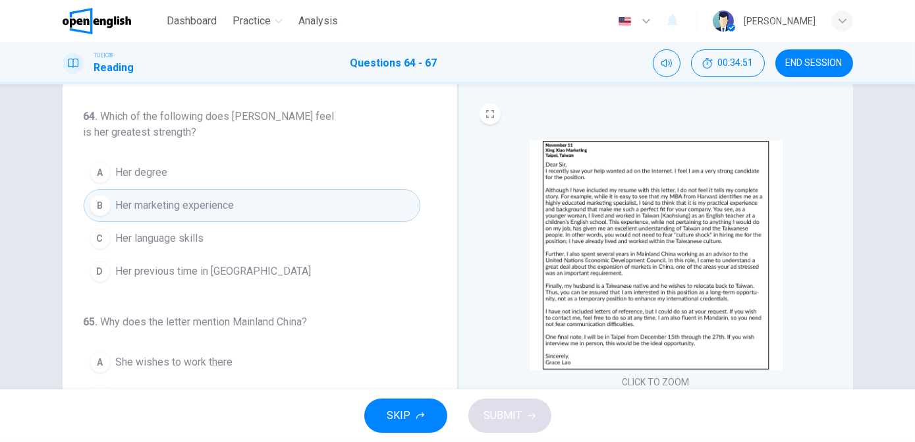
click at [221, 266] on span "Her previous time in [GEOGRAPHIC_DATA]" at bounding box center [214, 272] width 196 height 16
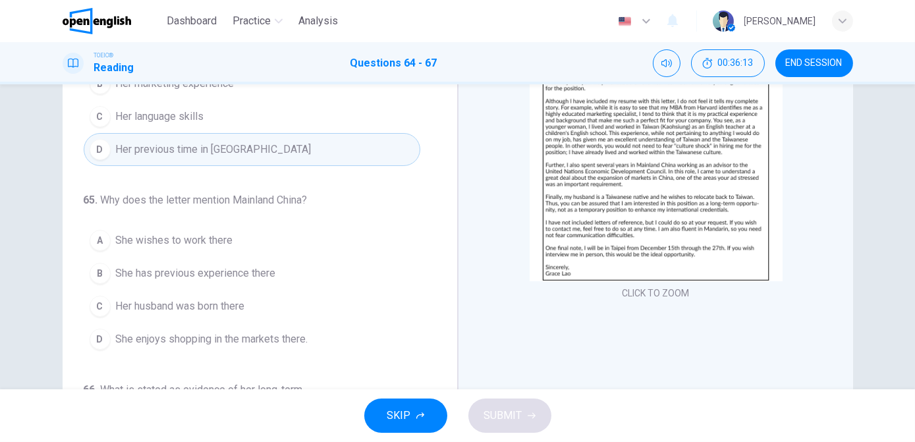
scroll to position [35, 0]
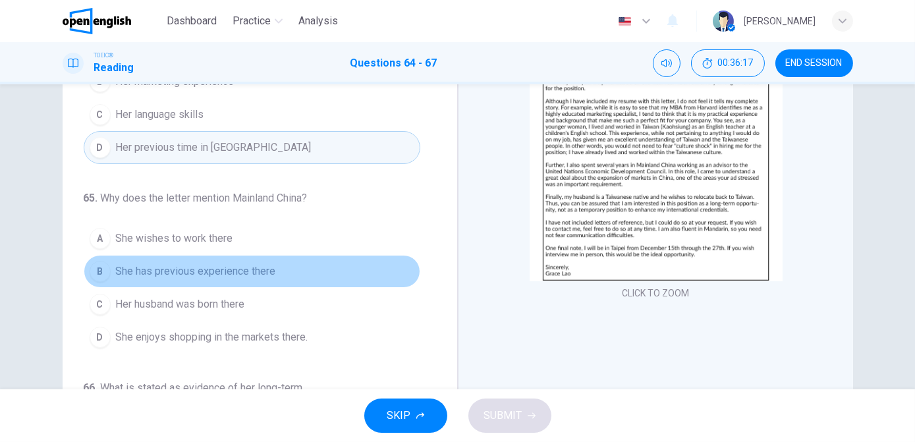
click at [268, 271] on span "She has previous experience there" at bounding box center [196, 272] width 160 height 16
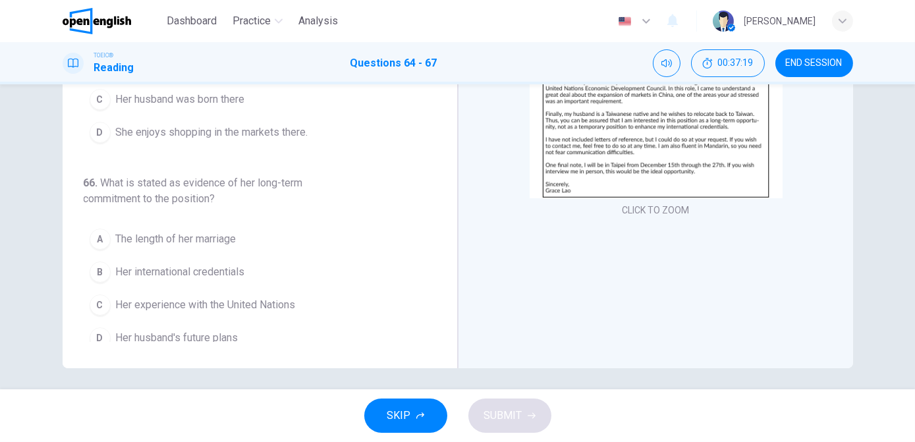
scroll to position [201, 0]
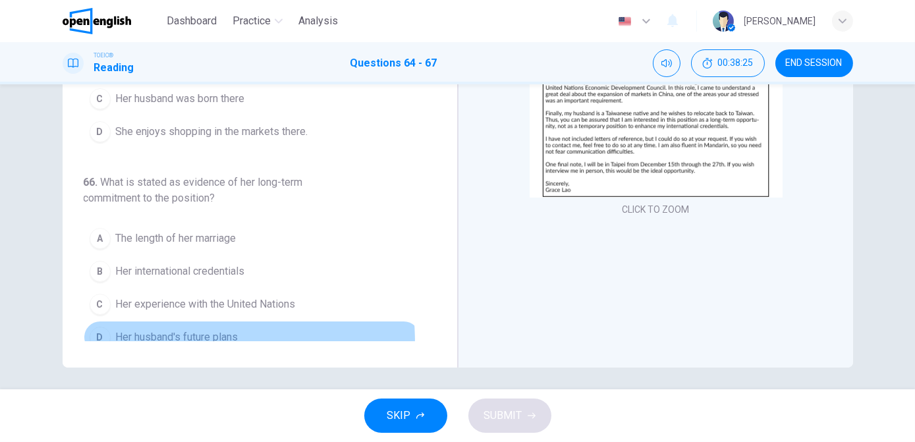
click at [142, 338] on span "Her husband's future plans" at bounding box center [177, 337] width 123 height 16
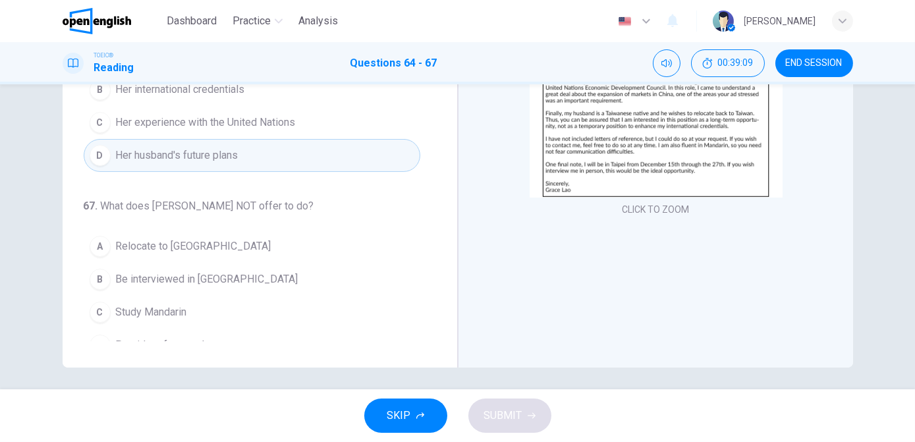
scroll to position [353, 0]
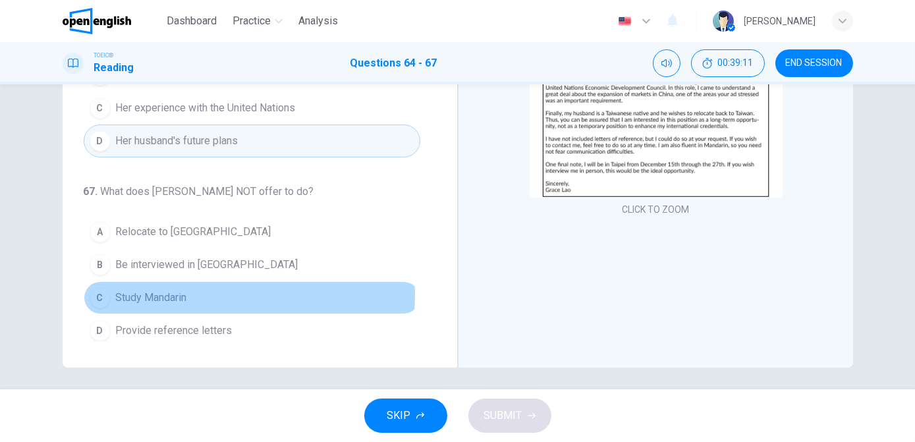
click at [180, 290] on span "Study Mandarin" at bounding box center [151, 298] width 71 height 16
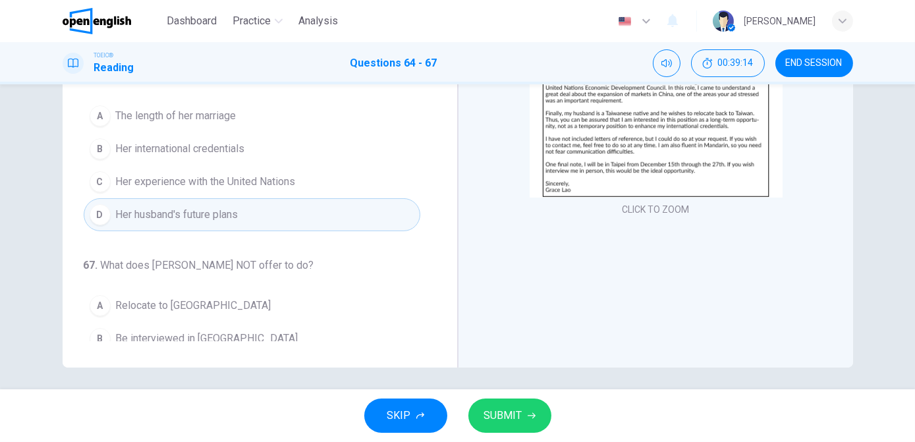
scroll to position [271, 0]
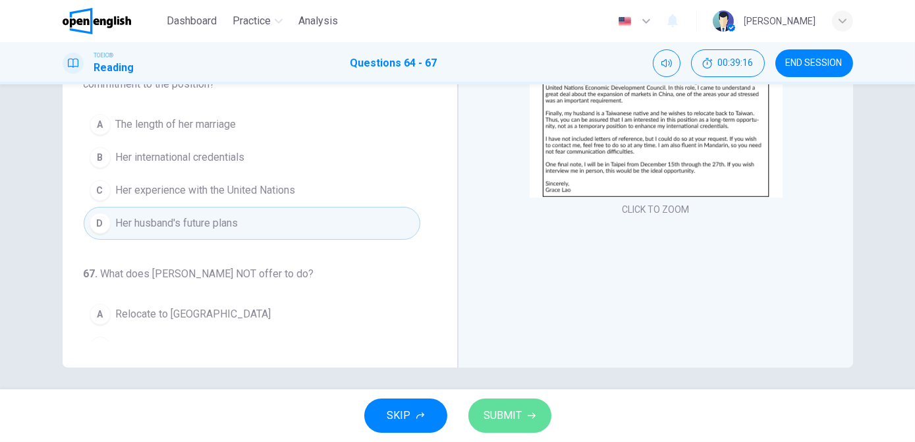
click at [502, 389] on span "SUBMIT" at bounding box center [503, 416] width 38 height 18
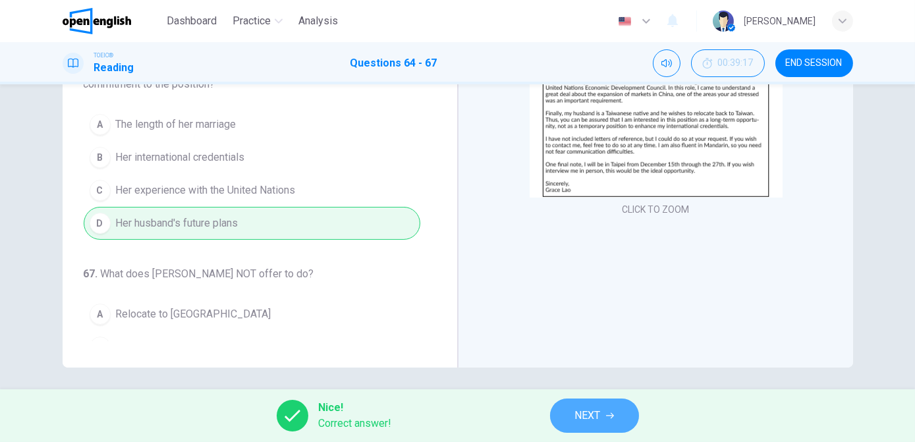
click at [575, 389] on span "NEXT" at bounding box center [588, 416] width 26 height 18
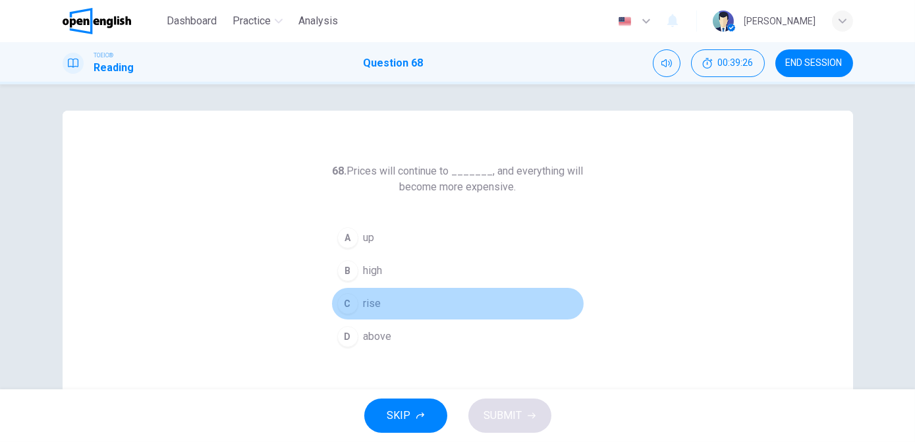
click at [383, 299] on button "C rise" at bounding box center [457, 303] width 253 height 33
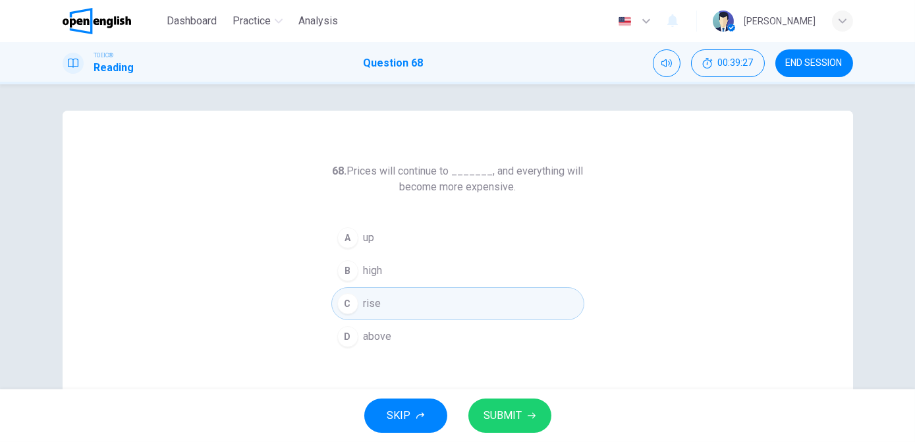
click at [497, 389] on span "SUBMIT" at bounding box center [503, 416] width 38 height 18
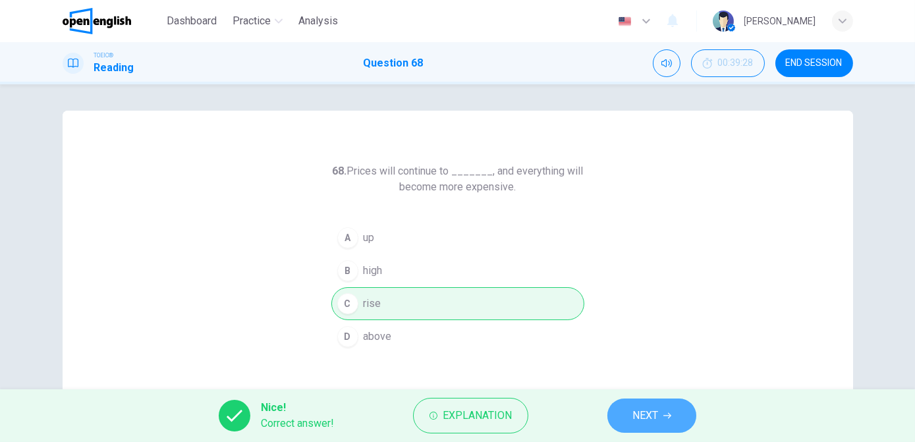
click at [635, 389] on span "NEXT" at bounding box center [646, 416] width 26 height 18
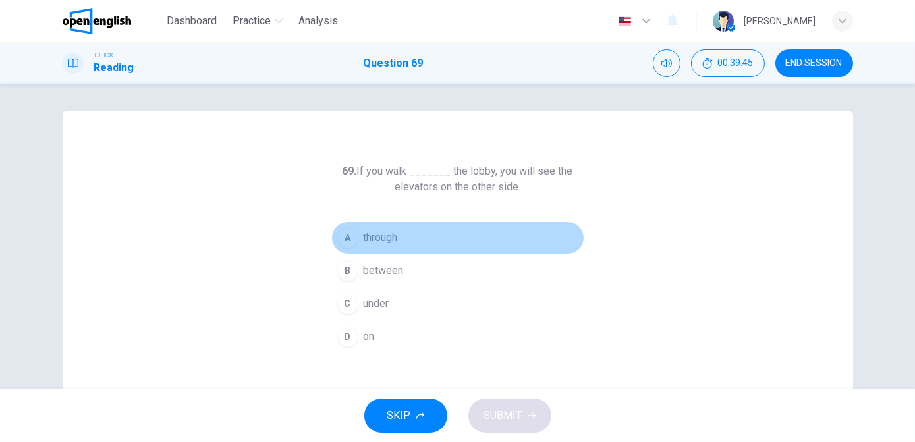
click at [397, 243] on button "A through" at bounding box center [457, 237] width 253 height 33
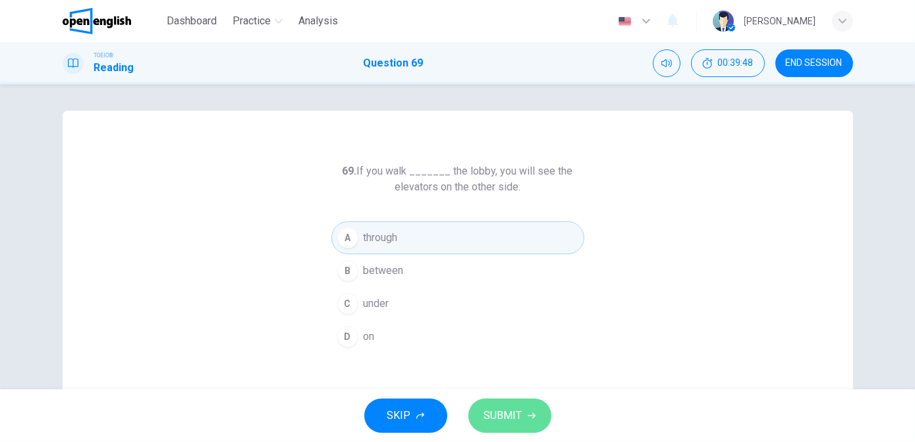
click at [505, 389] on span "SUBMIT" at bounding box center [503, 416] width 38 height 18
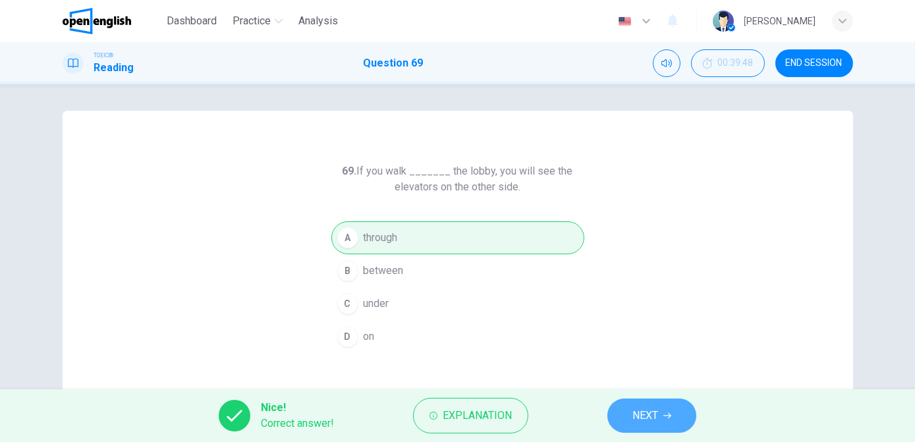
click at [621, 389] on button "NEXT" at bounding box center [651, 416] width 89 height 34
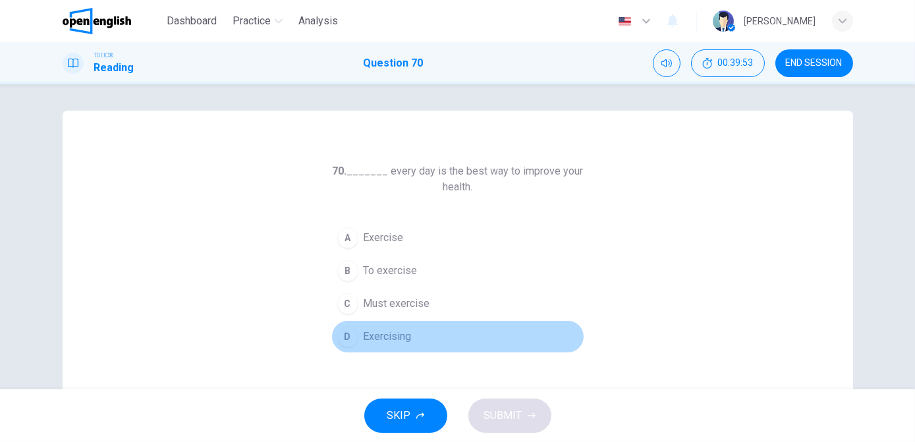
click at [378, 331] on span "Exercising" at bounding box center [388, 337] width 48 height 16
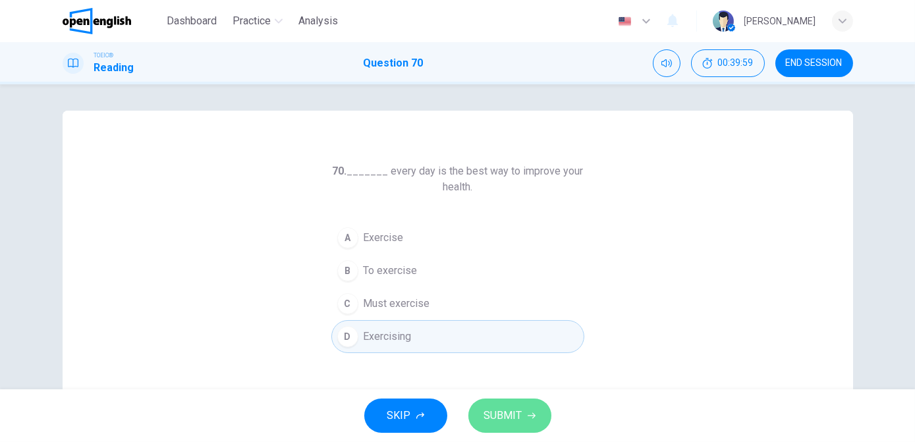
click at [493, 389] on span "SUBMIT" at bounding box center [503, 416] width 38 height 18
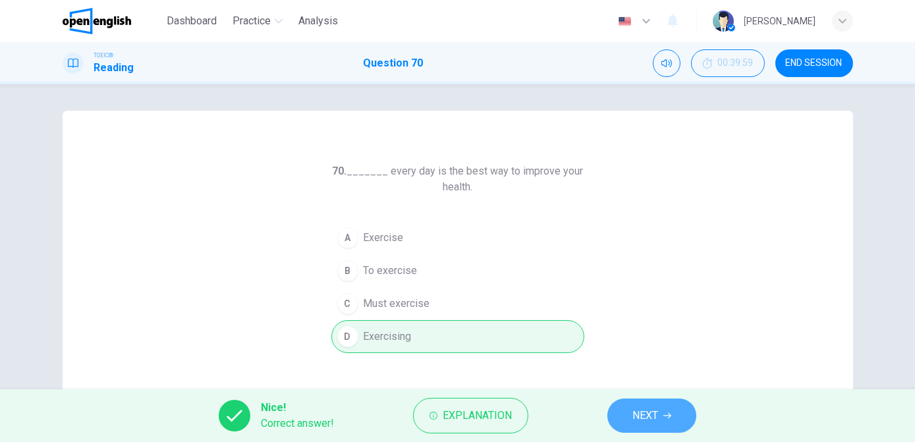
click at [642, 389] on span "NEXT" at bounding box center [646, 416] width 26 height 18
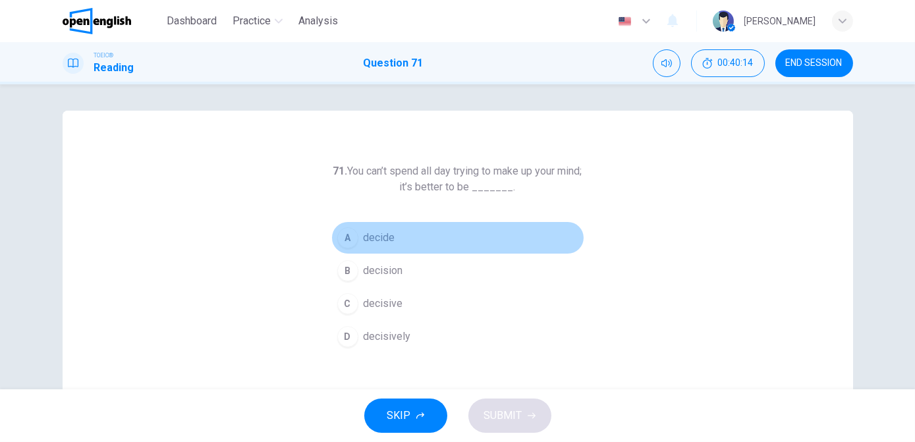
click at [374, 231] on span "decide" at bounding box center [380, 238] width 32 height 16
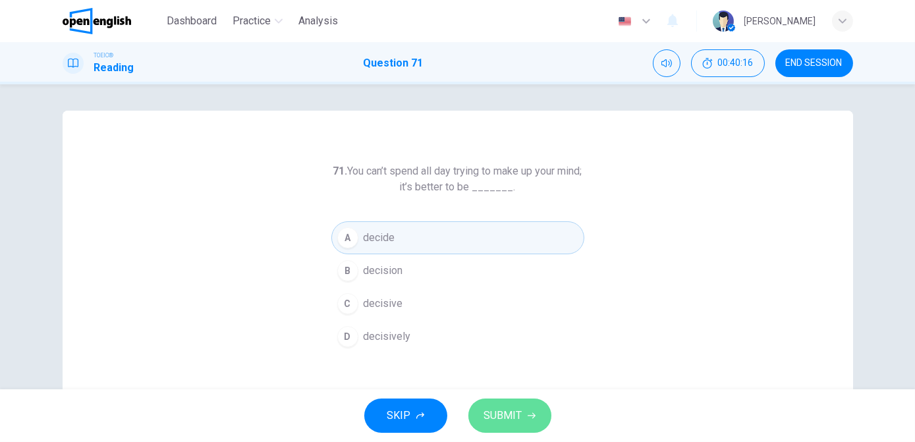
click at [495, 389] on button "SUBMIT" at bounding box center [509, 416] width 83 height 34
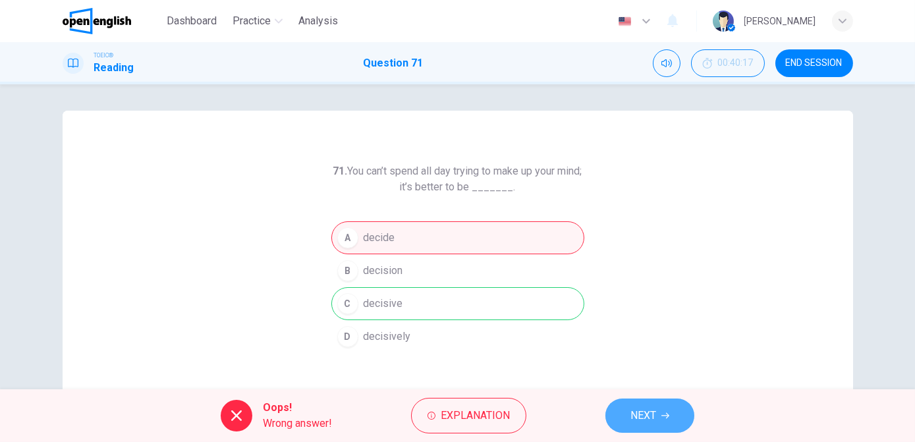
click at [624, 389] on button "NEXT" at bounding box center [650, 416] width 89 height 34
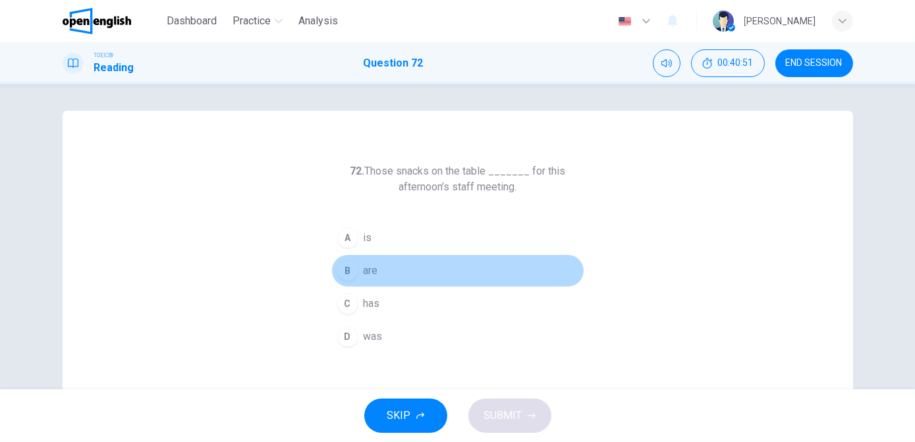
click at [387, 268] on button "B are" at bounding box center [457, 270] width 253 height 33
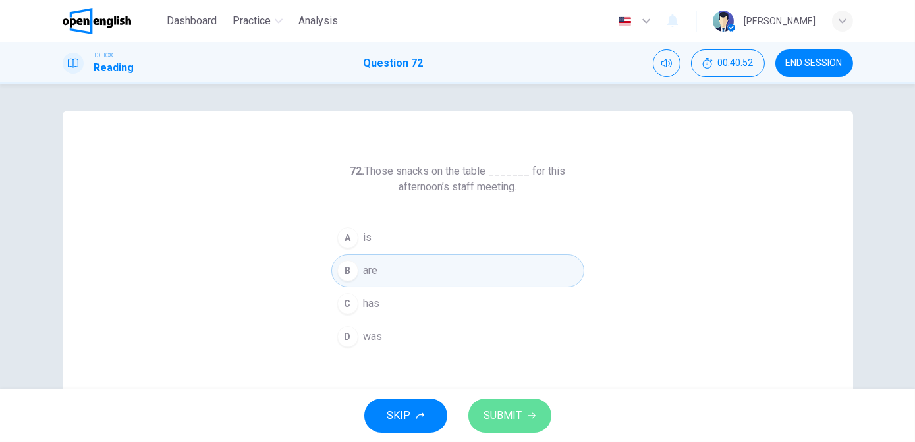
click at [511, 389] on span "SUBMIT" at bounding box center [503, 416] width 38 height 18
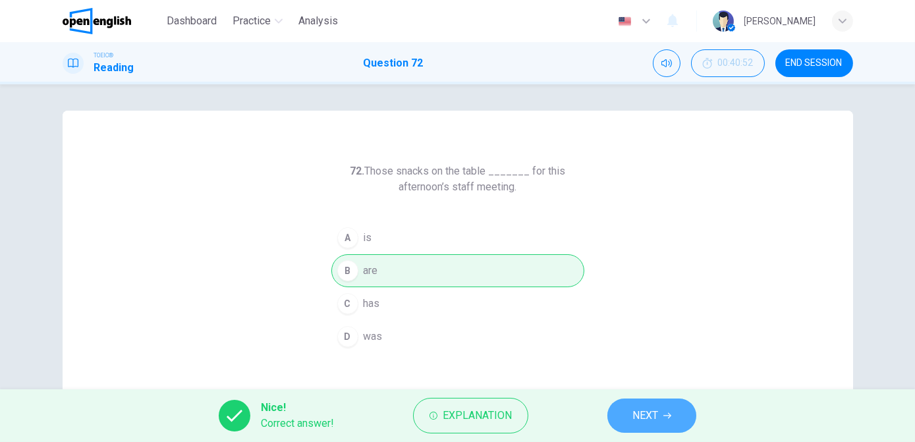
click at [640, 389] on span "NEXT" at bounding box center [646, 416] width 26 height 18
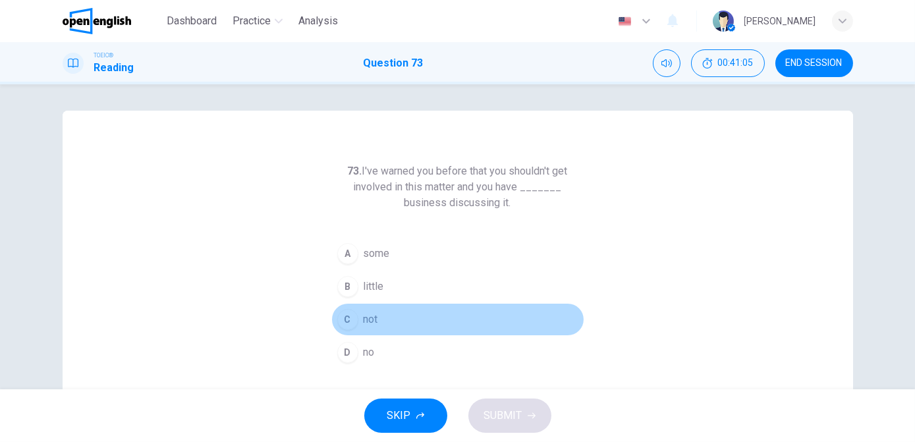
click at [359, 317] on button "C not" at bounding box center [457, 319] width 253 height 33
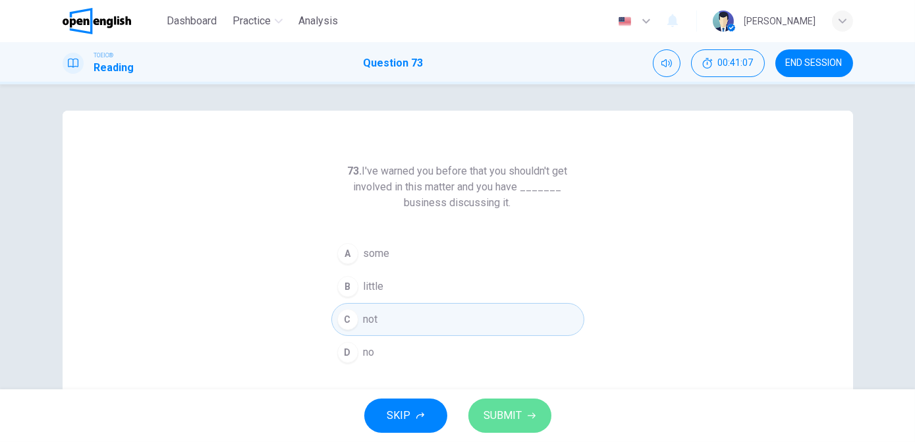
click at [496, 389] on span "SUBMIT" at bounding box center [503, 416] width 38 height 18
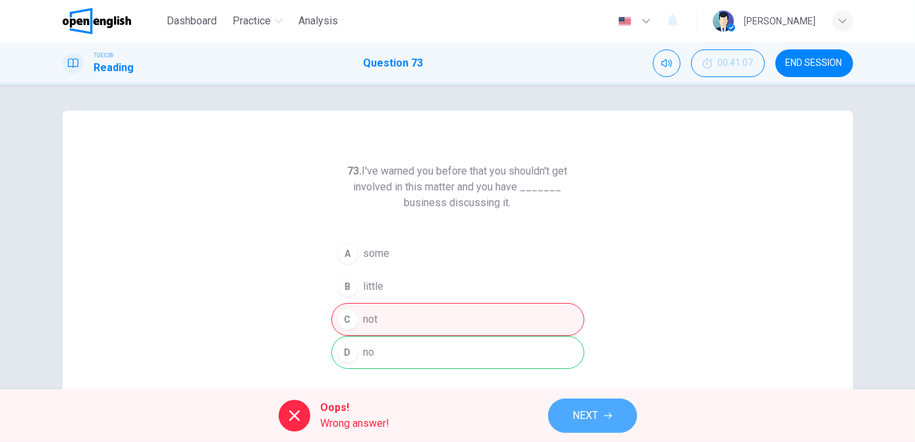
click at [582, 389] on span "NEXT" at bounding box center [586, 416] width 26 height 18
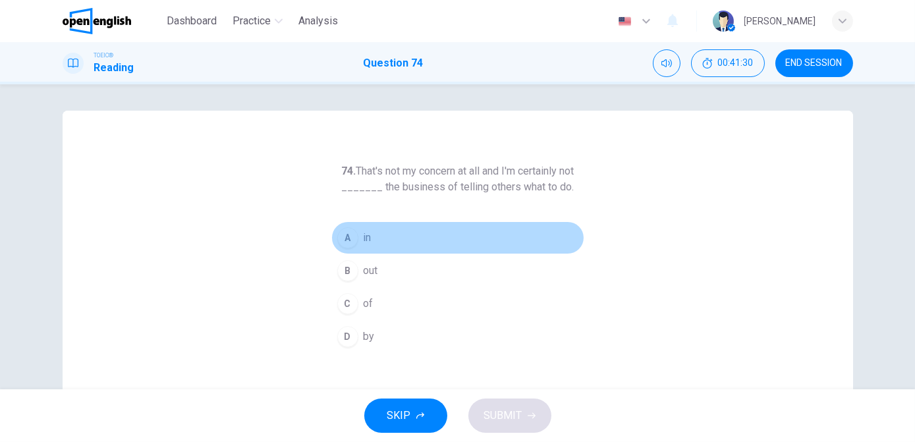
click at [343, 241] on div "A" at bounding box center [347, 237] width 21 height 21
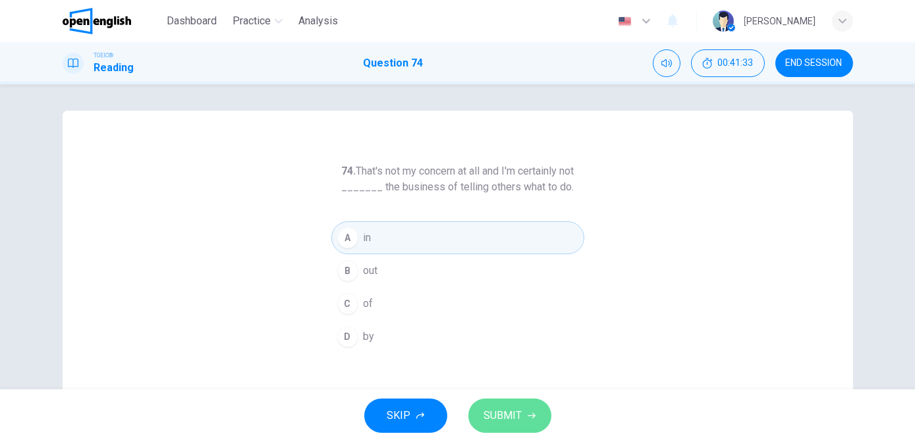
click at [515, 389] on span "SUBMIT" at bounding box center [503, 416] width 38 height 18
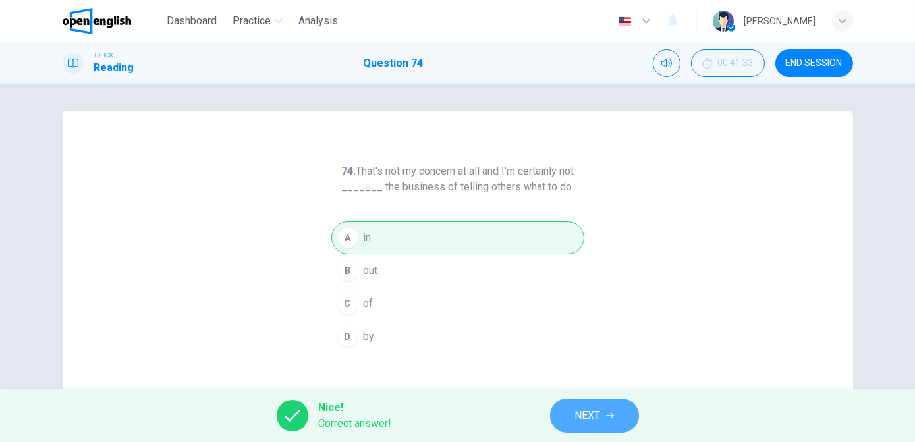
click at [584, 389] on span "NEXT" at bounding box center [588, 416] width 26 height 18
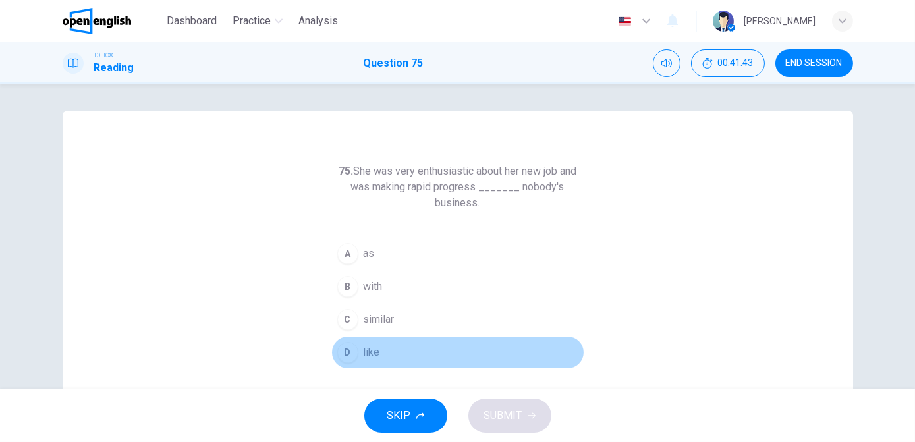
click at [399, 347] on button "D like" at bounding box center [457, 352] width 253 height 33
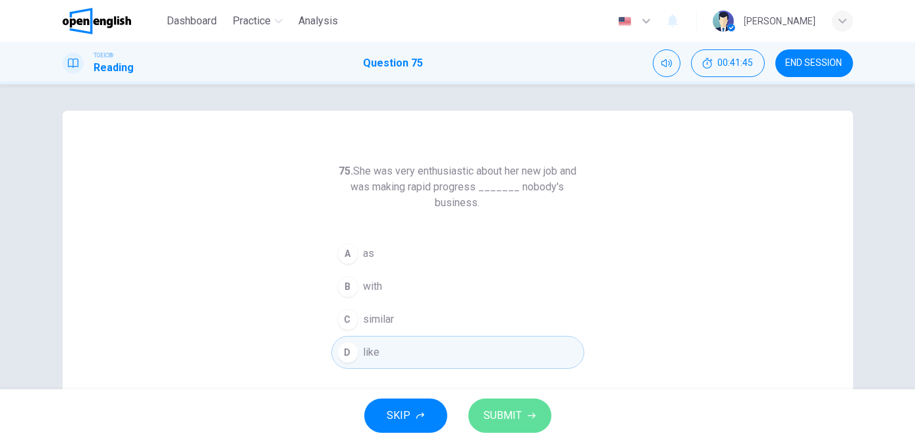
click at [507, 389] on span "SUBMIT" at bounding box center [503, 416] width 38 height 18
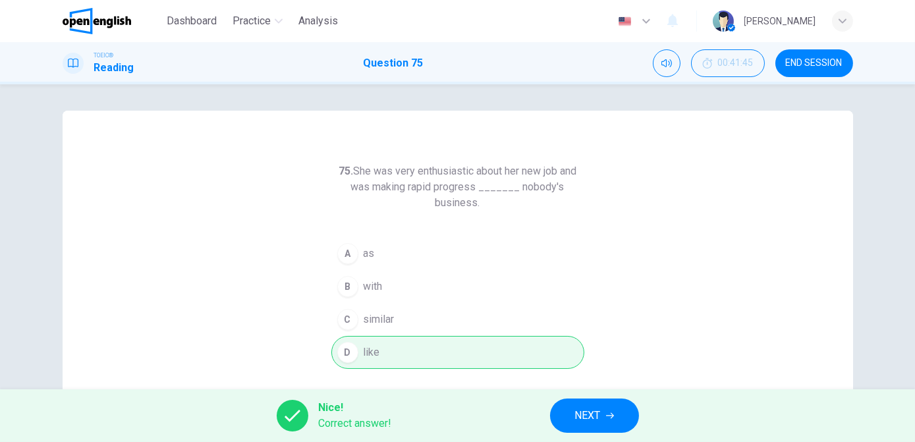
click at [586, 389] on span "NEXT" at bounding box center [588, 416] width 26 height 18
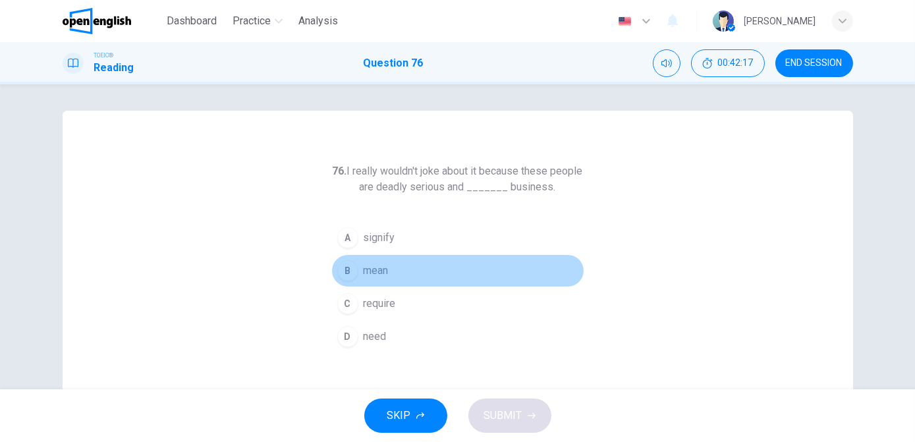
click at [383, 271] on span "mean" at bounding box center [376, 271] width 25 height 16
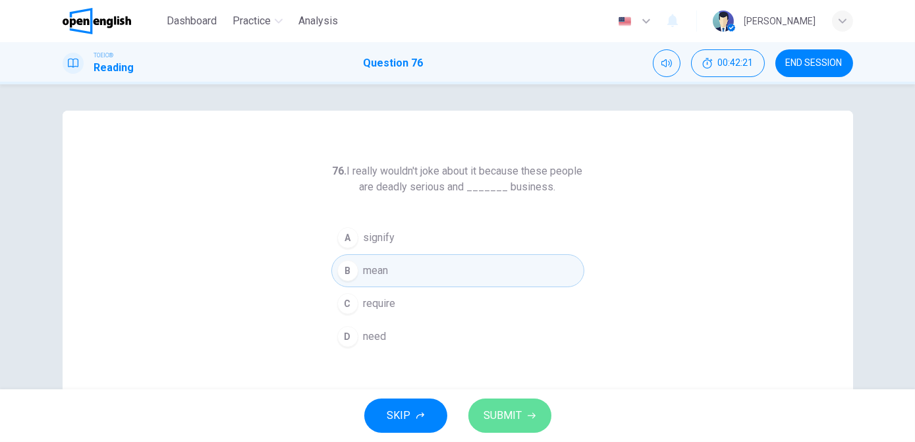
click at [508, 389] on span "SUBMIT" at bounding box center [503, 416] width 38 height 18
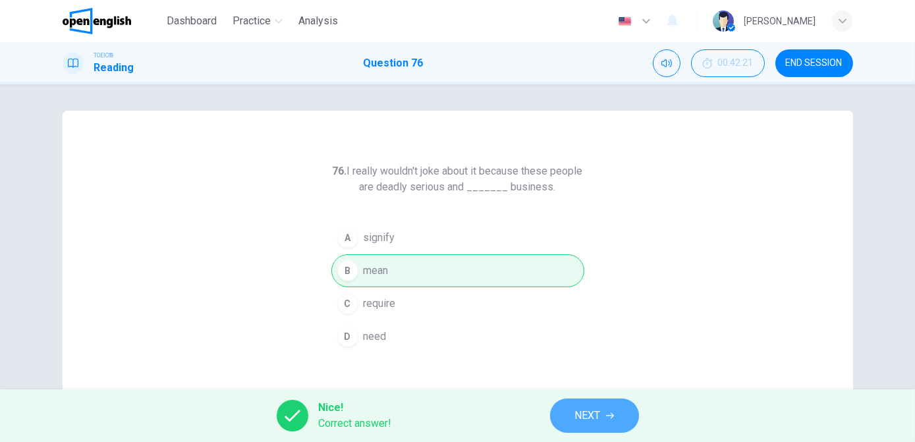
click at [590, 389] on span "NEXT" at bounding box center [588, 416] width 26 height 18
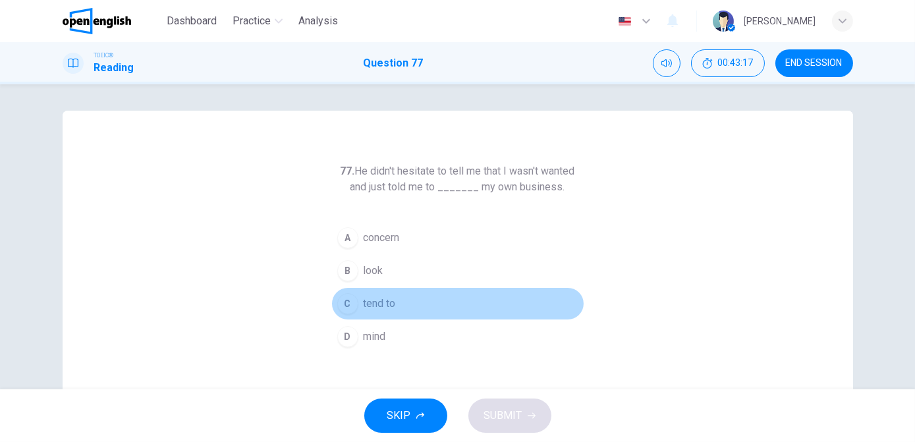
click at [399, 299] on button "C tend to" at bounding box center [457, 303] width 253 height 33
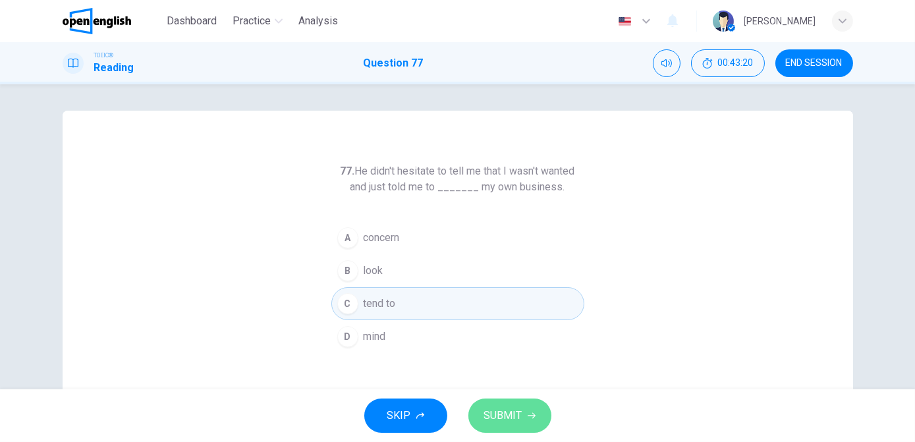
click at [502, 389] on span "SUBMIT" at bounding box center [503, 416] width 38 height 18
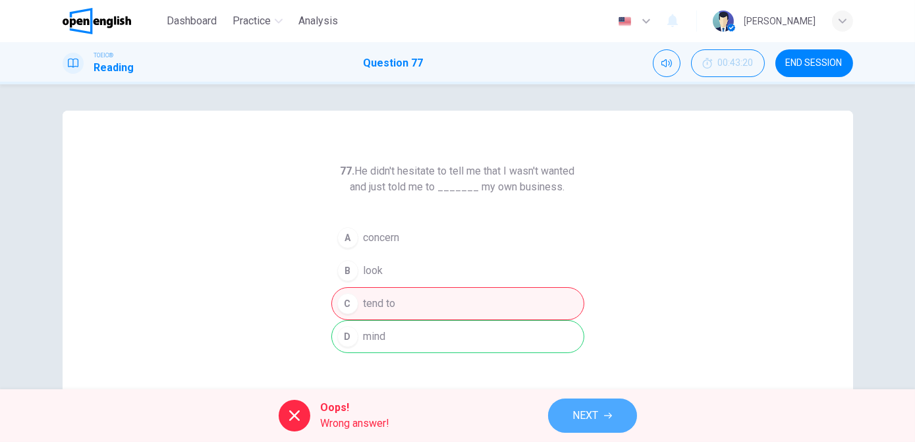
click at [600, 389] on button "NEXT" at bounding box center [592, 416] width 89 height 34
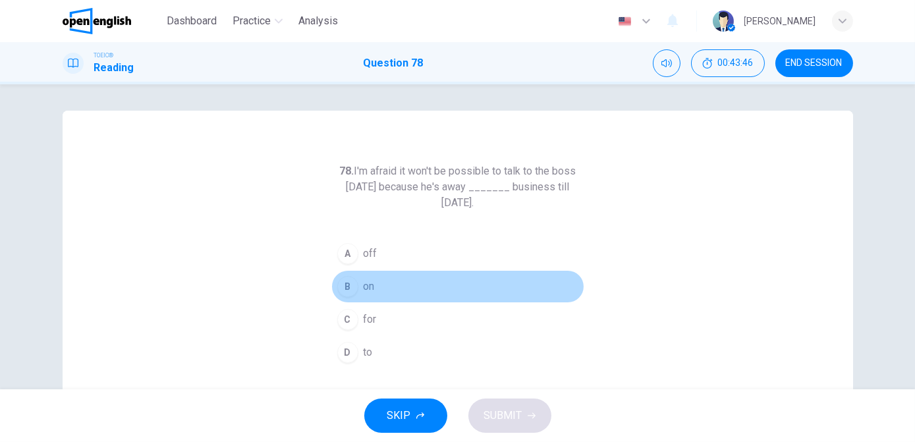
click at [366, 285] on span "on" at bounding box center [369, 287] width 11 height 16
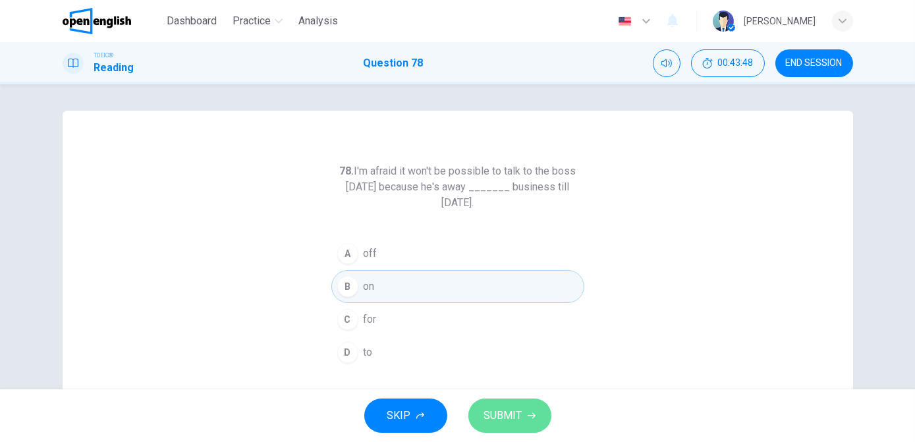
click at [502, 389] on span "SUBMIT" at bounding box center [503, 416] width 38 height 18
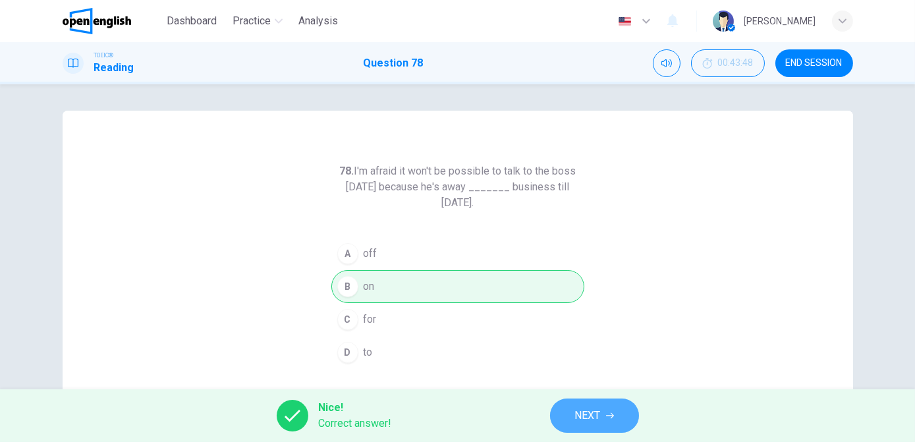
click at [573, 389] on button "NEXT" at bounding box center [594, 416] width 89 height 34
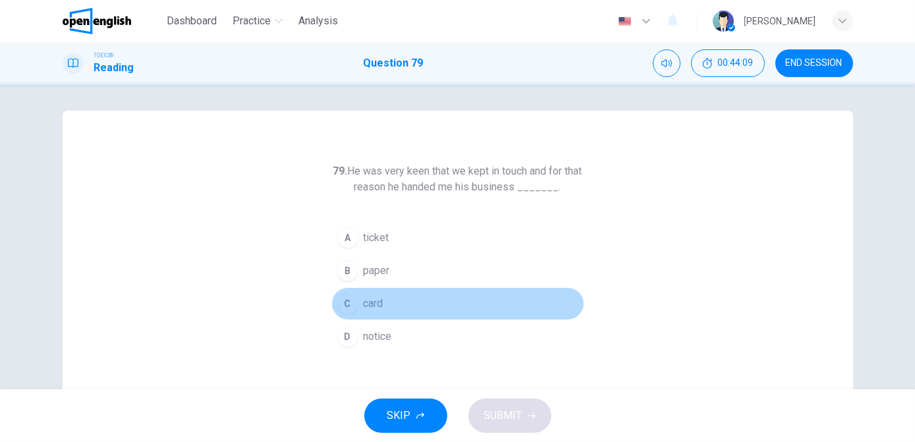
click at [372, 298] on span "card" at bounding box center [374, 304] width 20 height 16
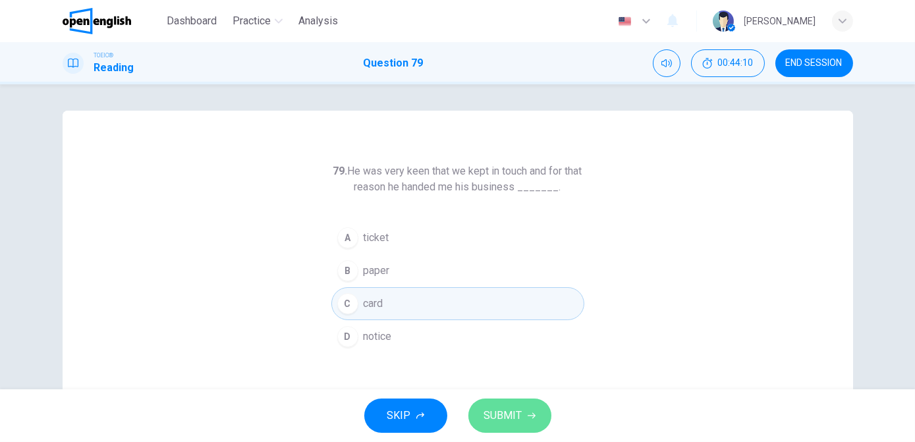
click at [511, 389] on span "SUBMIT" at bounding box center [503, 416] width 38 height 18
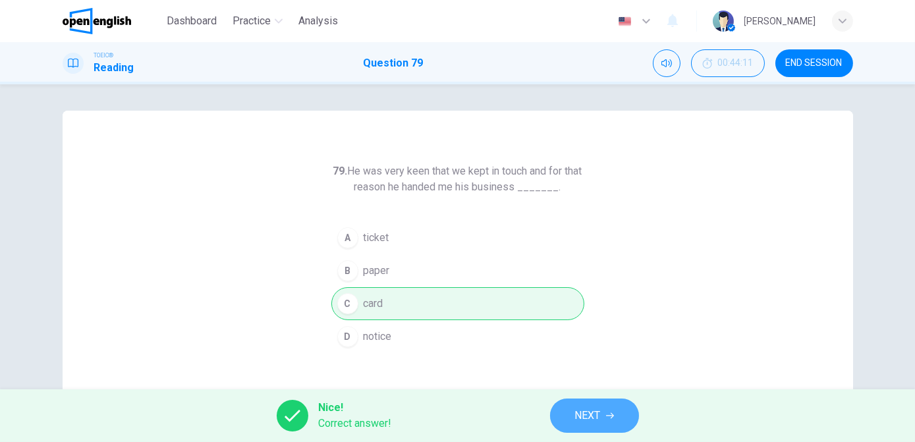
click at [580, 389] on span "NEXT" at bounding box center [588, 416] width 26 height 18
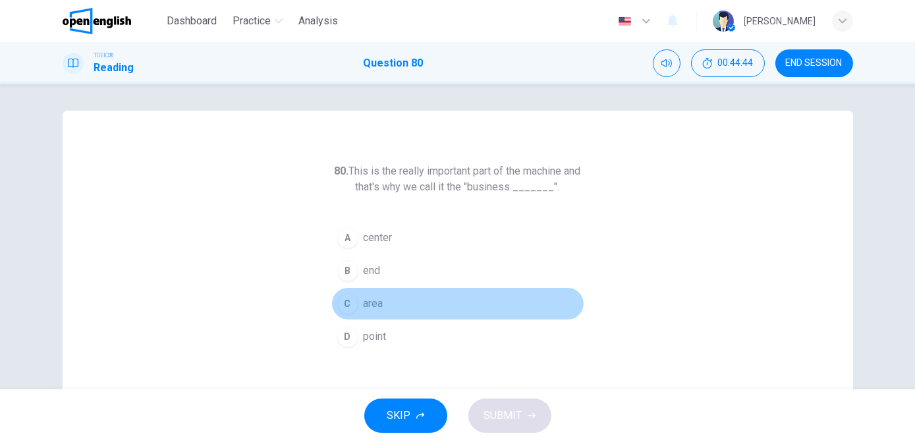
click at [391, 304] on button "C area" at bounding box center [457, 303] width 253 height 33
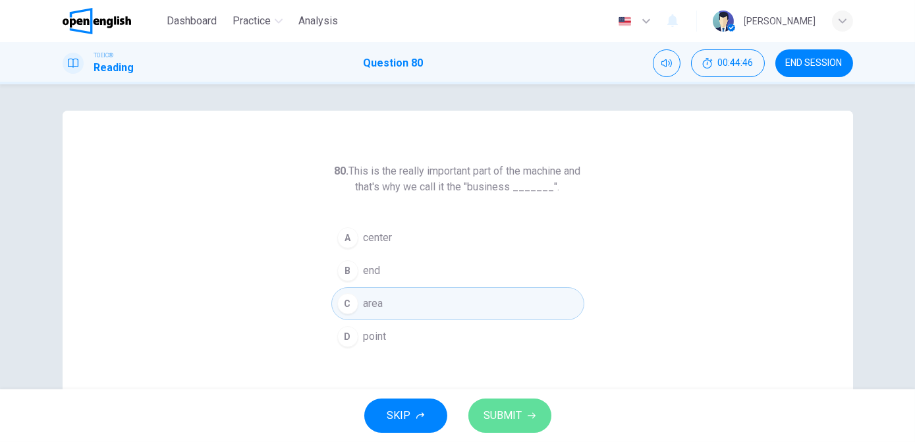
click at [509, 389] on span "SUBMIT" at bounding box center [503, 416] width 38 height 18
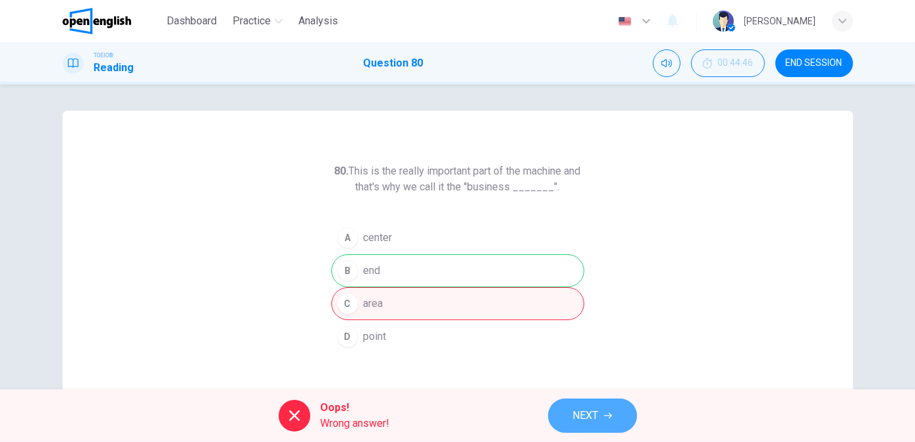
click at [580, 389] on span "NEXT" at bounding box center [586, 416] width 26 height 18
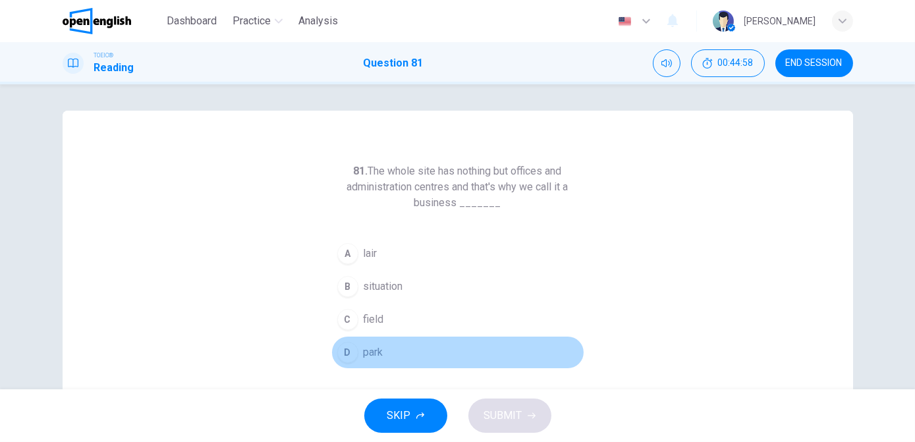
click at [389, 351] on button "D park" at bounding box center [457, 352] width 253 height 33
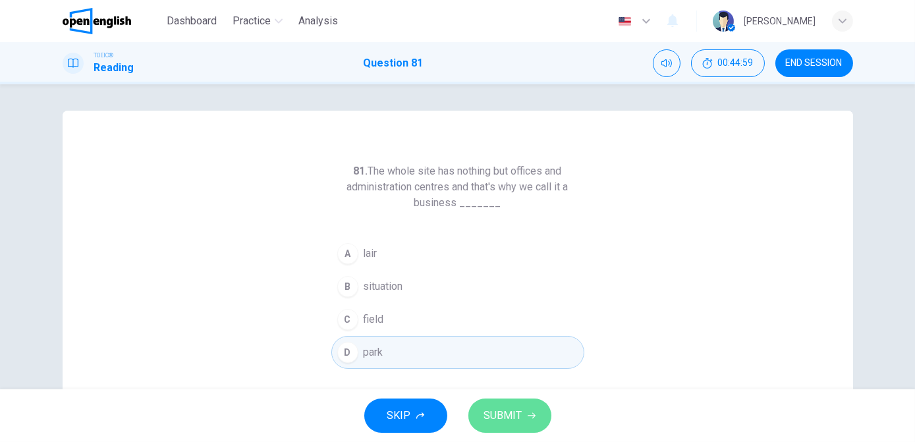
click at [517, 389] on span "SUBMIT" at bounding box center [503, 416] width 38 height 18
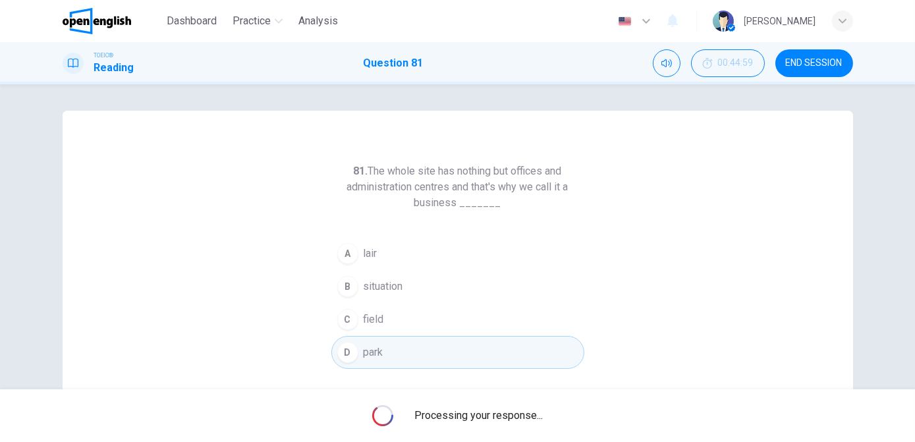
click at [517, 389] on span "Processing your response..." at bounding box center [478, 416] width 128 height 16
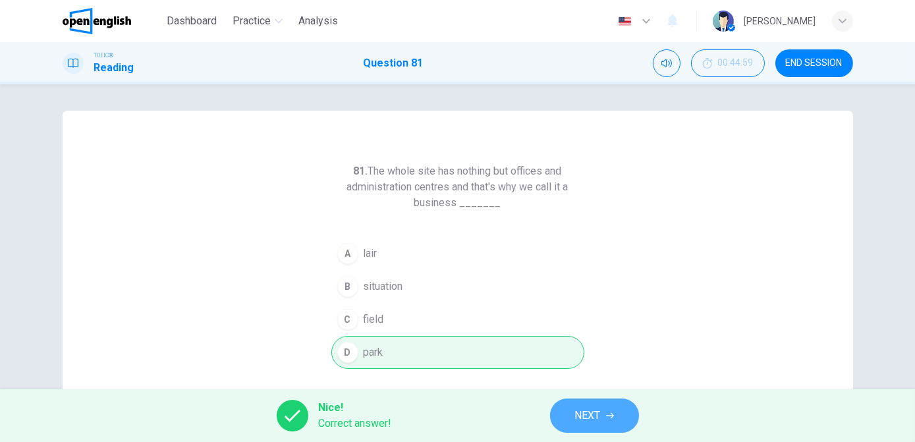
click at [598, 389] on span "NEXT" at bounding box center [588, 416] width 26 height 18
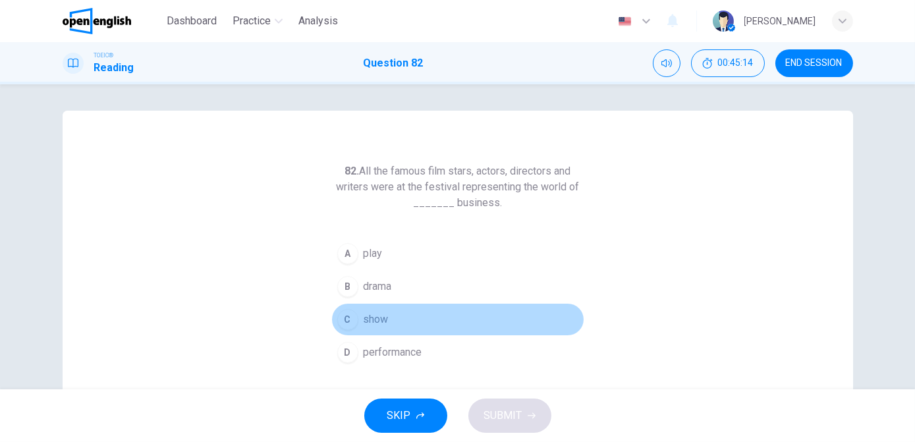
click at [380, 320] on span "show" at bounding box center [376, 320] width 25 height 16
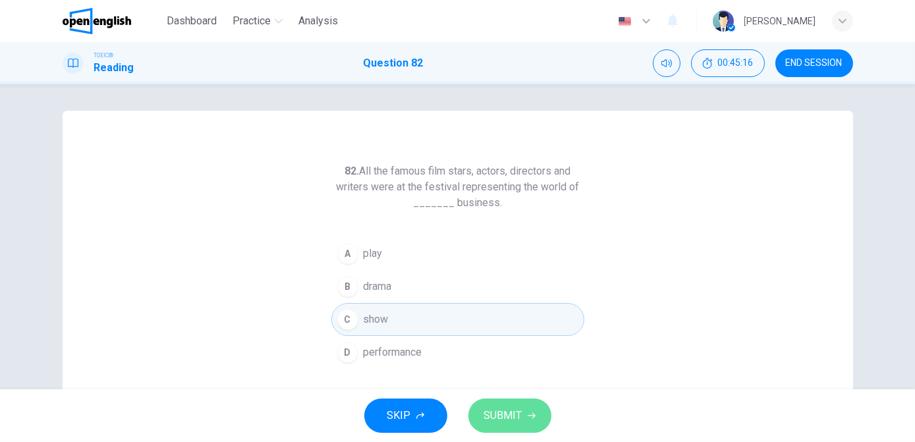
click at [513, 389] on span "SUBMIT" at bounding box center [503, 416] width 38 height 18
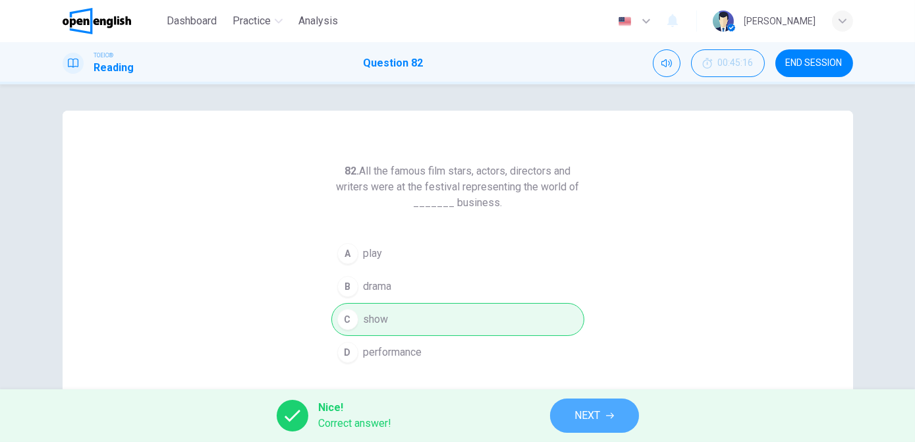
click at [582, 389] on span "NEXT" at bounding box center [588, 416] width 26 height 18
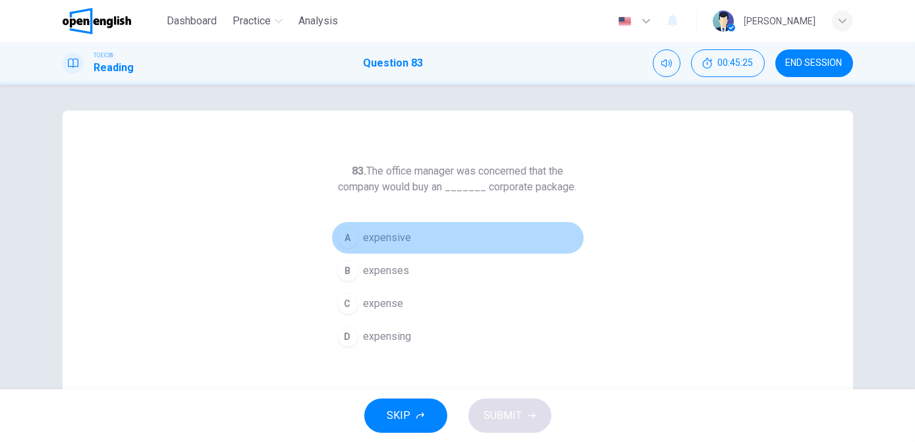
click at [430, 235] on button "A expensive" at bounding box center [457, 237] width 253 height 33
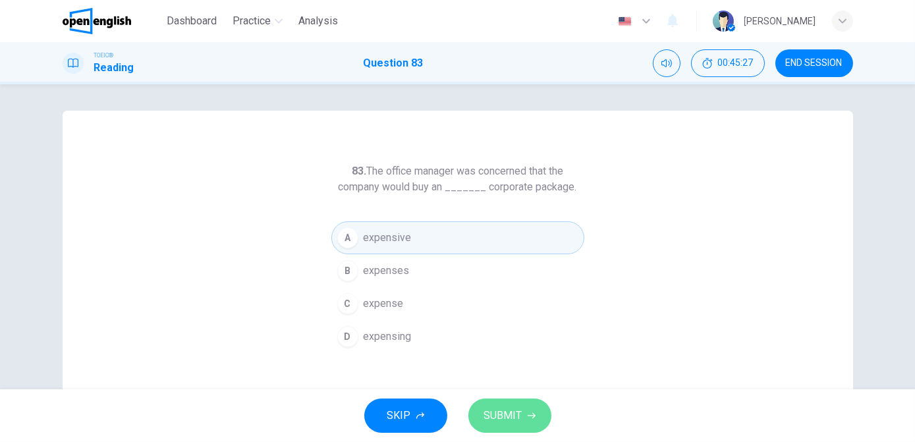
click at [505, 389] on span "SUBMIT" at bounding box center [503, 416] width 38 height 18
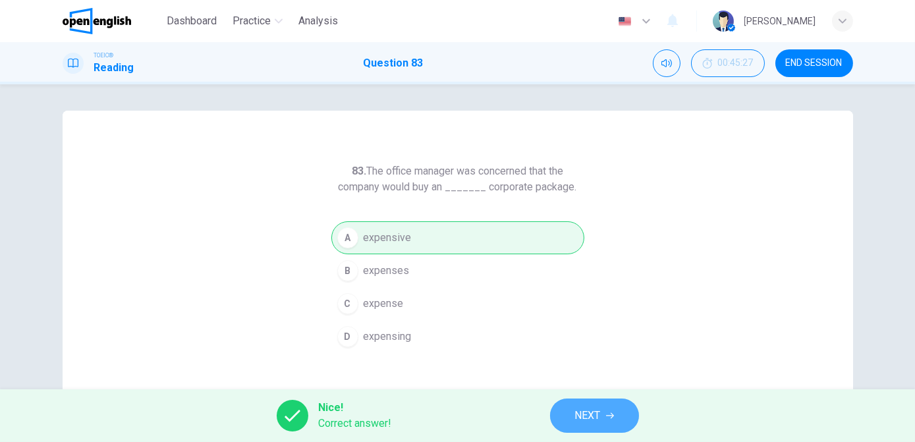
click at [578, 389] on span "NEXT" at bounding box center [588, 416] width 26 height 18
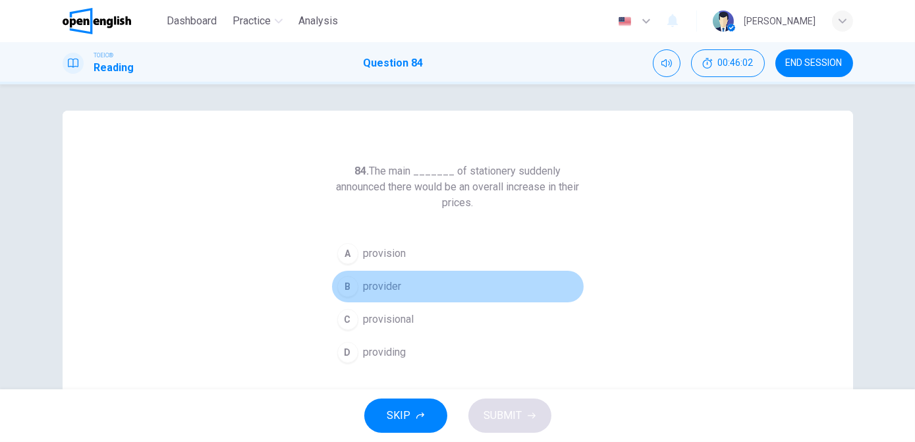
click at [414, 282] on button "B provider" at bounding box center [457, 286] width 253 height 33
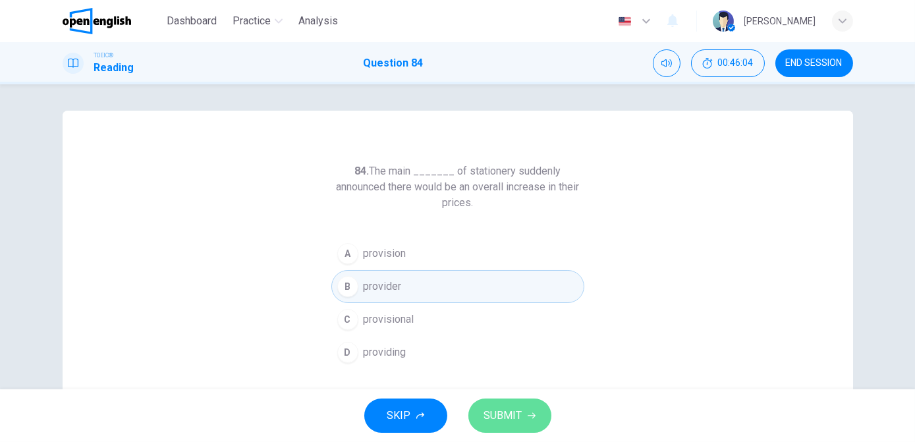
click at [524, 389] on button "SUBMIT" at bounding box center [509, 416] width 83 height 34
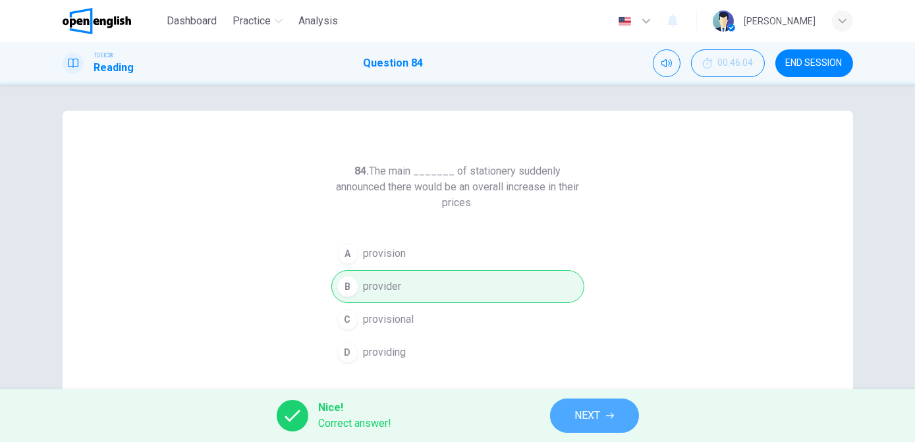
click at [575, 389] on button "NEXT" at bounding box center [594, 416] width 89 height 34
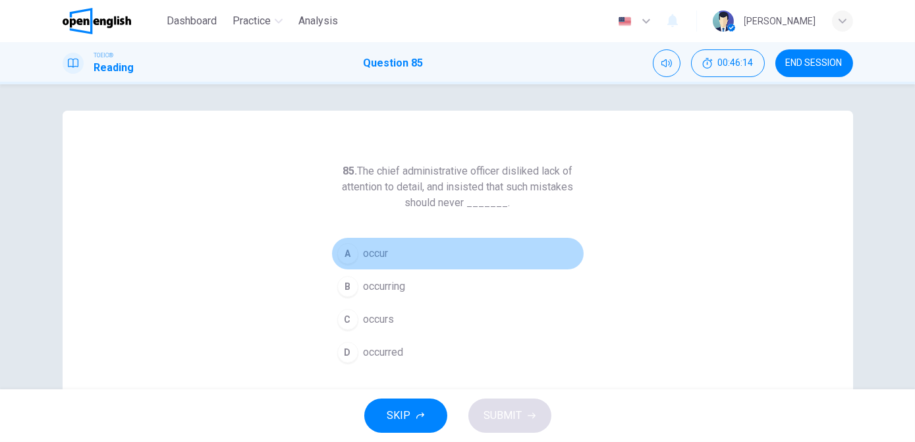
click at [416, 256] on button "A occur" at bounding box center [457, 253] width 253 height 33
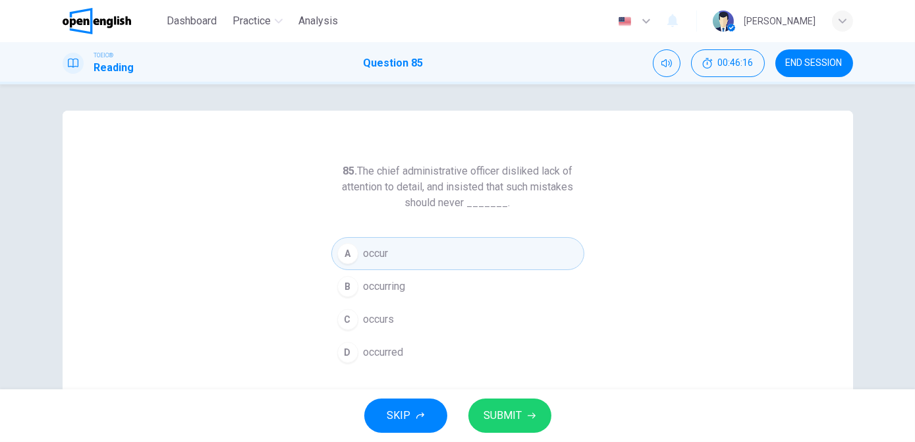
click at [517, 389] on span "SUBMIT" at bounding box center [503, 416] width 38 height 18
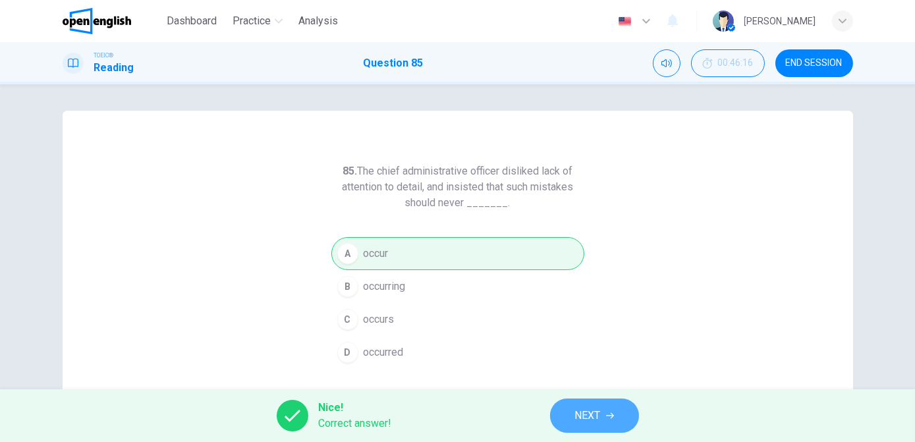
click at [601, 389] on button "NEXT" at bounding box center [594, 416] width 89 height 34
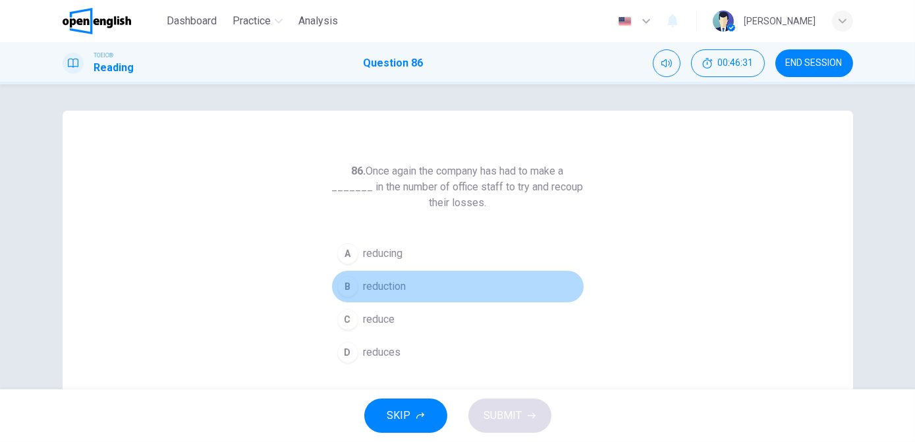
click at [409, 285] on button "B reduction" at bounding box center [457, 286] width 253 height 33
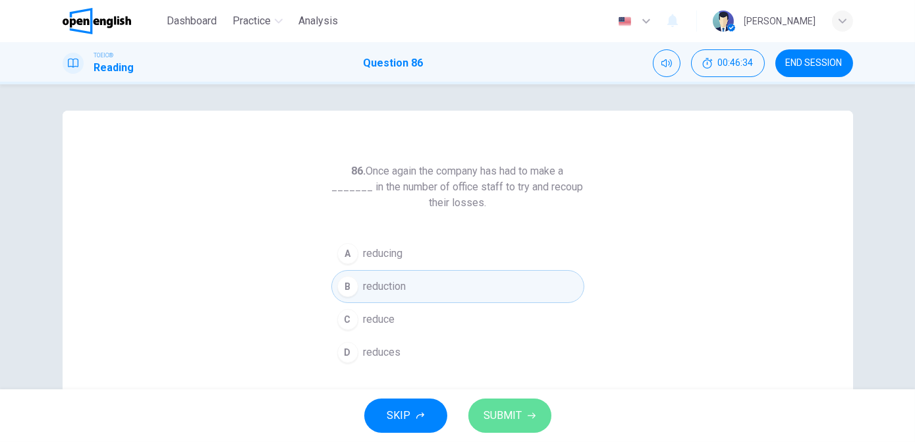
click at [513, 389] on span "SUBMIT" at bounding box center [503, 416] width 38 height 18
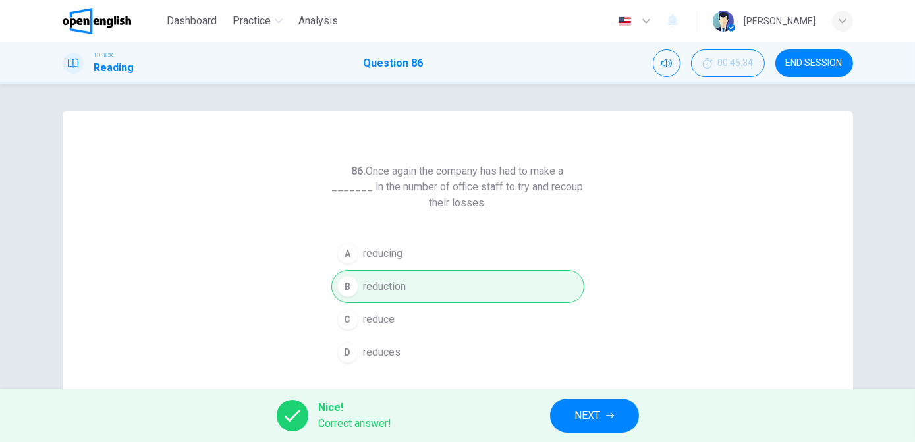
click at [573, 389] on button "NEXT" at bounding box center [594, 416] width 89 height 34
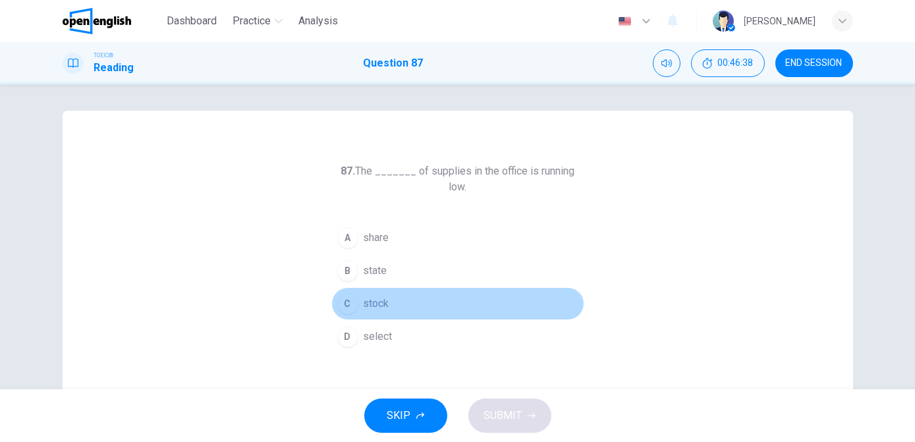
click at [395, 289] on button "C stock" at bounding box center [457, 303] width 253 height 33
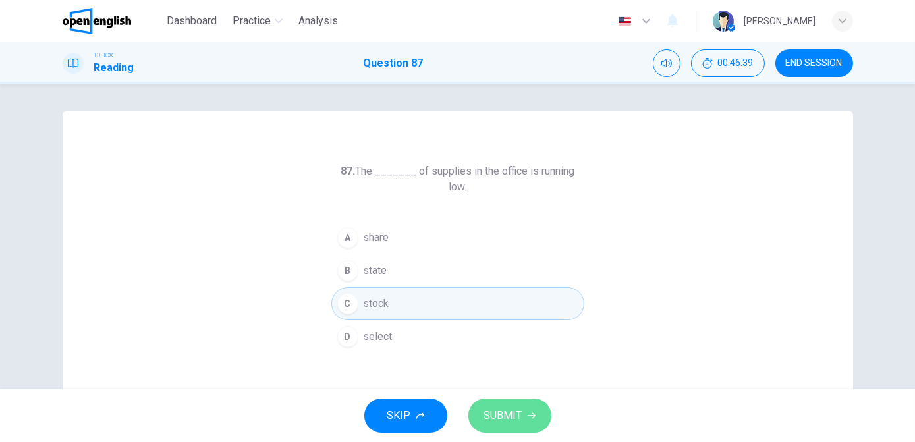
click at [503, 389] on span "SUBMIT" at bounding box center [503, 416] width 38 height 18
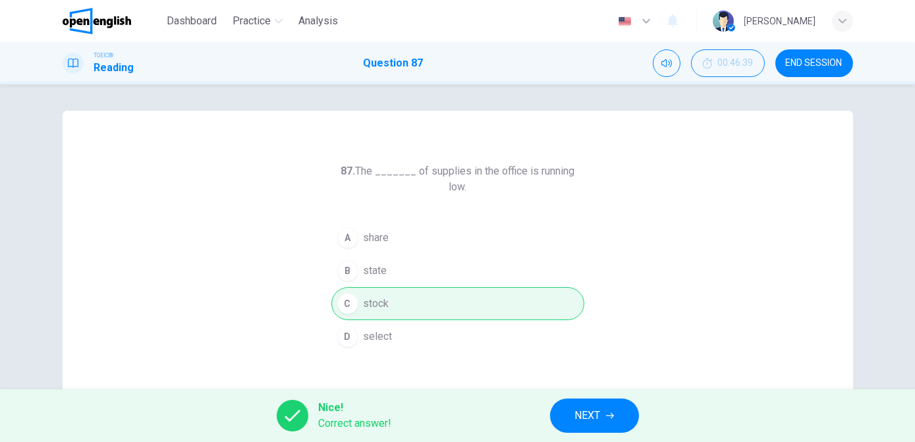
click at [606, 389] on button "NEXT" at bounding box center [594, 416] width 89 height 34
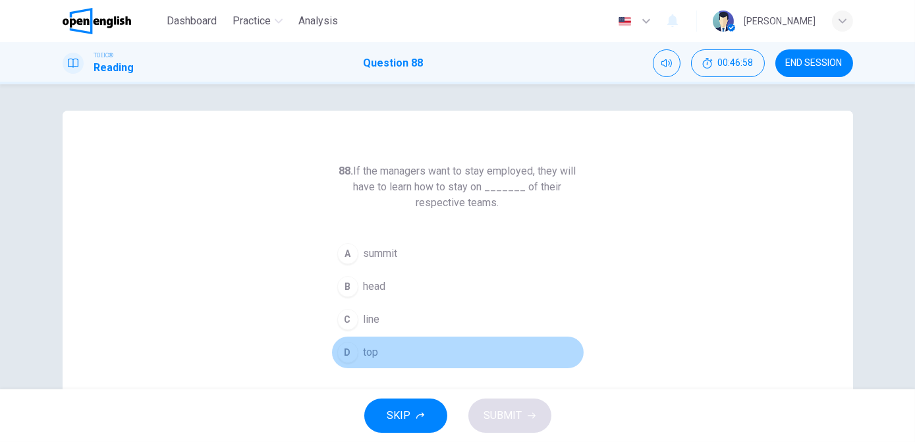
click at [375, 352] on span "top" at bounding box center [371, 353] width 15 height 16
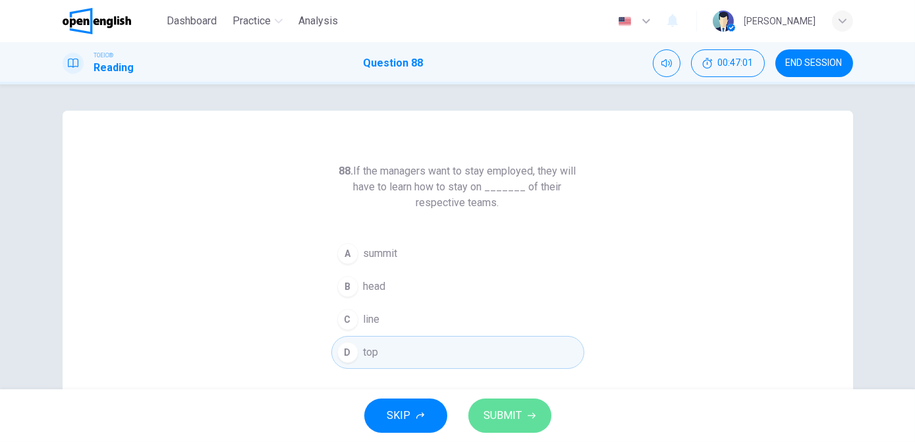
click at [517, 389] on span "SUBMIT" at bounding box center [503, 416] width 38 height 18
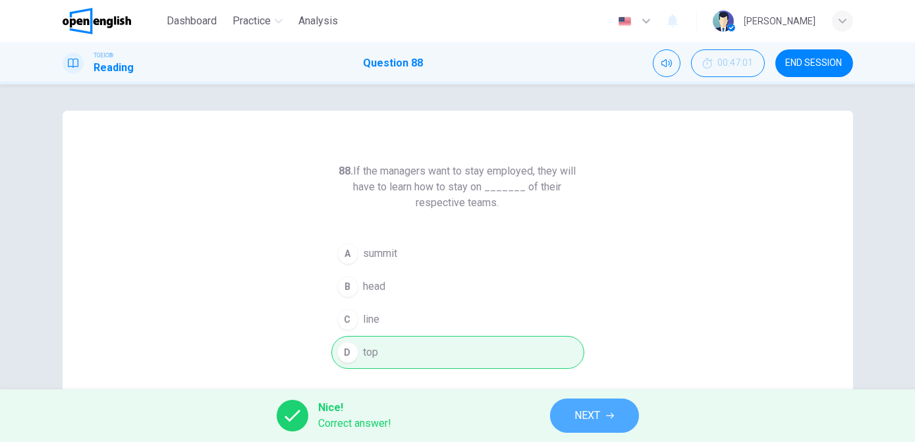
click at [597, 389] on span "NEXT" at bounding box center [588, 416] width 26 height 18
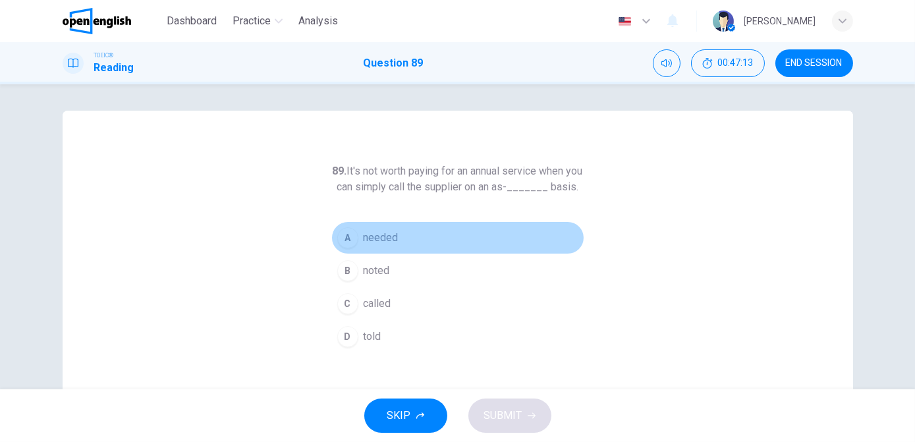
click at [399, 254] on button "A needed" at bounding box center [457, 237] width 253 height 33
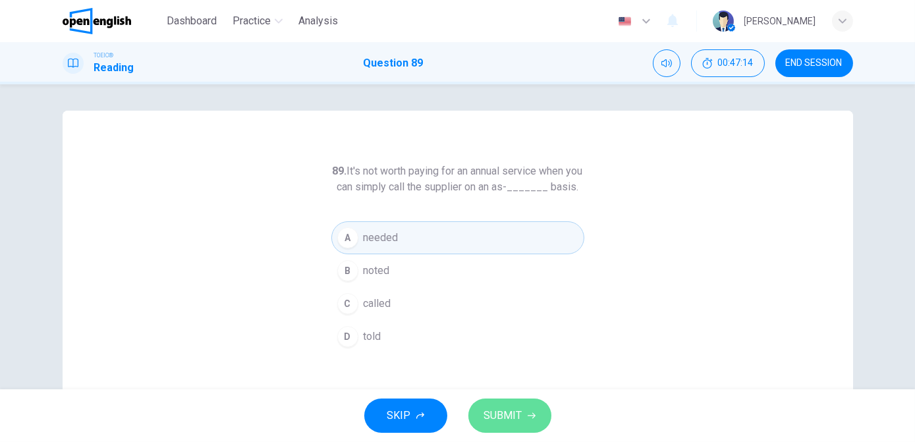
click at [502, 389] on span "SUBMIT" at bounding box center [503, 416] width 38 height 18
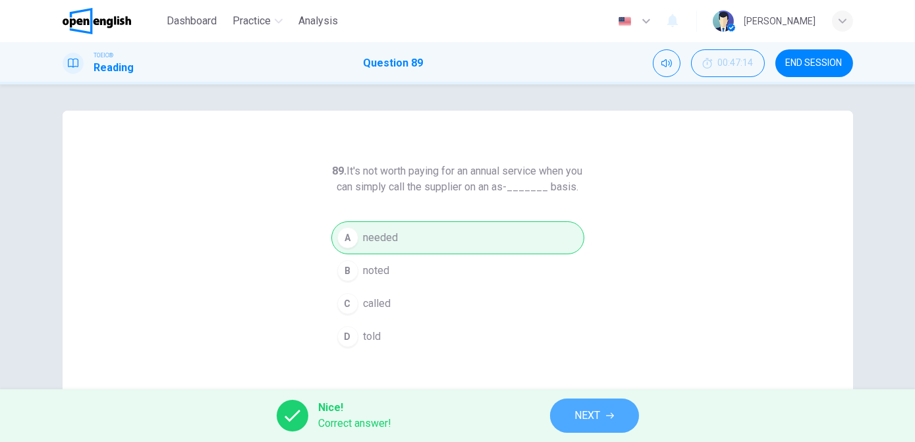
click at [572, 389] on button "NEXT" at bounding box center [594, 416] width 89 height 34
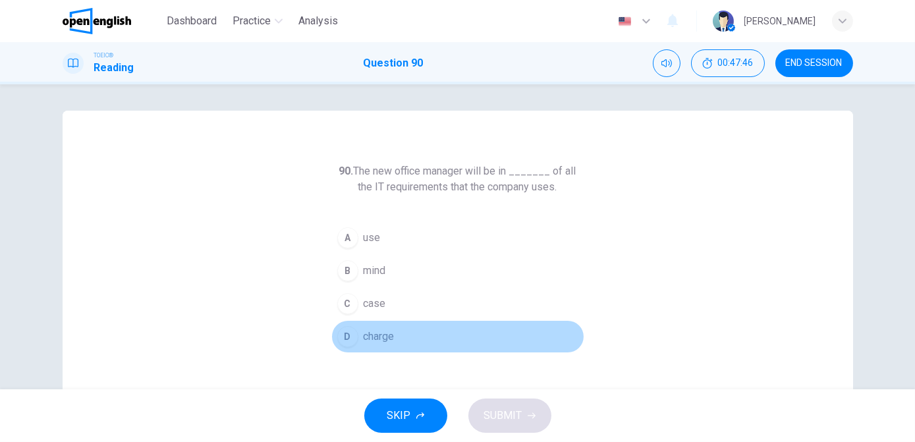
click at [396, 338] on button "D charge" at bounding box center [457, 336] width 253 height 33
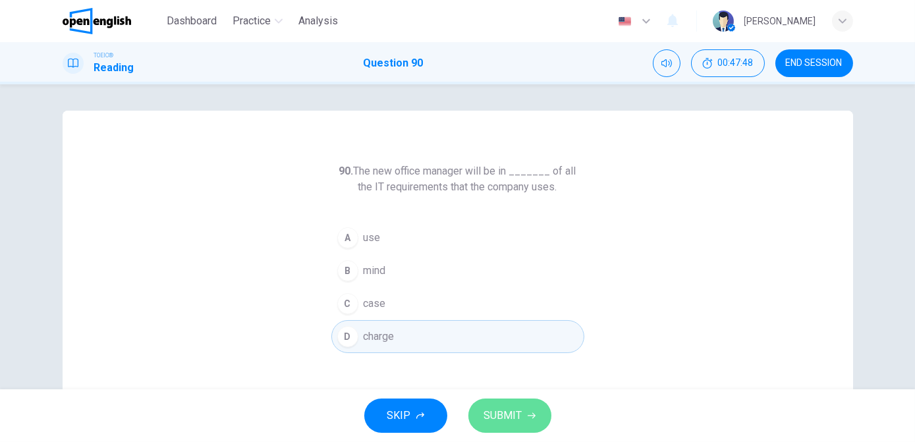
click at [510, 389] on span "SUBMIT" at bounding box center [503, 416] width 38 height 18
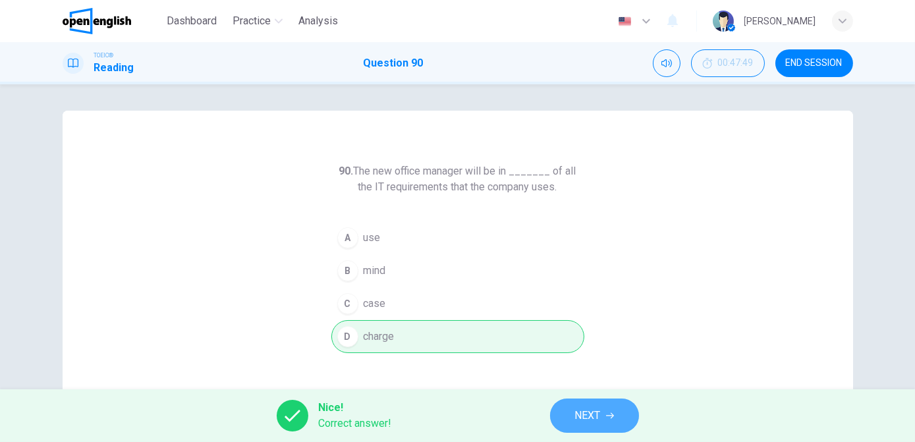
click at [581, 389] on span "NEXT" at bounding box center [588, 416] width 26 height 18
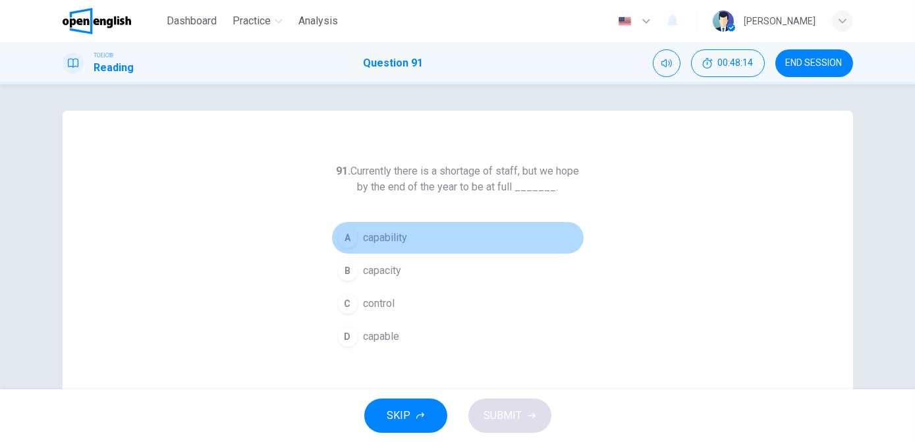
click at [398, 238] on span "capability" at bounding box center [386, 238] width 44 height 16
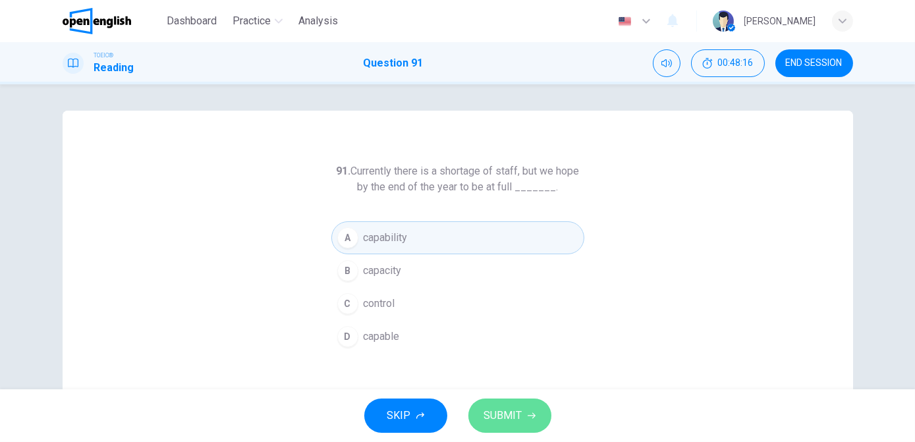
click at [495, 389] on span "SUBMIT" at bounding box center [503, 416] width 38 height 18
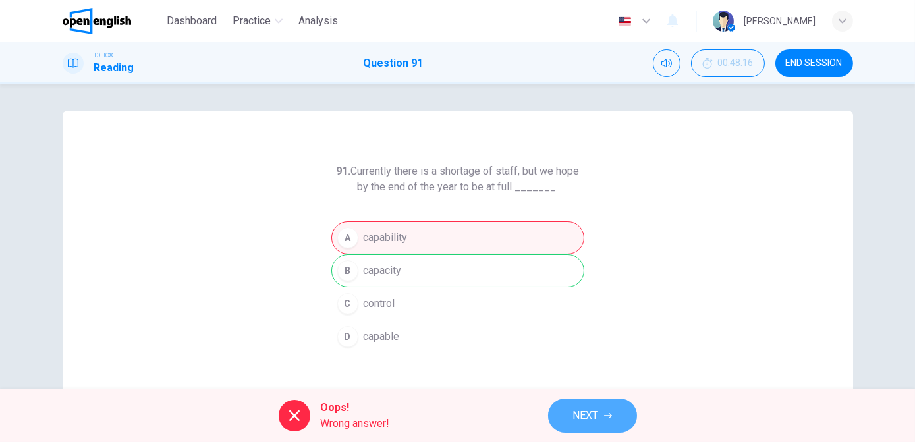
click at [559, 389] on button "NEXT" at bounding box center [592, 416] width 89 height 34
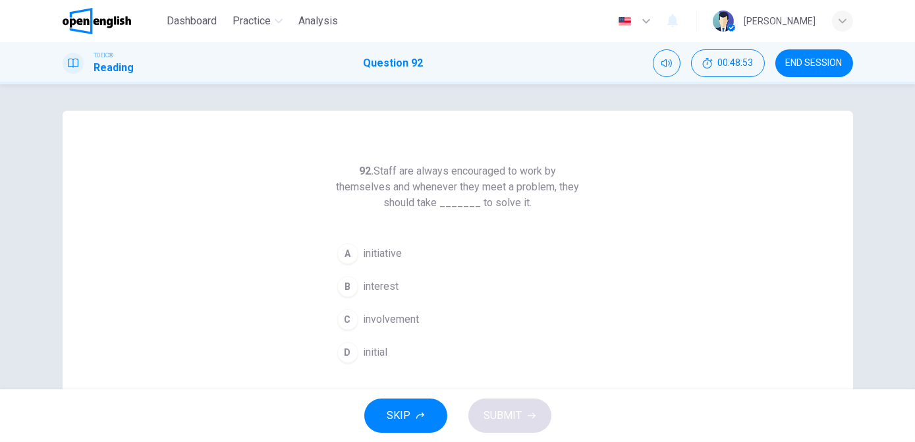
click at [412, 255] on button "A initiative" at bounding box center [457, 253] width 253 height 33
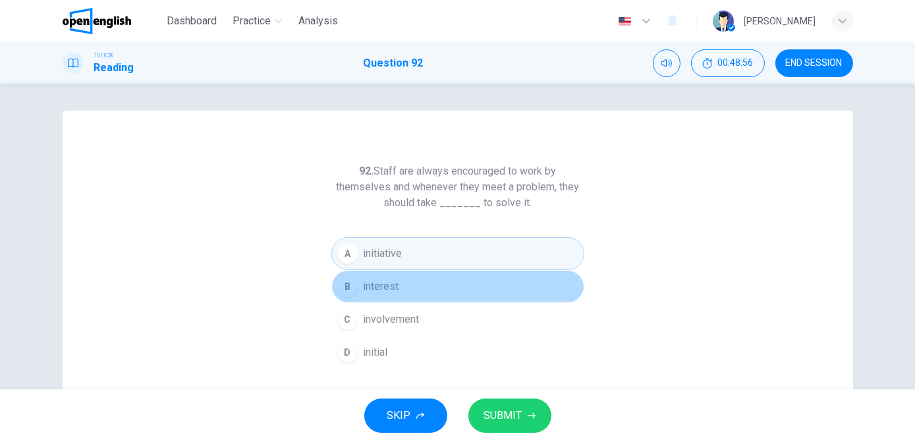
click at [401, 286] on button "B interest" at bounding box center [457, 286] width 253 height 33
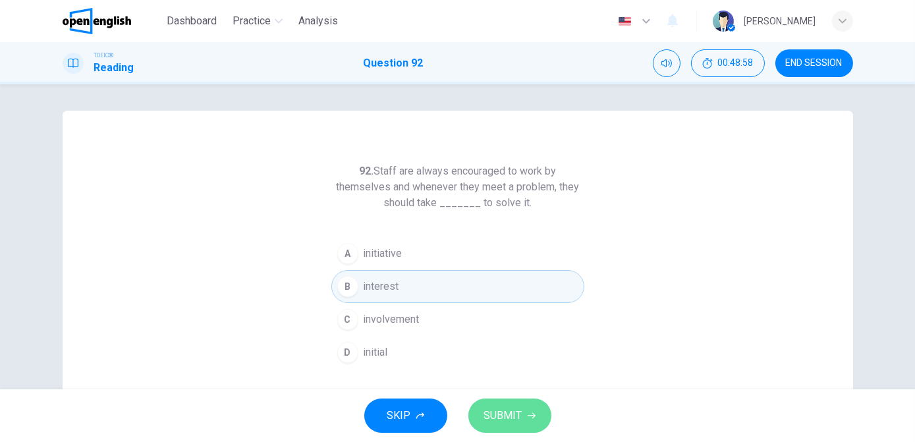
click at [498, 389] on span "SUBMIT" at bounding box center [503, 416] width 38 height 18
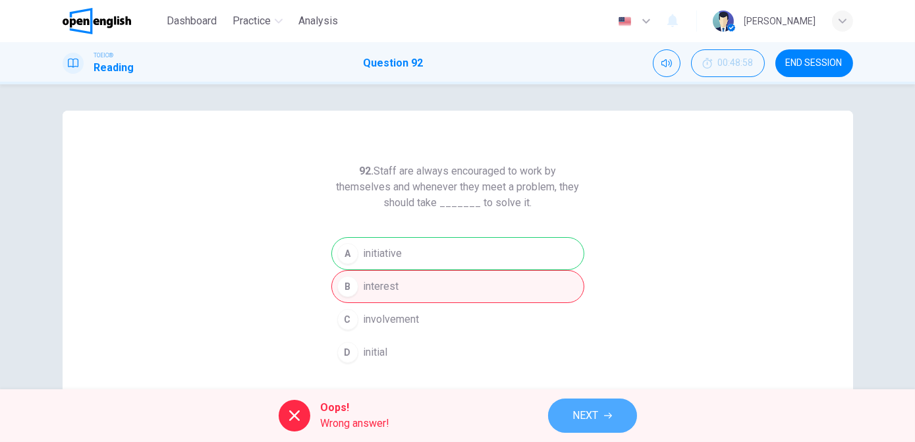
click at [576, 389] on span "NEXT" at bounding box center [586, 416] width 26 height 18
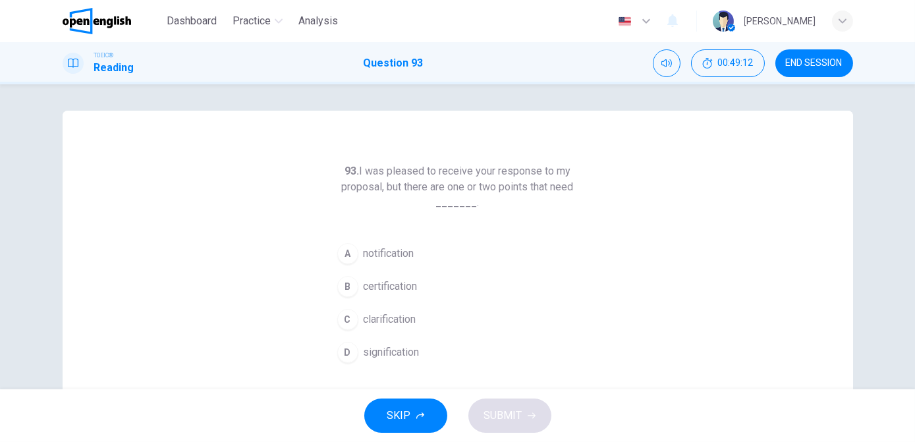
click at [393, 300] on button "B certification" at bounding box center [457, 286] width 253 height 33
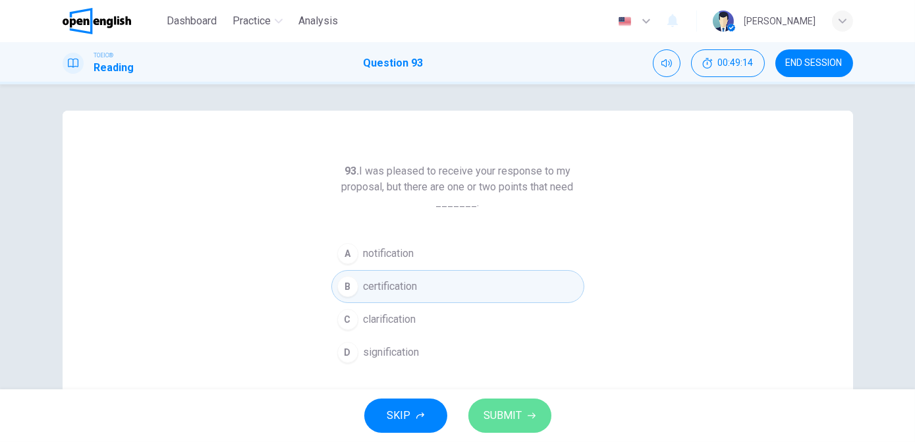
click at [505, 389] on span "SUBMIT" at bounding box center [503, 416] width 38 height 18
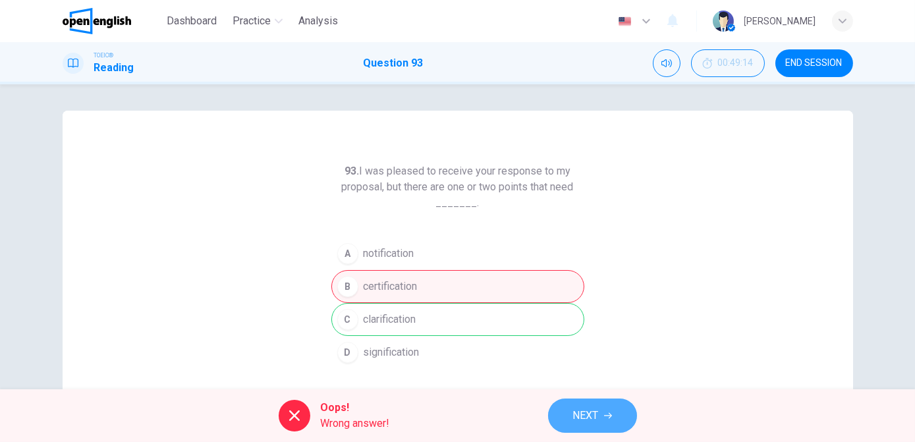
click at [592, 389] on button "NEXT" at bounding box center [592, 416] width 89 height 34
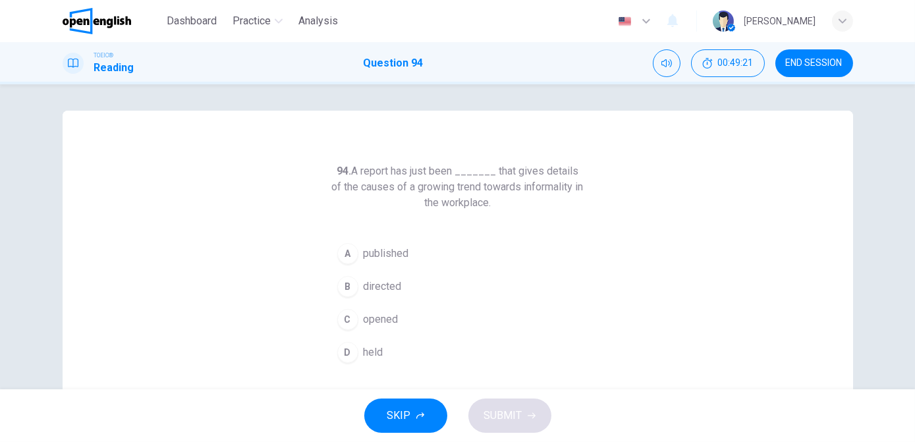
click at [390, 251] on span "published" at bounding box center [386, 254] width 45 height 16
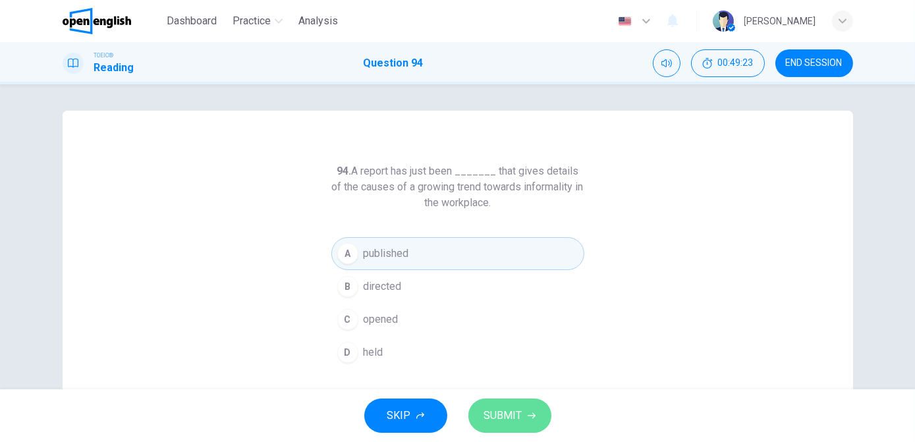
click at [502, 389] on span "SUBMIT" at bounding box center [503, 416] width 38 height 18
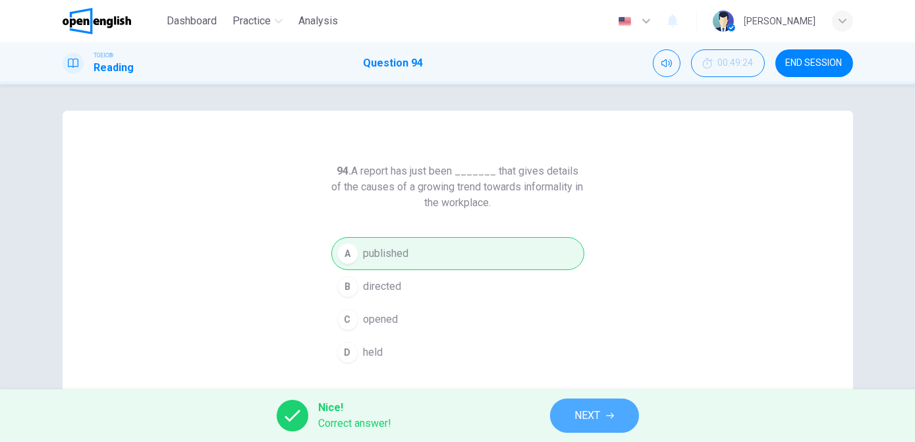
click at [578, 389] on span "NEXT" at bounding box center [588, 416] width 26 height 18
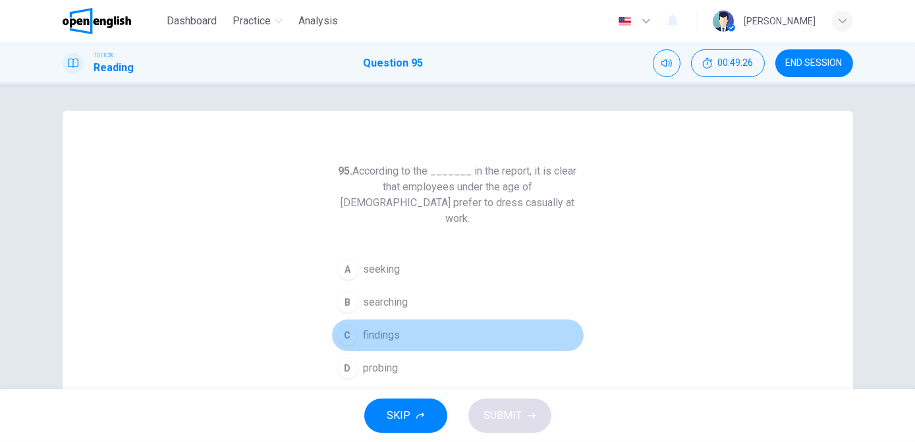
click at [409, 327] on button "C findings" at bounding box center [457, 335] width 253 height 33
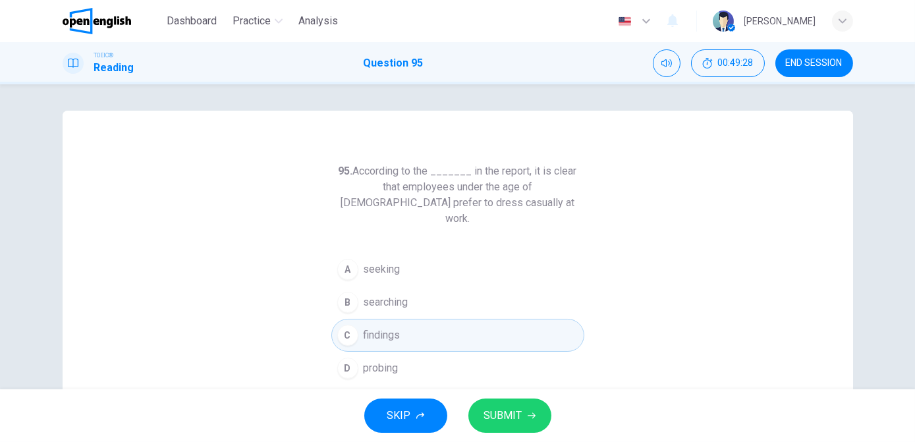
click at [514, 389] on span "SUBMIT" at bounding box center [503, 416] width 38 height 18
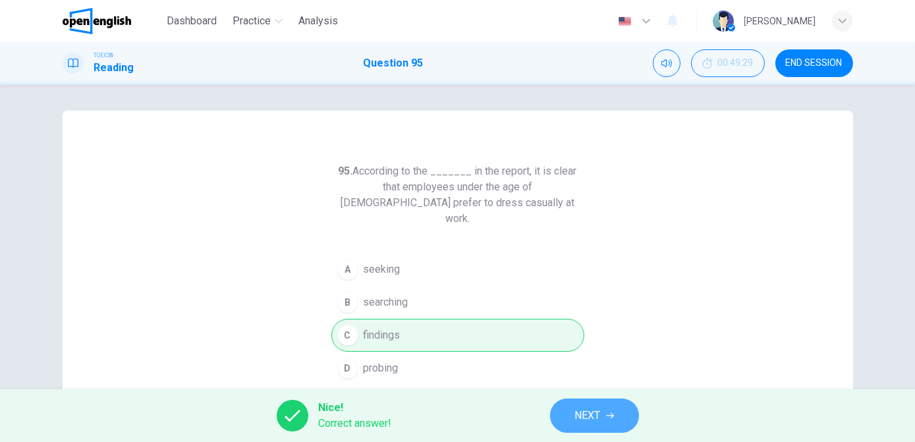
click at [581, 389] on span "NEXT" at bounding box center [588, 416] width 26 height 18
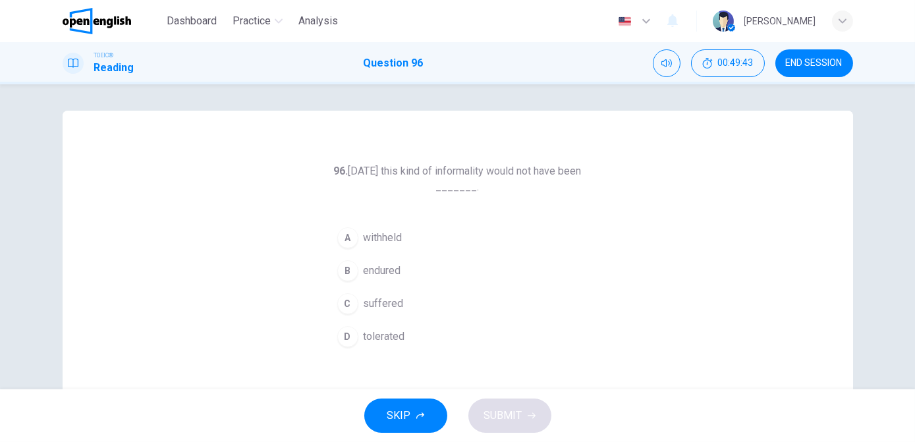
click at [401, 333] on span "tolerated" at bounding box center [385, 337] width 42 height 16
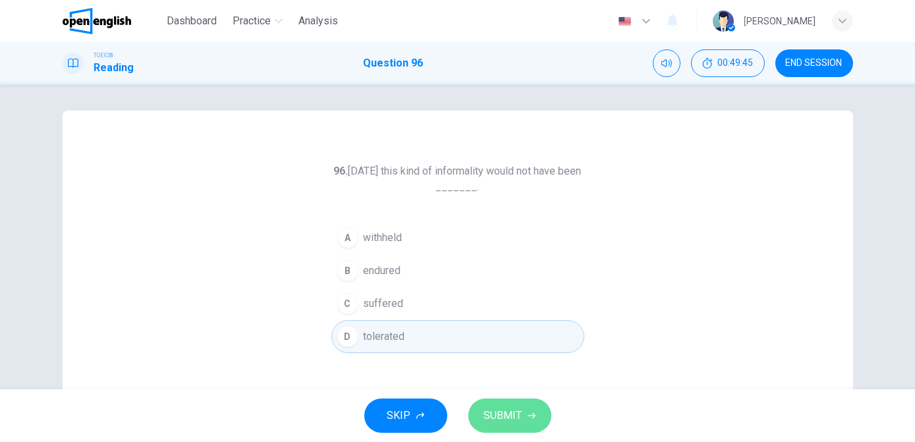
click at [517, 389] on span "SUBMIT" at bounding box center [503, 416] width 38 height 18
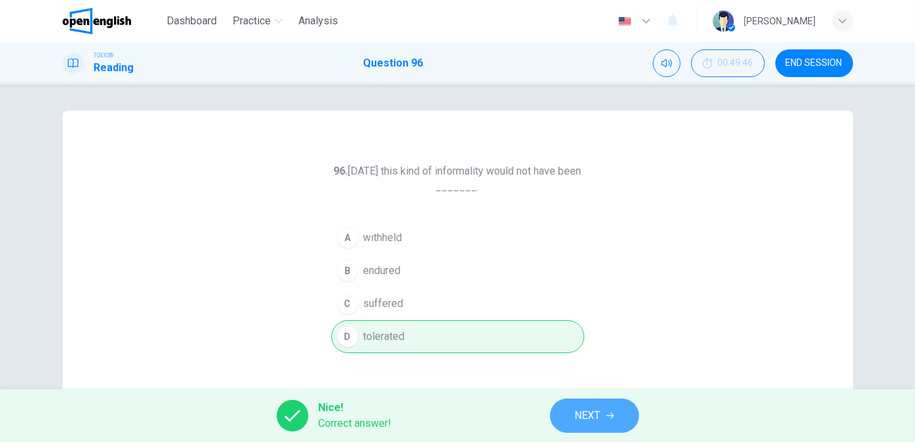
click at [585, 389] on span "NEXT" at bounding box center [588, 416] width 26 height 18
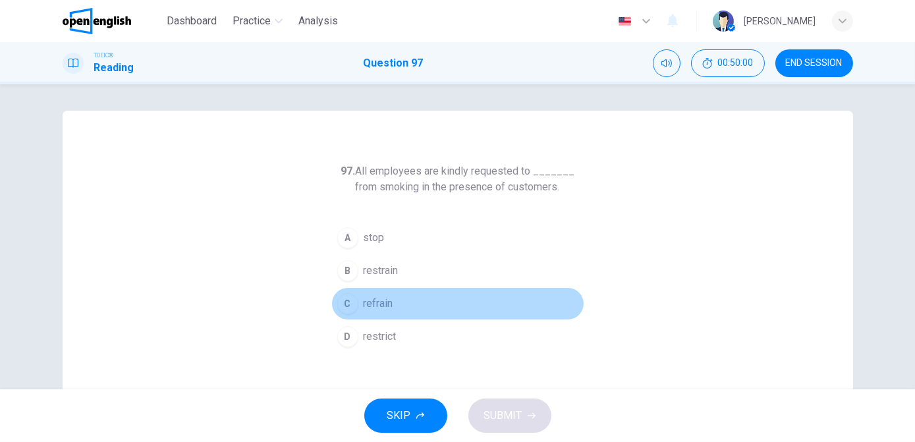
click at [381, 316] on button "C refrain" at bounding box center [457, 303] width 253 height 33
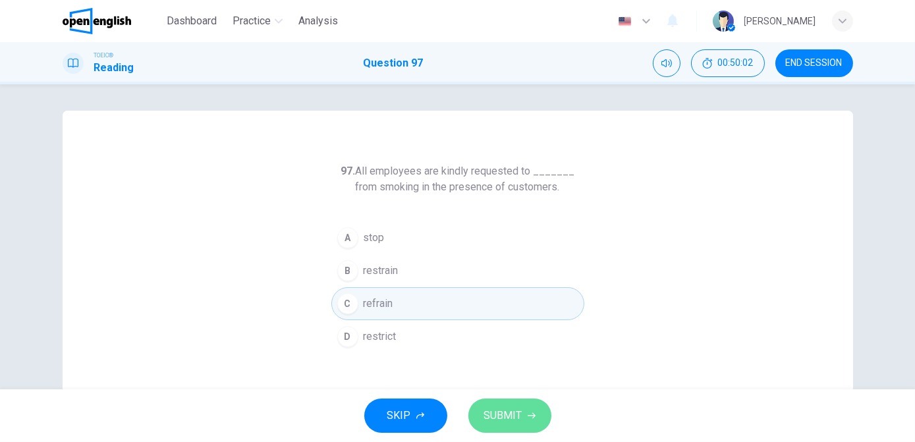
click at [492, 389] on span "SUBMIT" at bounding box center [503, 416] width 38 height 18
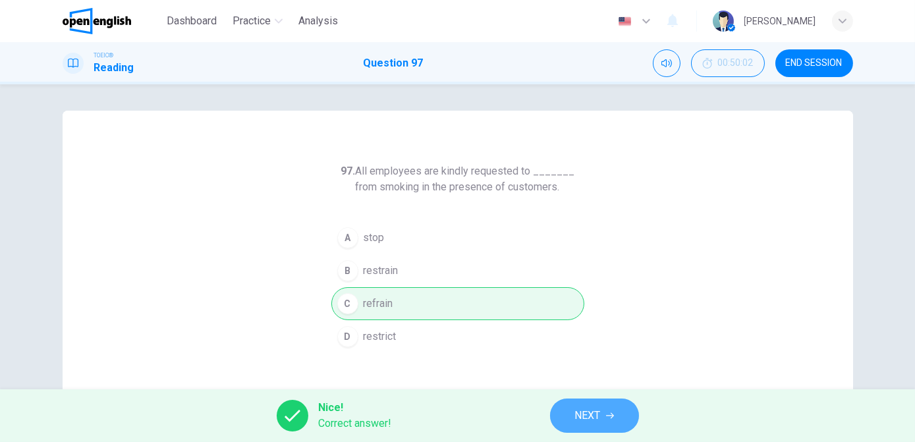
click at [588, 389] on span "NEXT" at bounding box center [588, 416] width 26 height 18
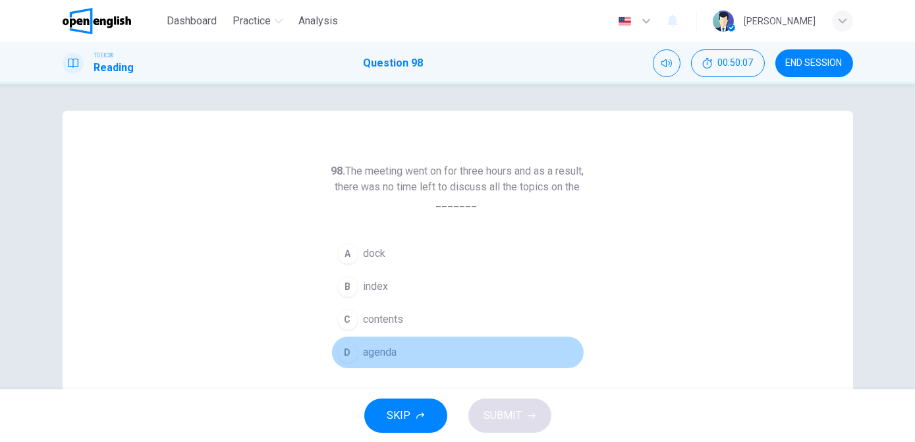
click at [389, 356] on span "agenda" at bounding box center [381, 353] width 34 height 16
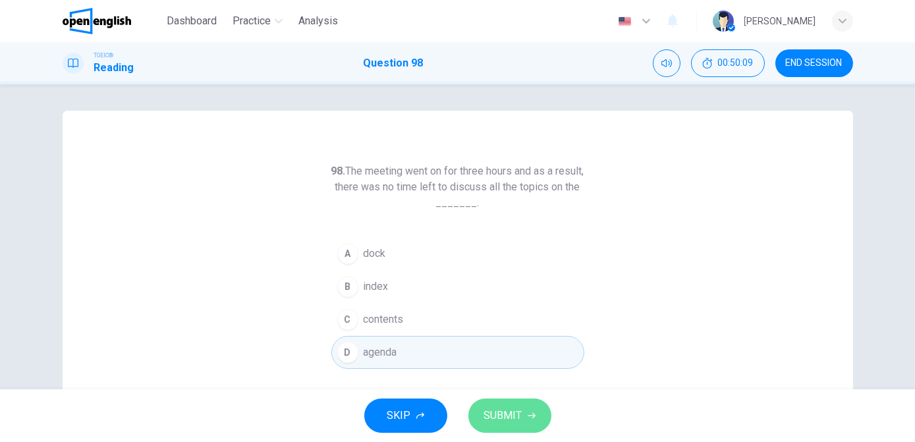
click at [499, 389] on span "SUBMIT" at bounding box center [503, 416] width 38 height 18
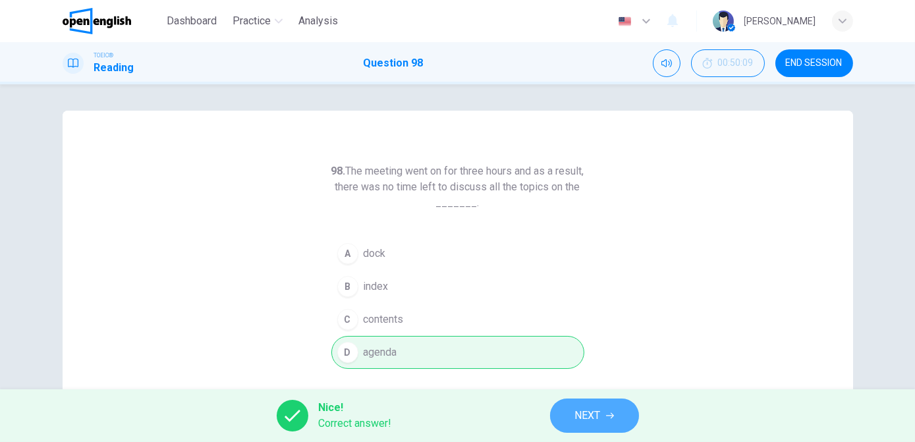
click at [587, 389] on button "NEXT" at bounding box center [594, 416] width 89 height 34
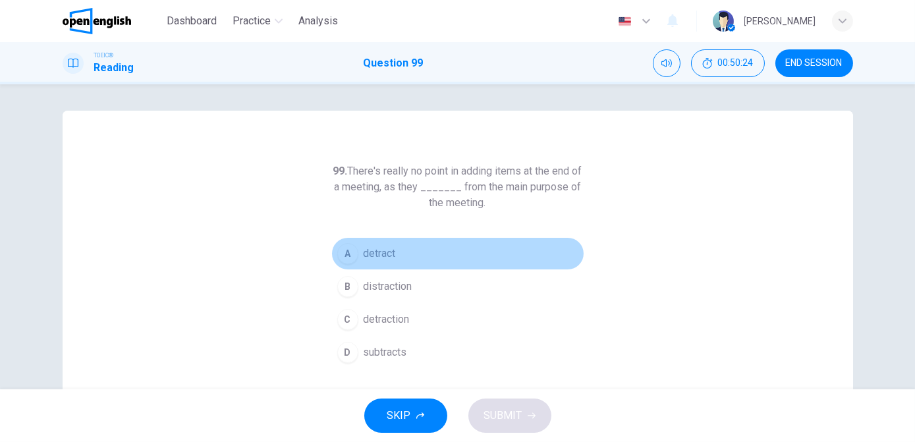
click at [364, 258] on span "detract" at bounding box center [380, 254] width 32 height 16
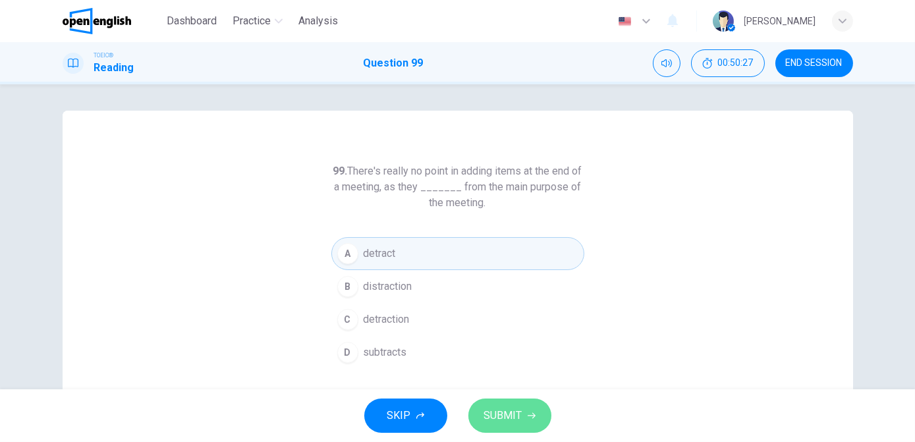
click at [505, 389] on span "SUBMIT" at bounding box center [503, 416] width 38 height 18
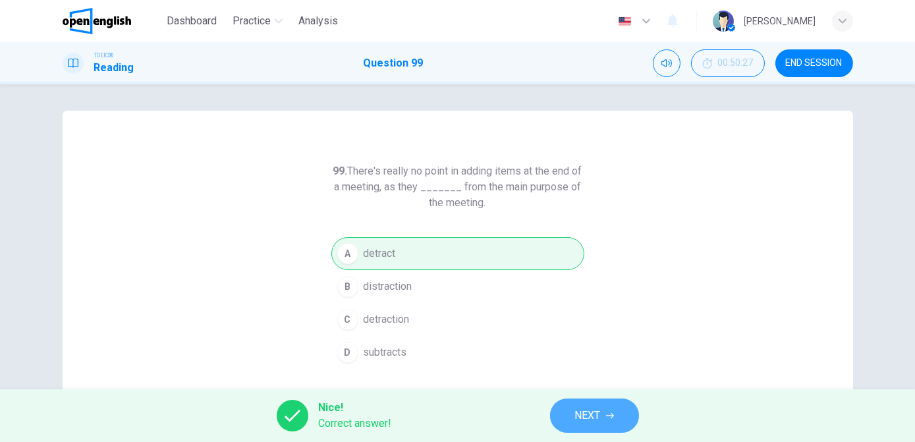
click at [589, 389] on span "NEXT" at bounding box center [588, 416] width 26 height 18
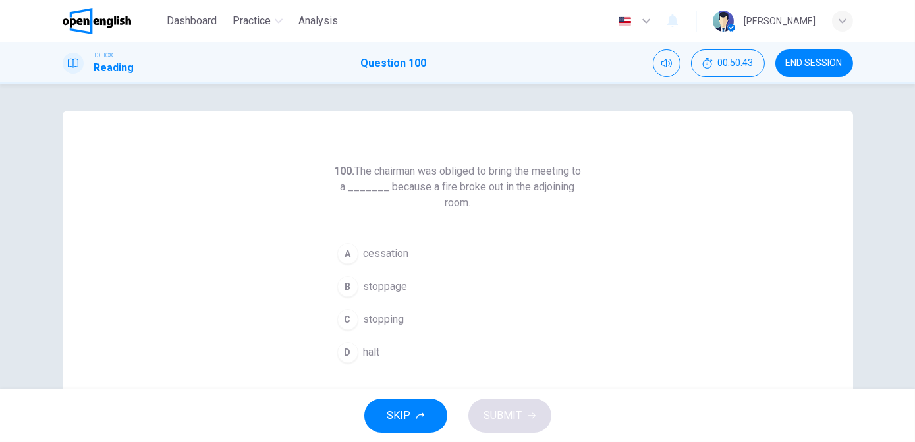
click at [377, 349] on span "halt" at bounding box center [372, 353] width 16 height 16
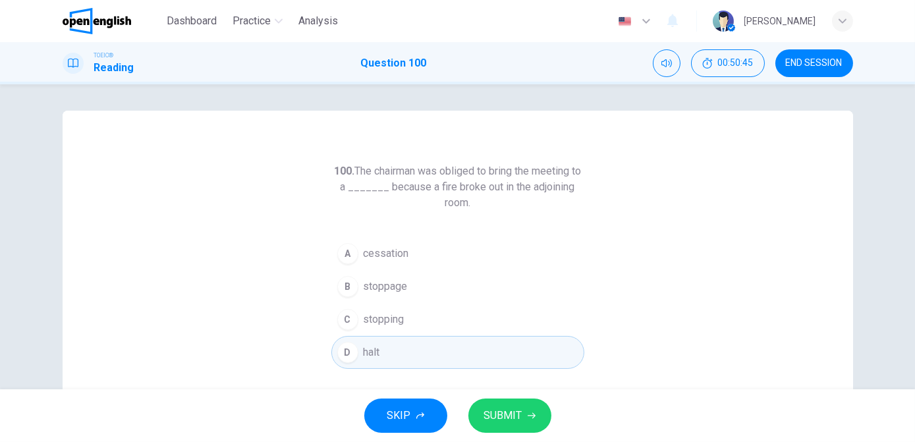
click at [501, 389] on span "SUBMIT" at bounding box center [503, 416] width 38 height 18
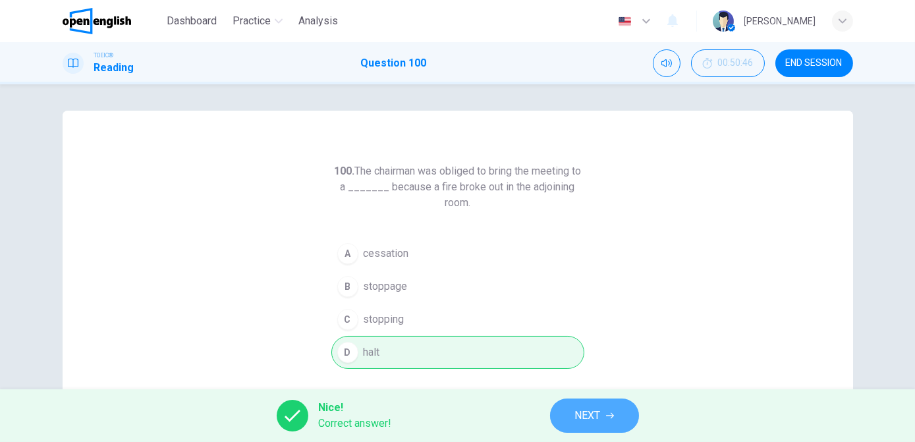
click at [591, 389] on span "NEXT" at bounding box center [588, 416] width 26 height 18
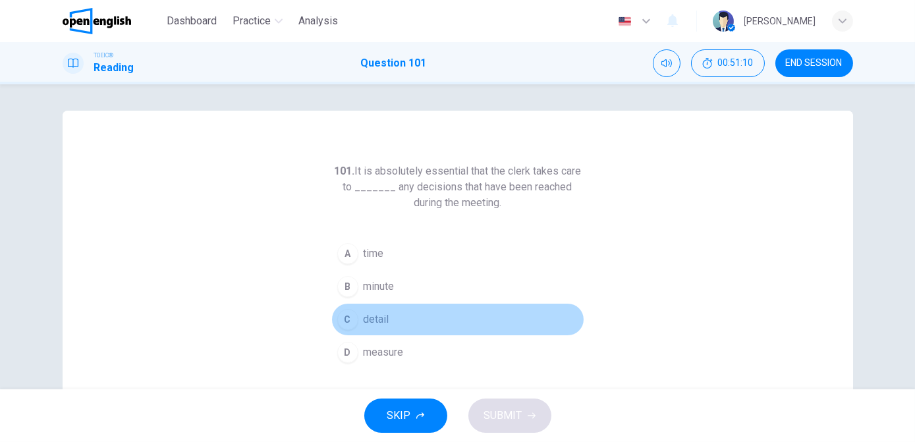
click at [407, 327] on button "C detail" at bounding box center [457, 319] width 253 height 33
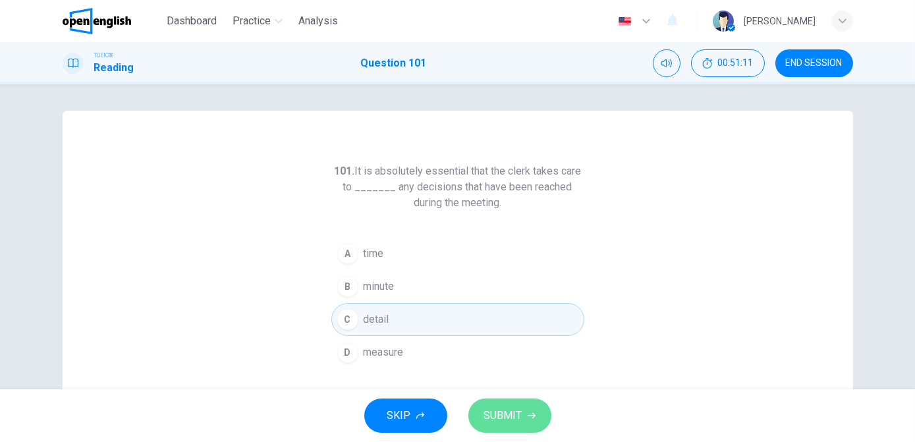
click at [501, 389] on span "SUBMIT" at bounding box center [503, 416] width 38 height 18
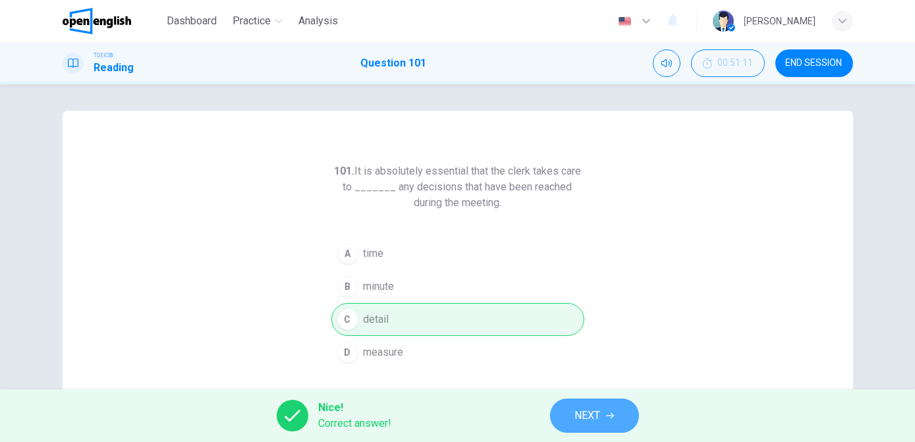
click at [572, 389] on button "NEXT" at bounding box center [594, 416] width 89 height 34
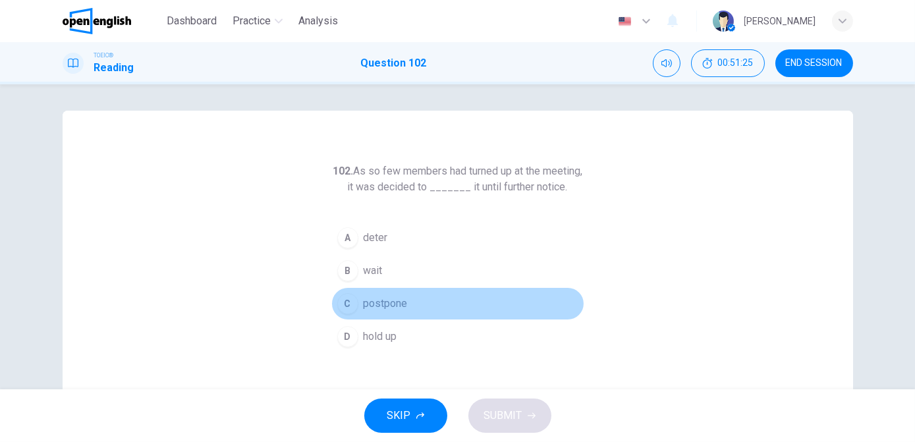
click at [410, 318] on button "C postpone" at bounding box center [457, 303] width 253 height 33
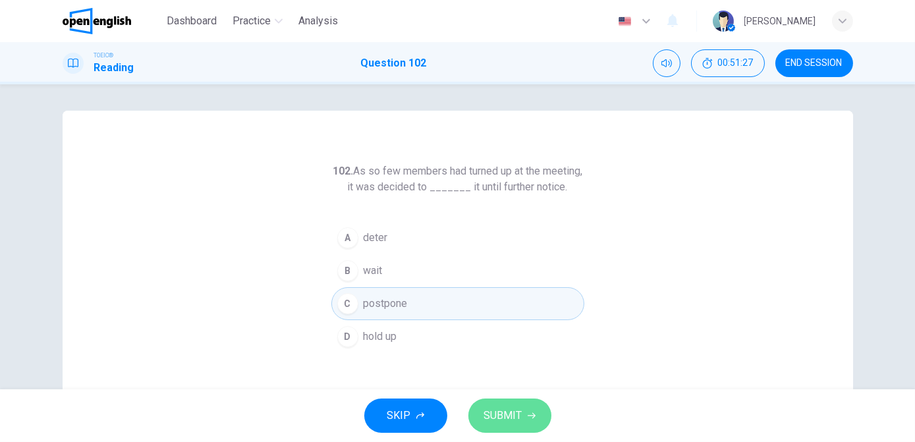
click at [509, 389] on span "SUBMIT" at bounding box center [503, 416] width 38 height 18
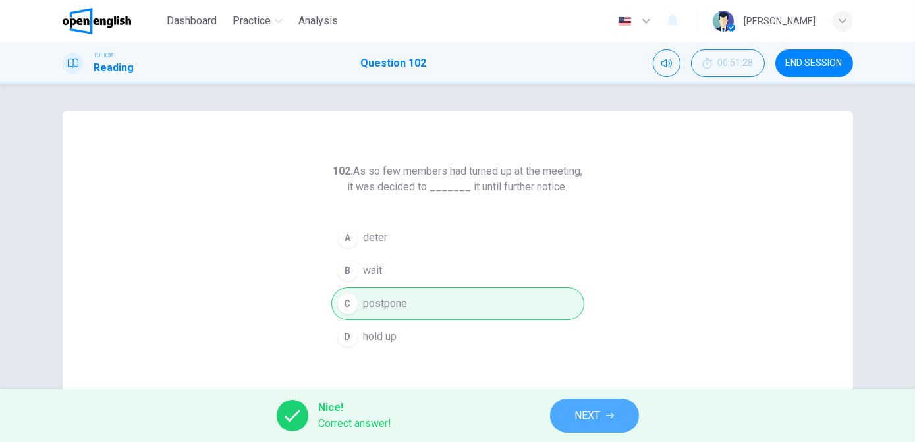
click at [578, 389] on span "NEXT" at bounding box center [588, 416] width 26 height 18
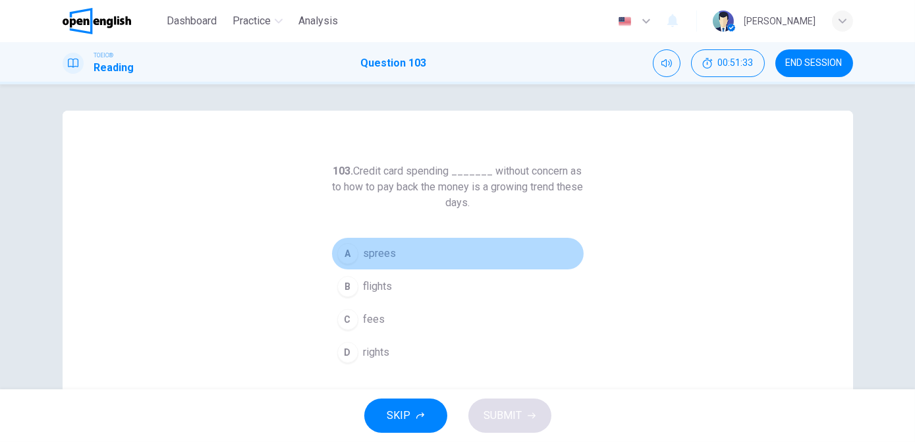
click at [401, 252] on button "A sprees" at bounding box center [457, 253] width 253 height 33
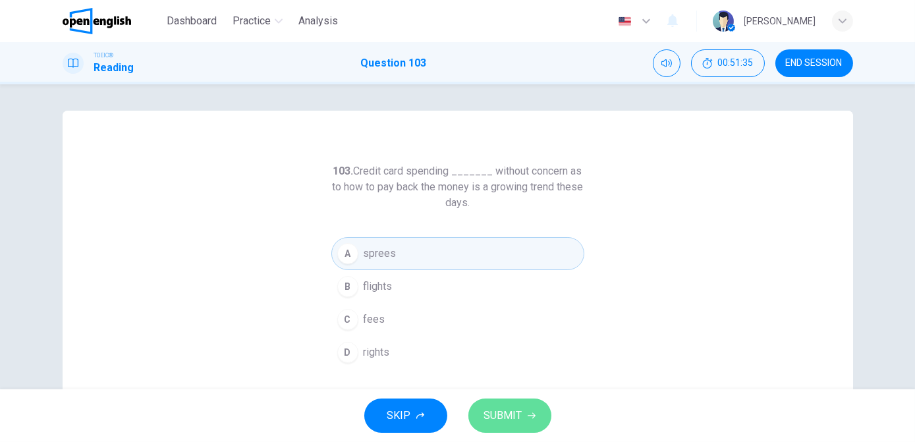
click at [515, 389] on span "SUBMIT" at bounding box center [503, 416] width 38 height 18
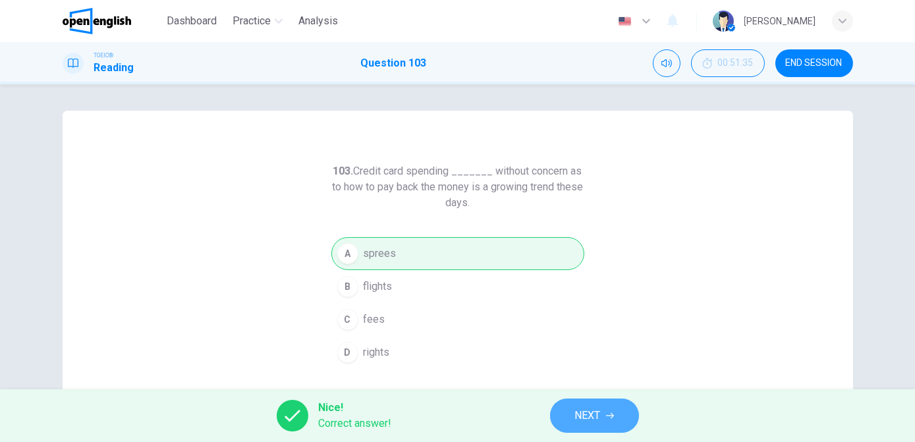
click at [590, 389] on span "NEXT" at bounding box center [588, 416] width 26 height 18
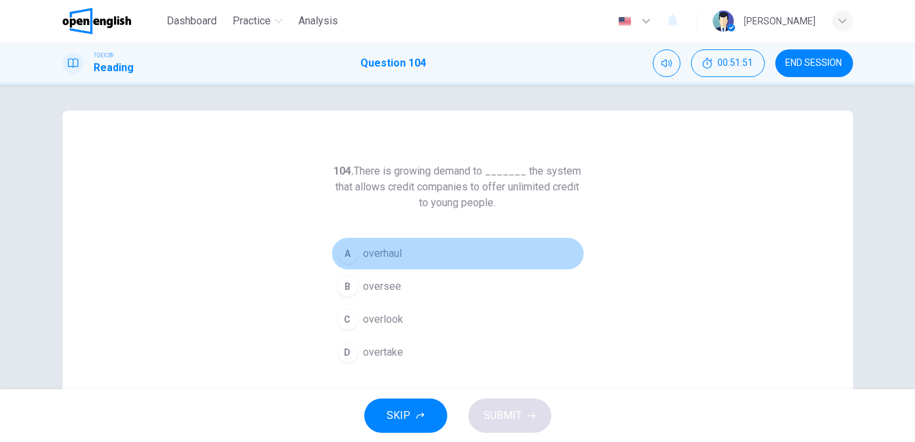
click at [409, 259] on button "A overhaul" at bounding box center [457, 253] width 253 height 33
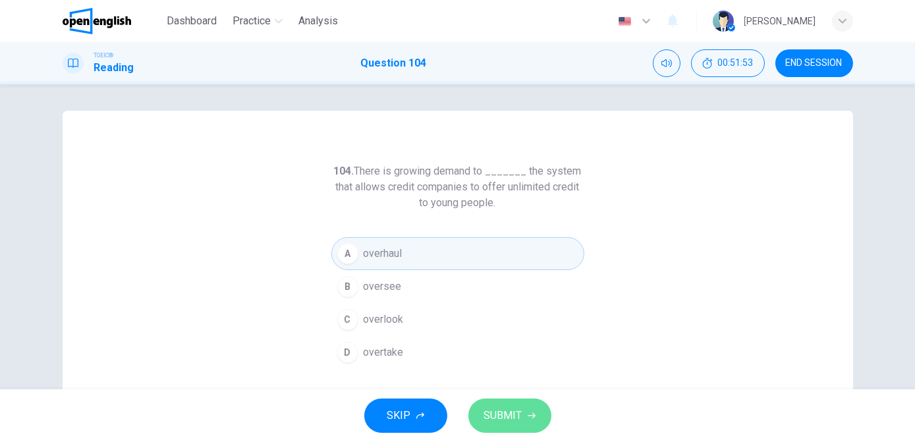
click at [488, 389] on span "SUBMIT" at bounding box center [503, 416] width 38 height 18
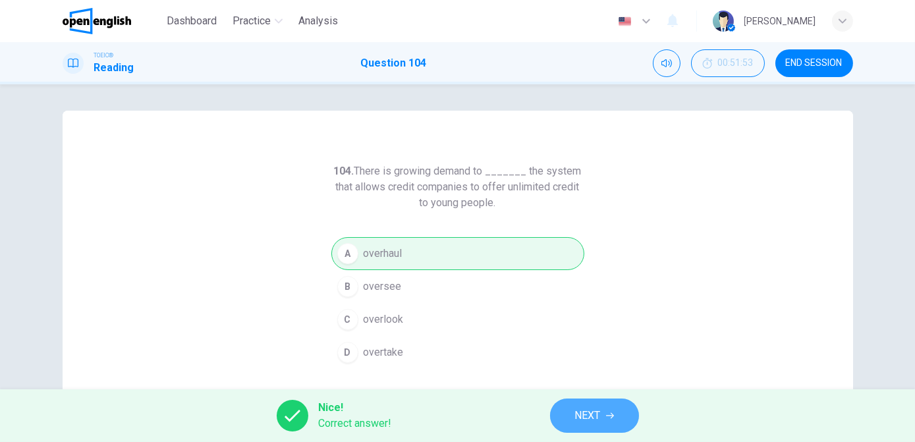
click at [591, 389] on span "NEXT" at bounding box center [588, 416] width 26 height 18
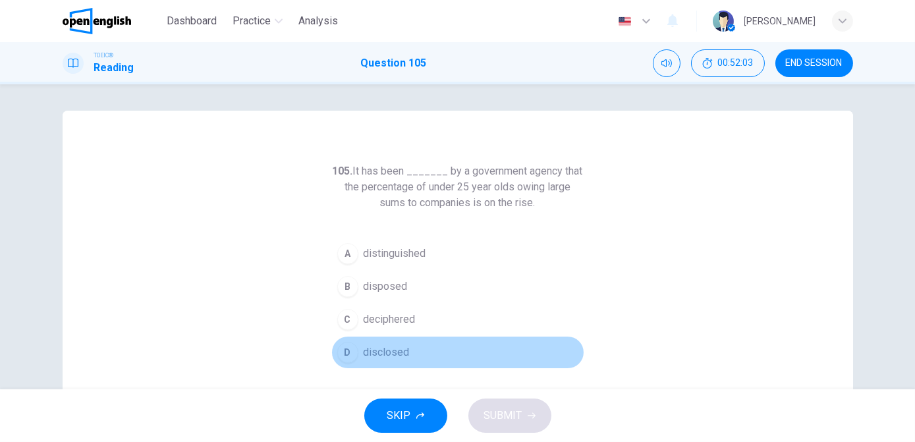
click at [383, 353] on span "disclosed" at bounding box center [387, 353] width 46 height 16
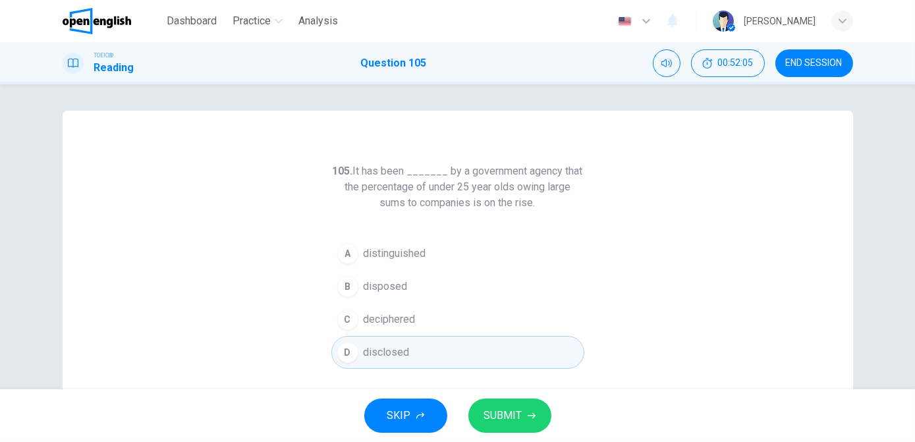
click at [504, 389] on span "SUBMIT" at bounding box center [503, 416] width 38 height 18
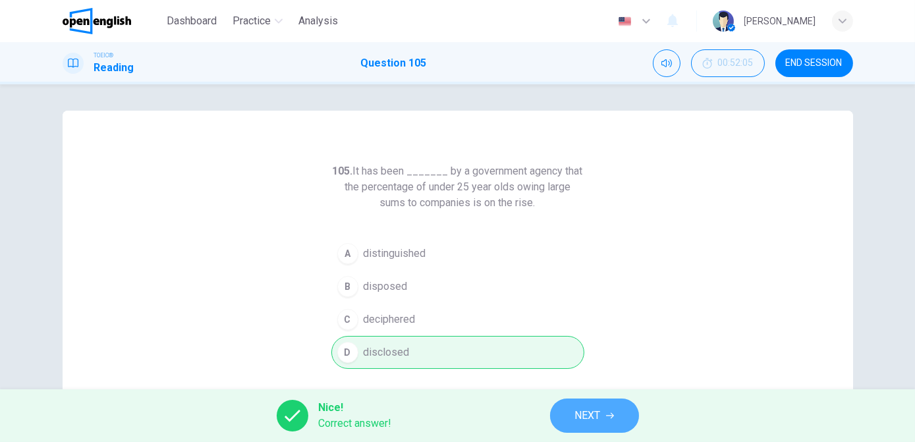
click at [596, 389] on span "NEXT" at bounding box center [588, 416] width 26 height 18
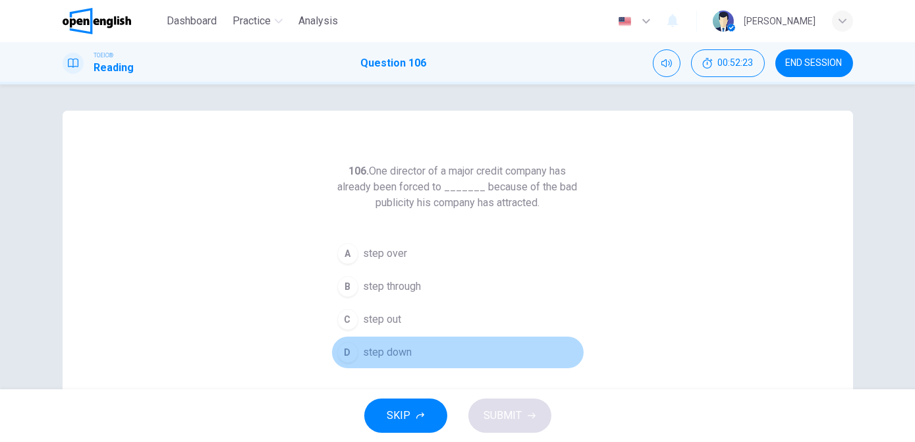
click at [409, 359] on button "D step down" at bounding box center [457, 352] width 253 height 33
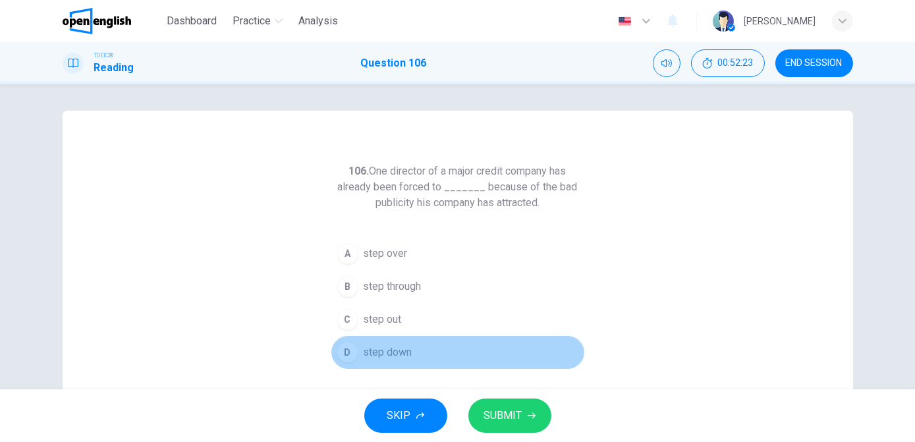
click at [409, 359] on button "D step down" at bounding box center [457, 352] width 253 height 33
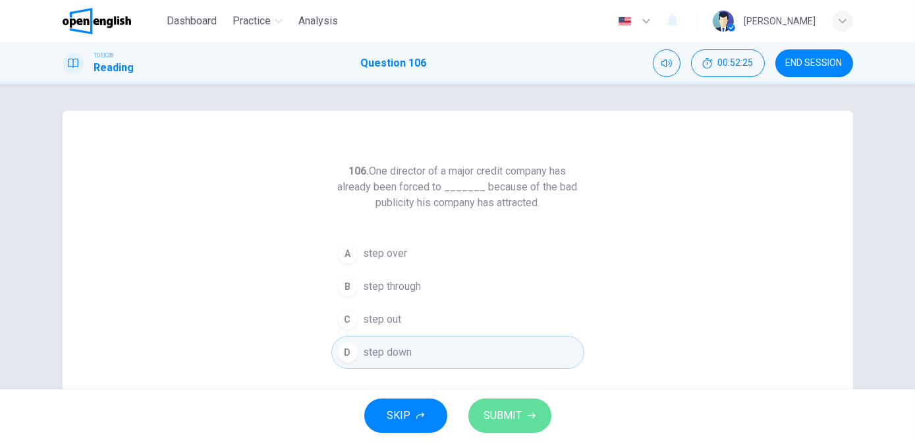
click at [501, 389] on span "SUBMIT" at bounding box center [503, 416] width 38 height 18
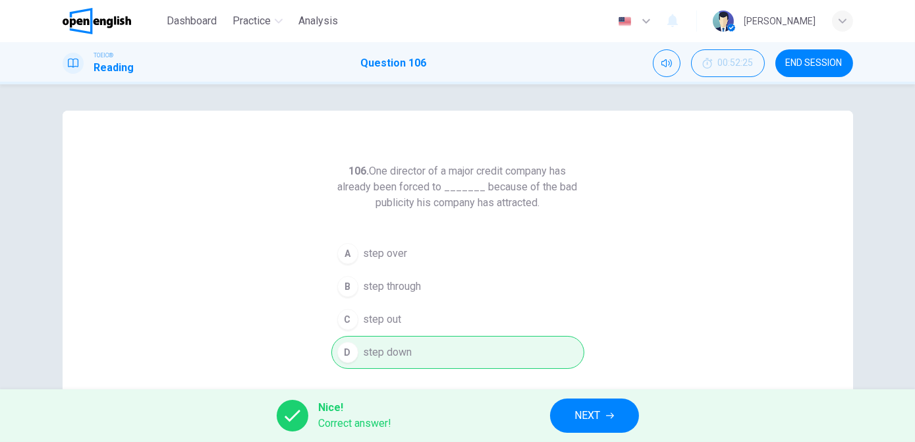
click at [582, 389] on span "NEXT" at bounding box center [588, 416] width 26 height 18
